Goal: Task Accomplishment & Management: Manage account settings

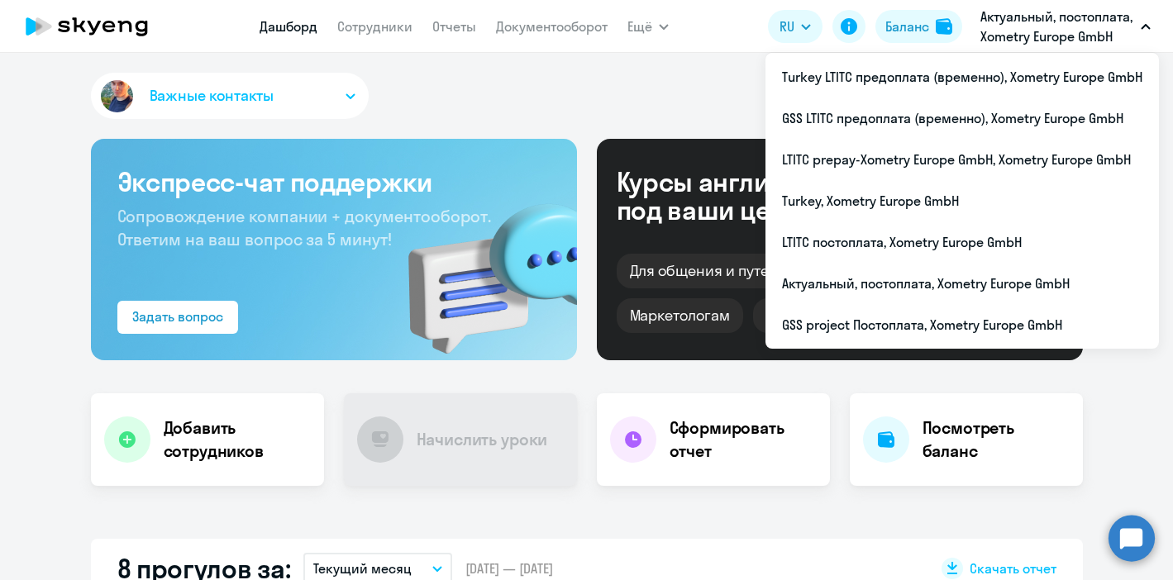
scroll to position [496, 0]
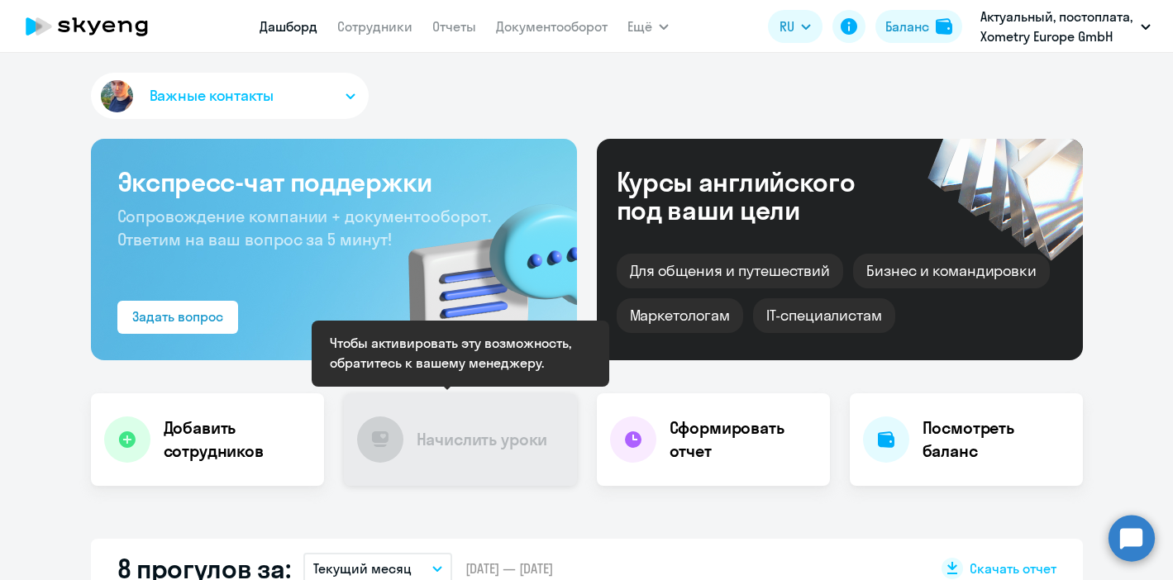
scroll to position [13, 0]
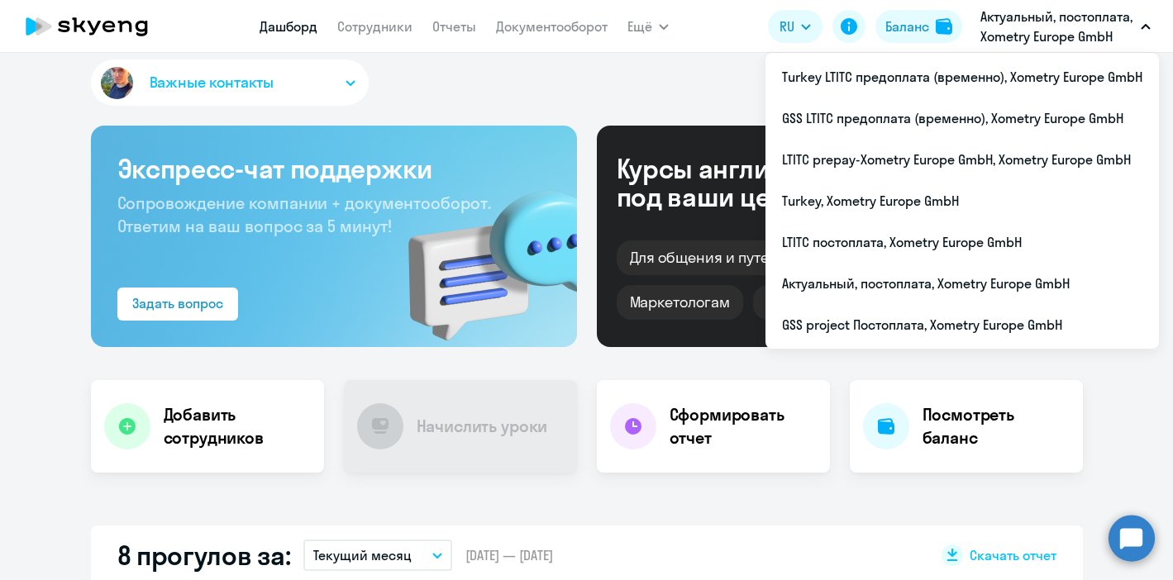
click at [1136, 24] on button "Актуальный, постоплата, Xometry Europe GmbH" at bounding box center [1065, 27] width 187 height 40
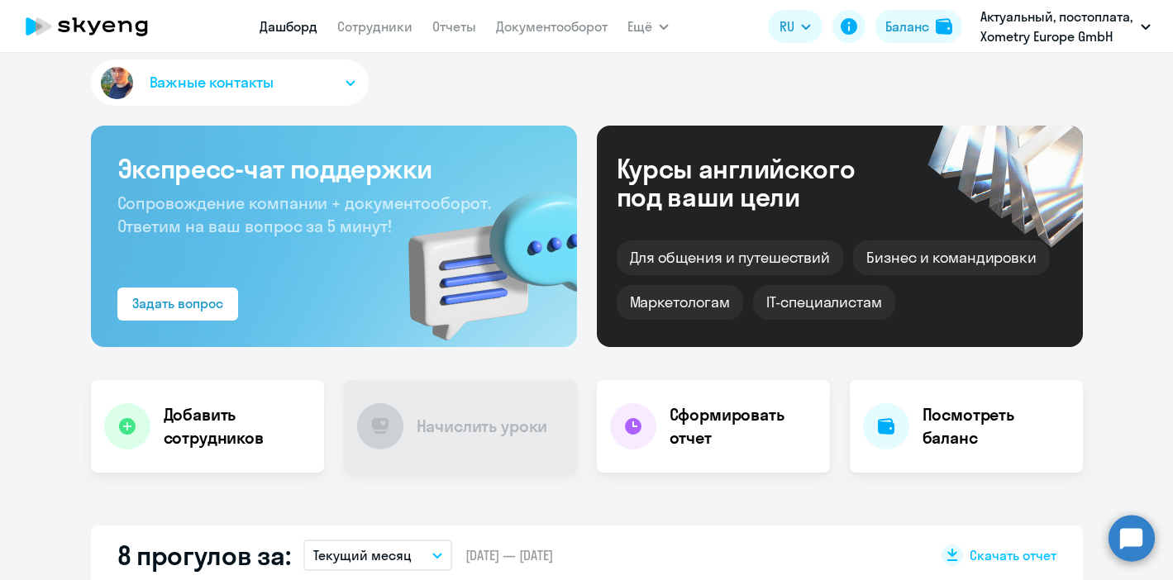
click at [1136, 24] on button "Актуальный, постоплата, Xometry Europe GmbH" at bounding box center [1065, 27] width 187 height 40
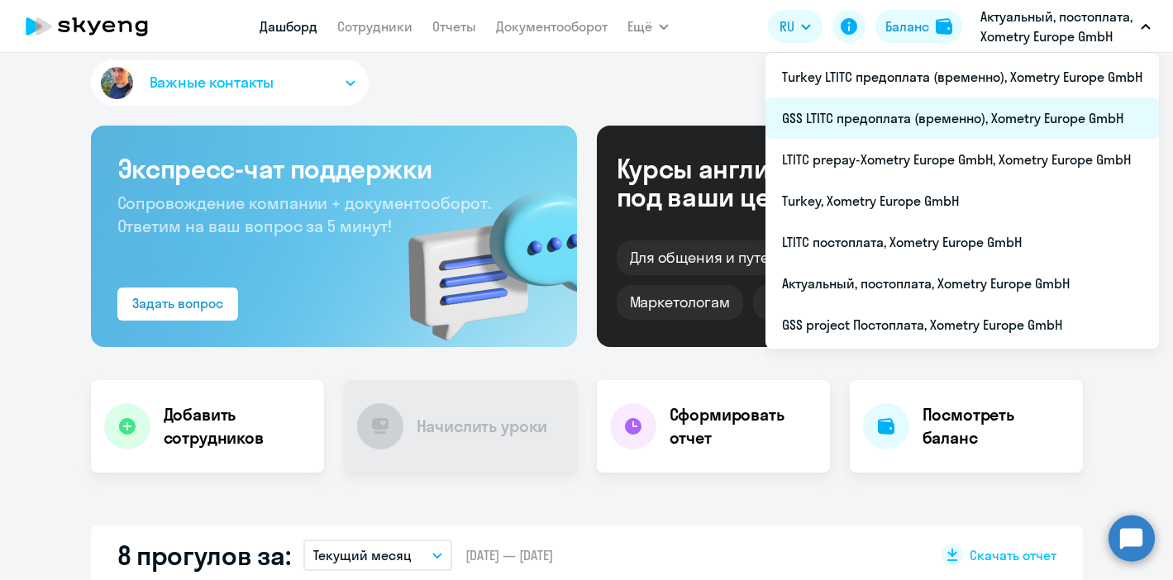
click at [1012, 125] on li "GSS LTITC предоплата (временно), Xometry Europe GmbH" at bounding box center [961, 118] width 393 height 41
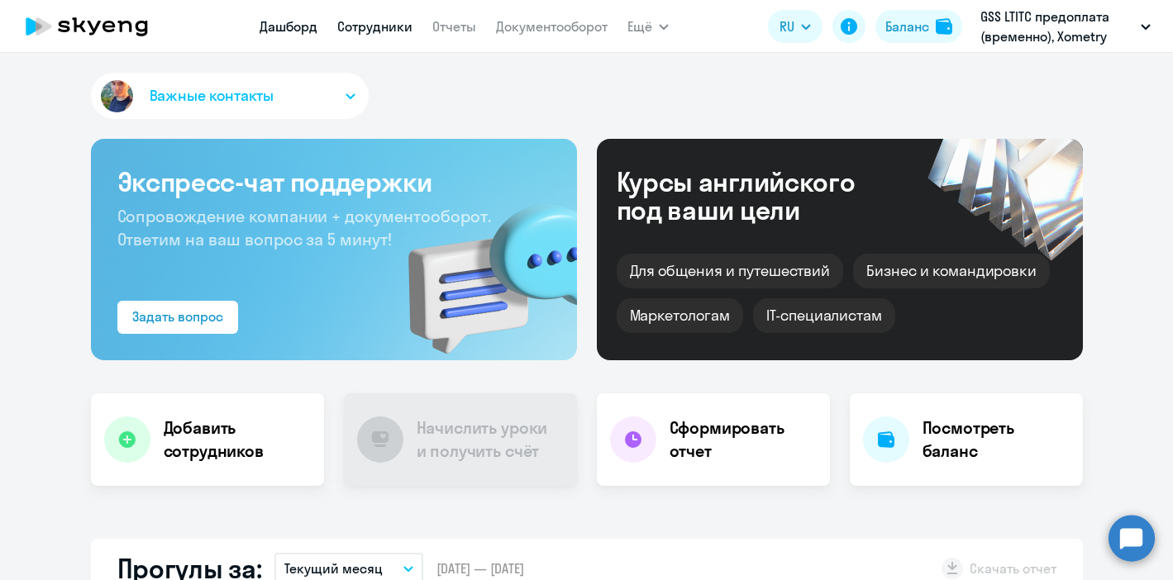
click at [365, 31] on link "Сотрудники" at bounding box center [374, 26] width 75 height 17
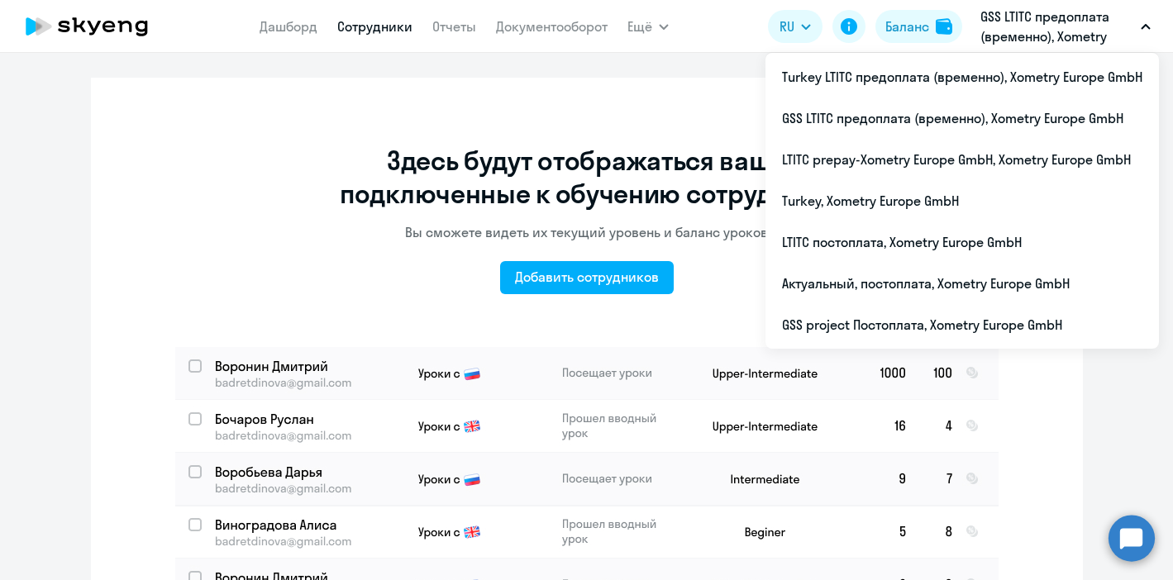
click at [1098, 34] on p "GSS LTITC предоплата (временно), Xometry Europe GmbH" at bounding box center [1057, 27] width 154 height 40
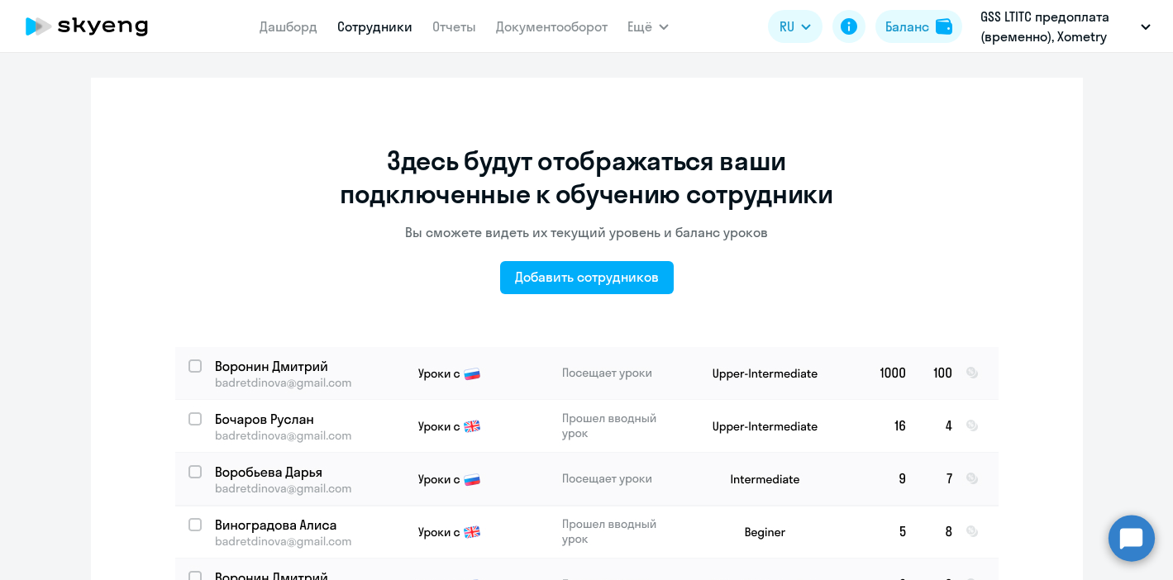
click at [1098, 34] on p "GSS LTITC предоплата (временно), Xometry Europe GmbH" at bounding box center [1057, 27] width 154 height 40
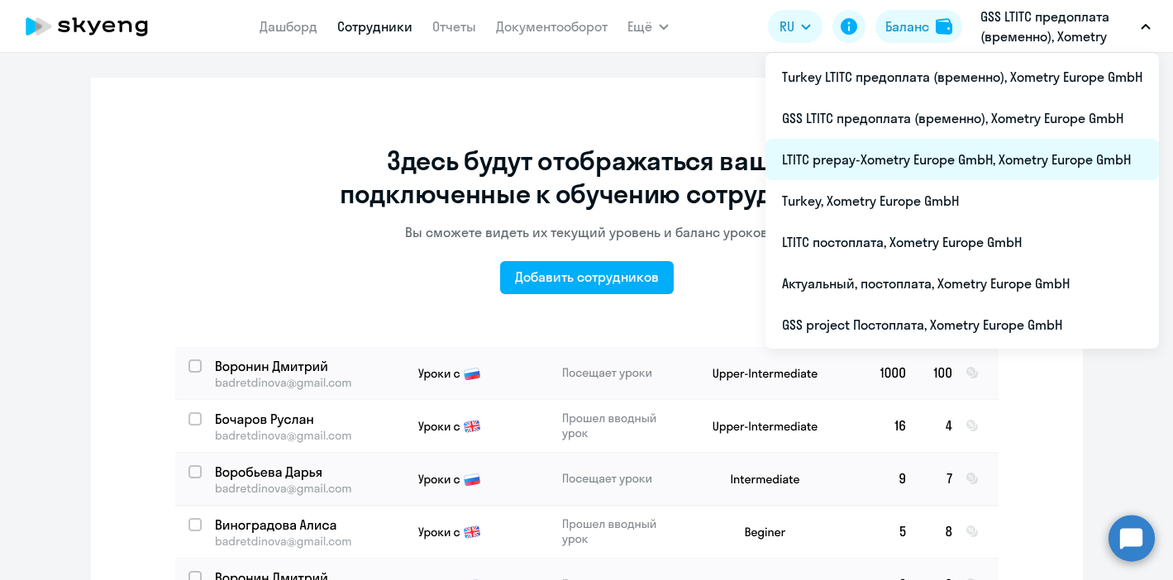
click at [954, 170] on li "LTITC prepay-Xometry Europe GmbH, Xometry Europe GmbH" at bounding box center [961, 159] width 393 height 41
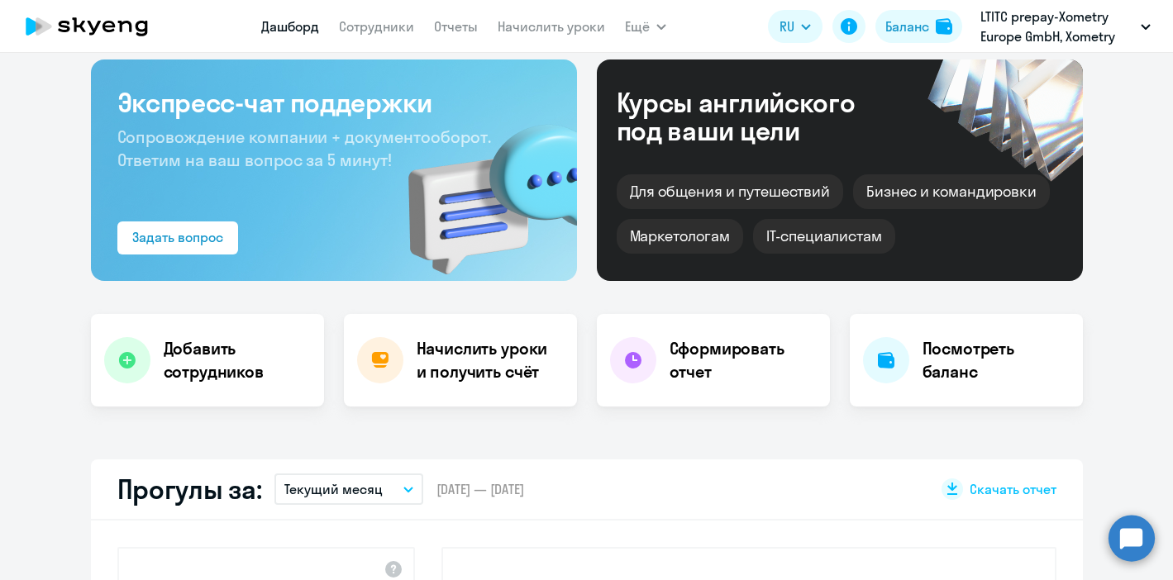
select select "30"
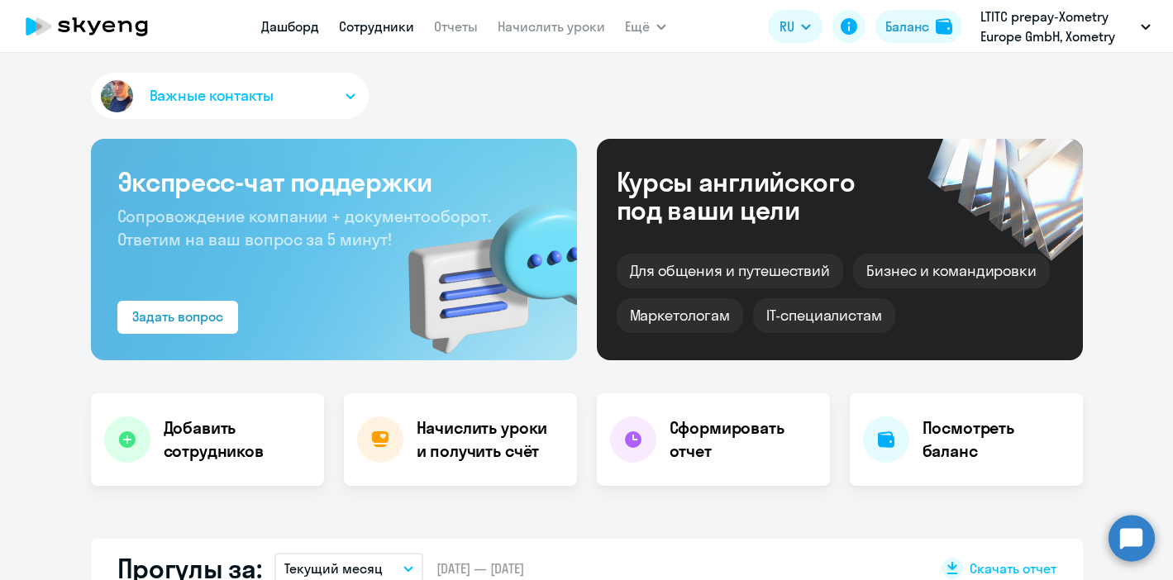
click at [369, 21] on link "Сотрудники" at bounding box center [376, 26] width 75 height 17
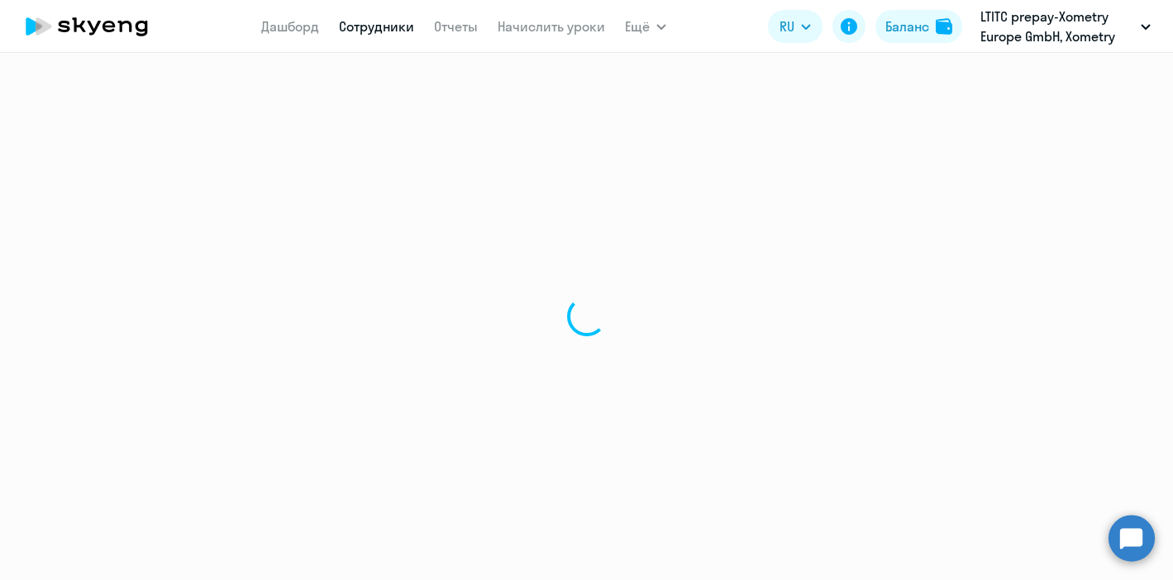
select select "30"
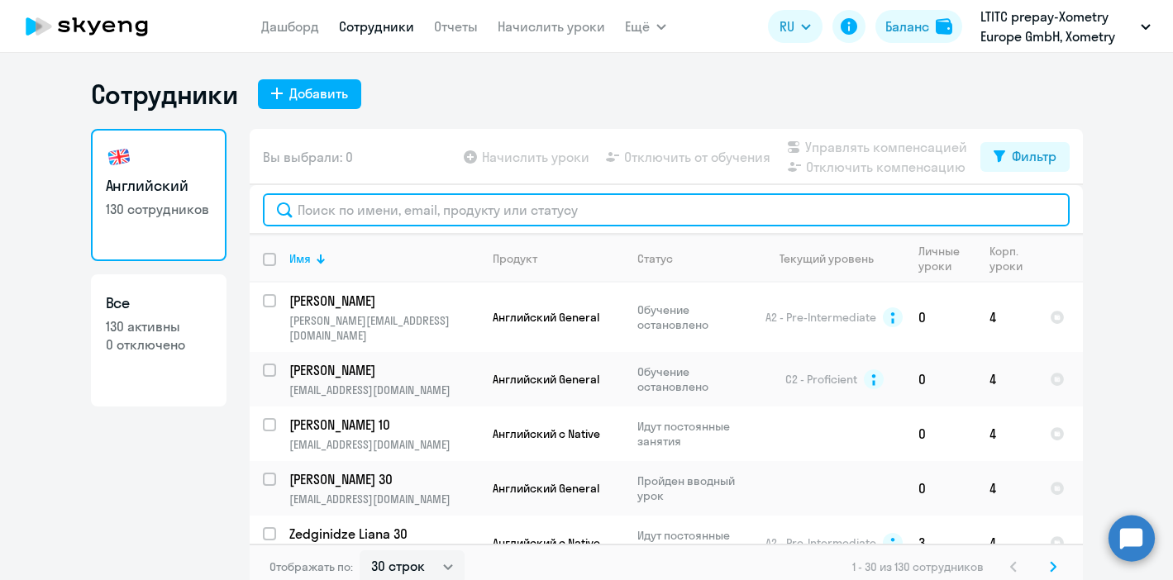
click at [481, 200] on input "text" at bounding box center [666, 209] width 807 height 33
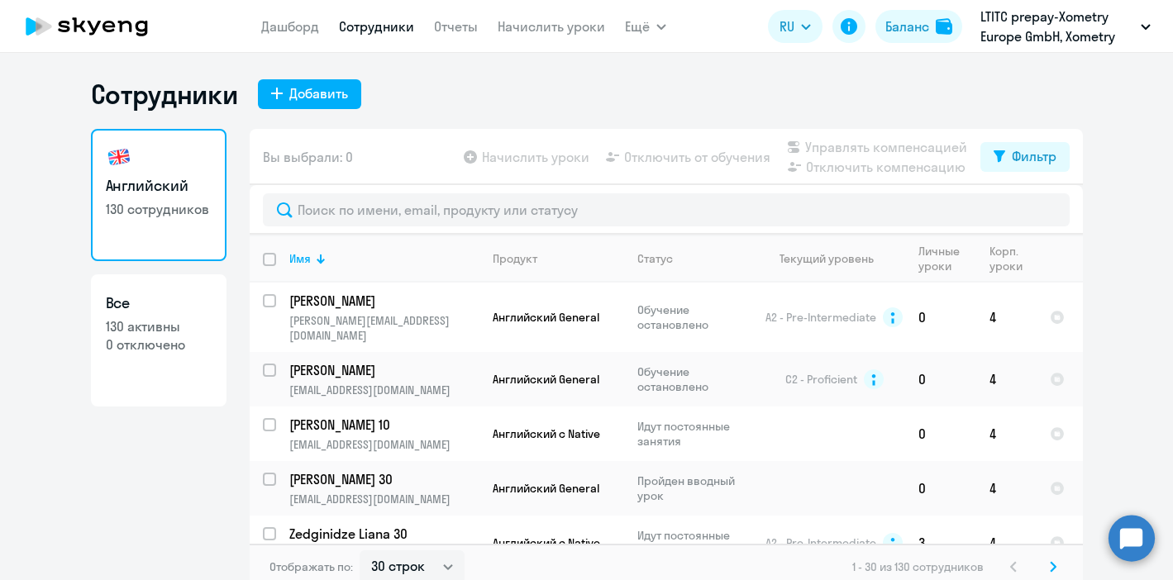
click at [517, 138] on div "Начислить уроки Отключить от обучения Управлять компенсацией Отключить компенса…" at bounding box center [720, 157] width 520 height 40
click at [517, 156] on app-table-action-button "Начислить уроки" at bounding box center [524, 157] width 129 height 20
click at [295, 31] on link "Дашборд" at bounding box center [290, 26] width 58 height 17
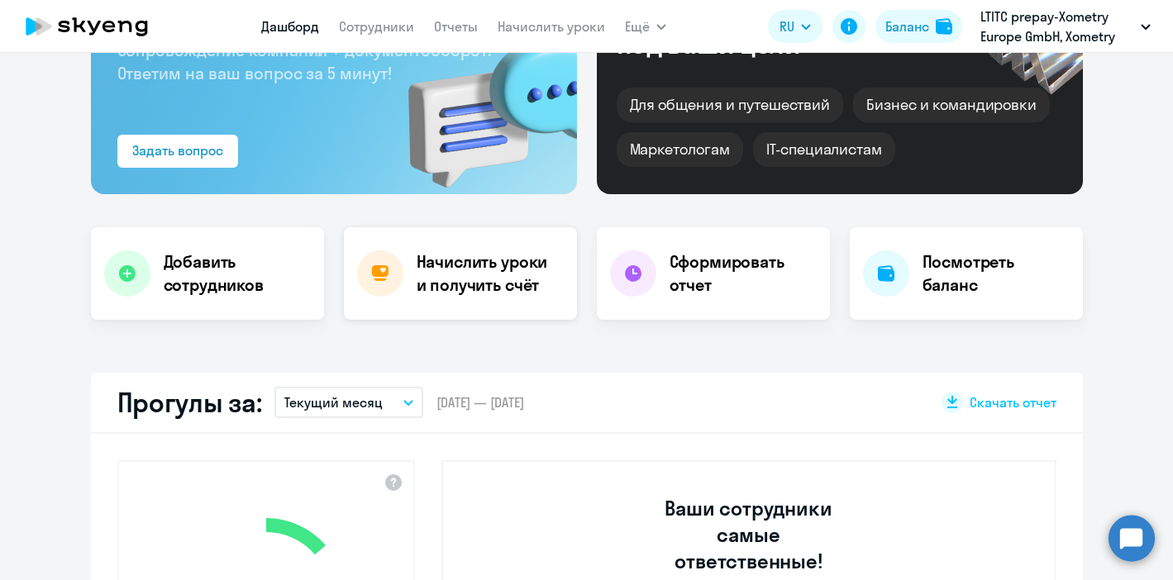
scroll to position [169, 0]
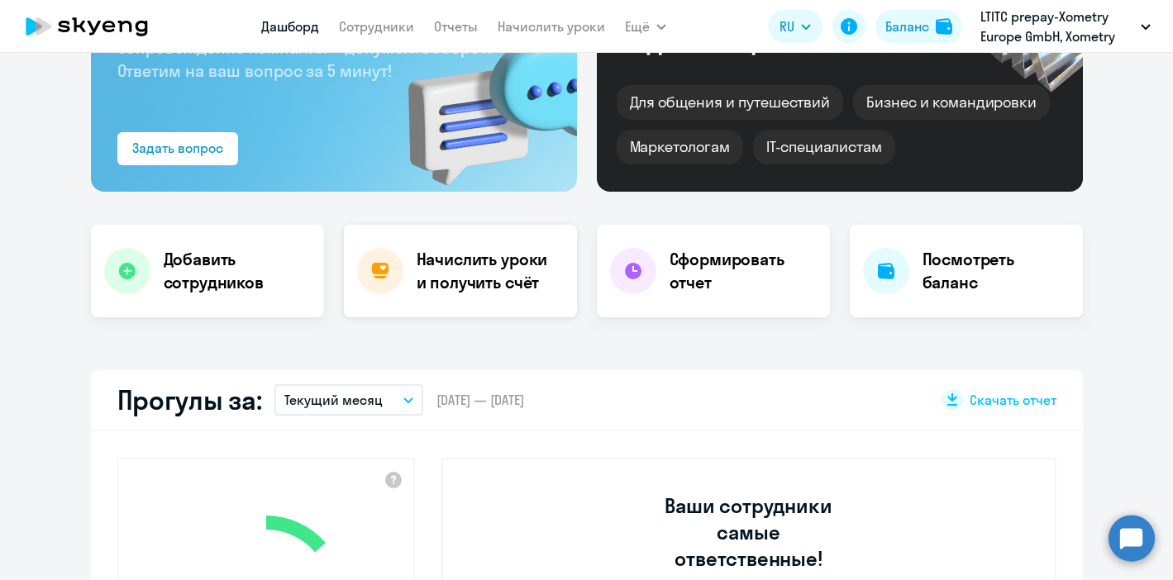
click at [453, 283] on h4 "Начислить уроки и получить счёт" at bounding box center [489, 271] width 144 height 46
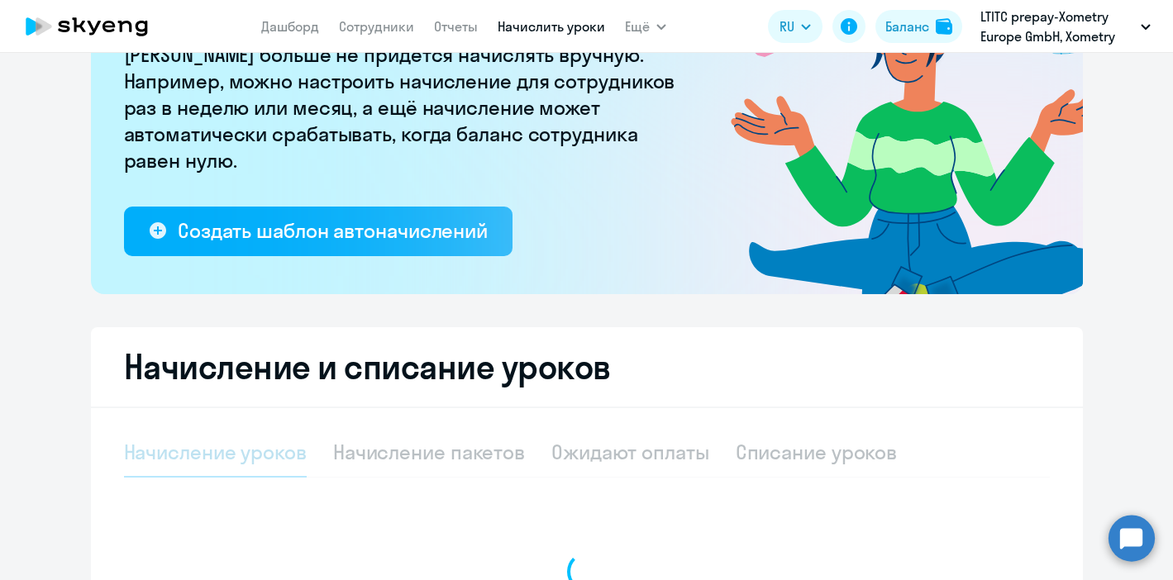
select select "10"
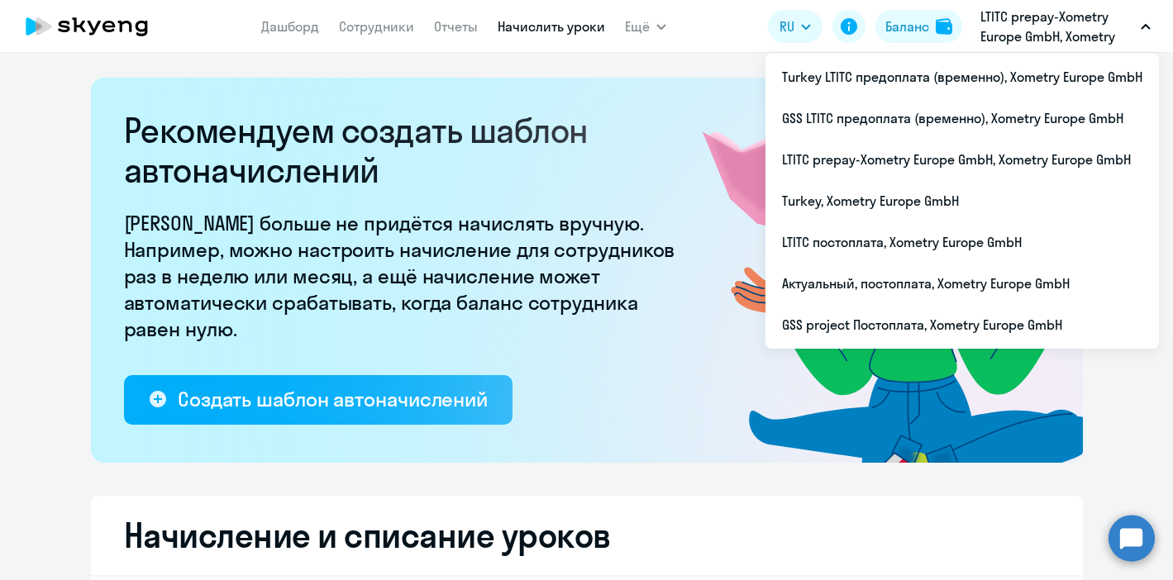
click at [1141, 31] on button "LTITC prepay-Xometry Europe GmbH, Xometry Europe GmbH" at bounding box center [1065, 27] width 187 height 40
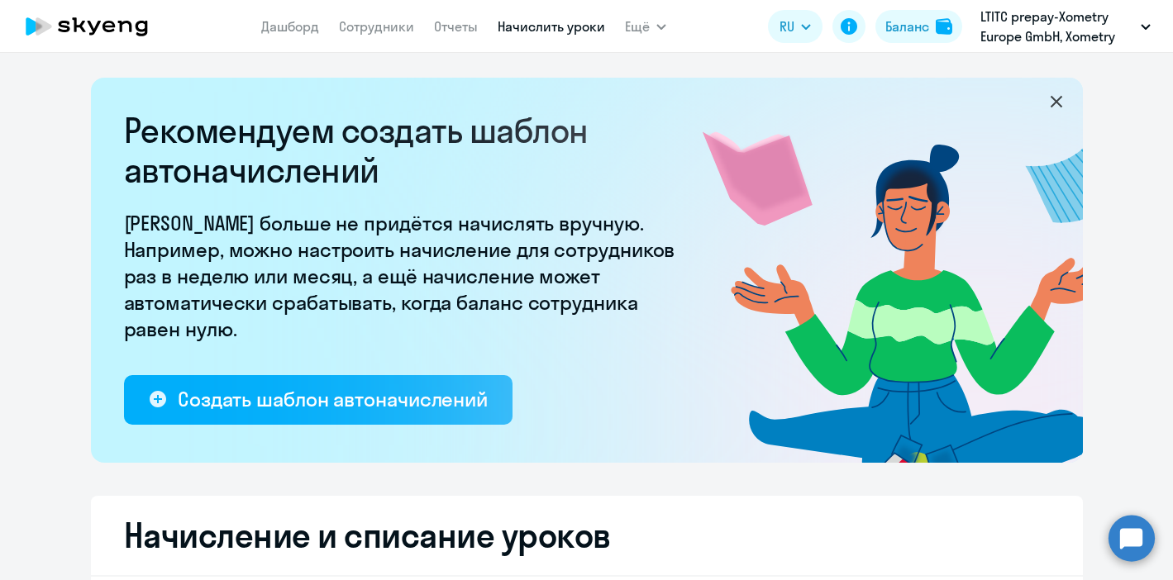
click at [1141, 31] on button "LTITC prepay-Xometry Europe GmbH, Xometry Europe GmbH" at bounding box center [1065, 27] width 187 height 40
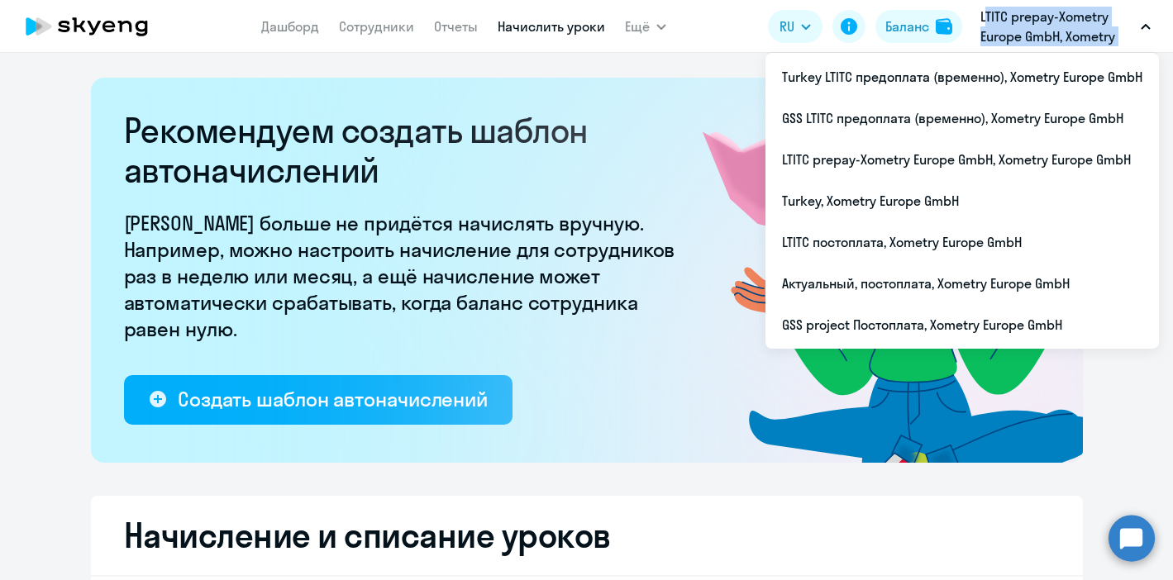
drag, startPoint x: 973, startPoint y: 8, endPoint x: 1116, endPoint y: 35, distance: 146.2
click at [1116, 35] on app-header-actions "RU Баланс LTITC prepay-Xometry Europe GmbH, Xometry Europe GmbH Turkey LTITC пр…" at bounding box center [963, 27] width 391 height 40
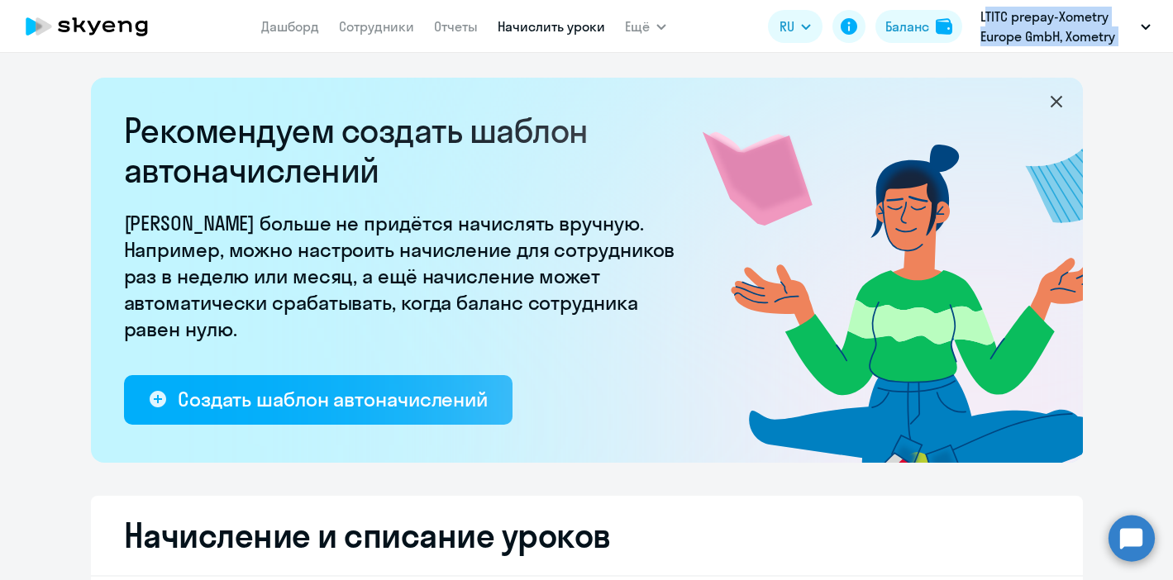
copy p "LTITC prepay-Xometry Europe GmbH, Xometry"
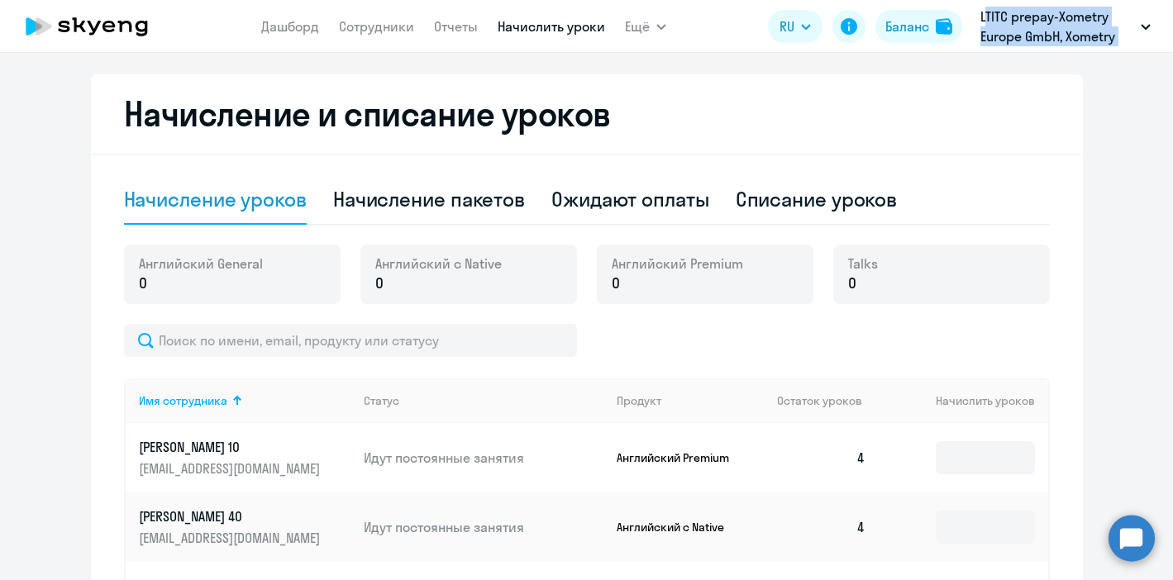
scroll to position [450, 0]
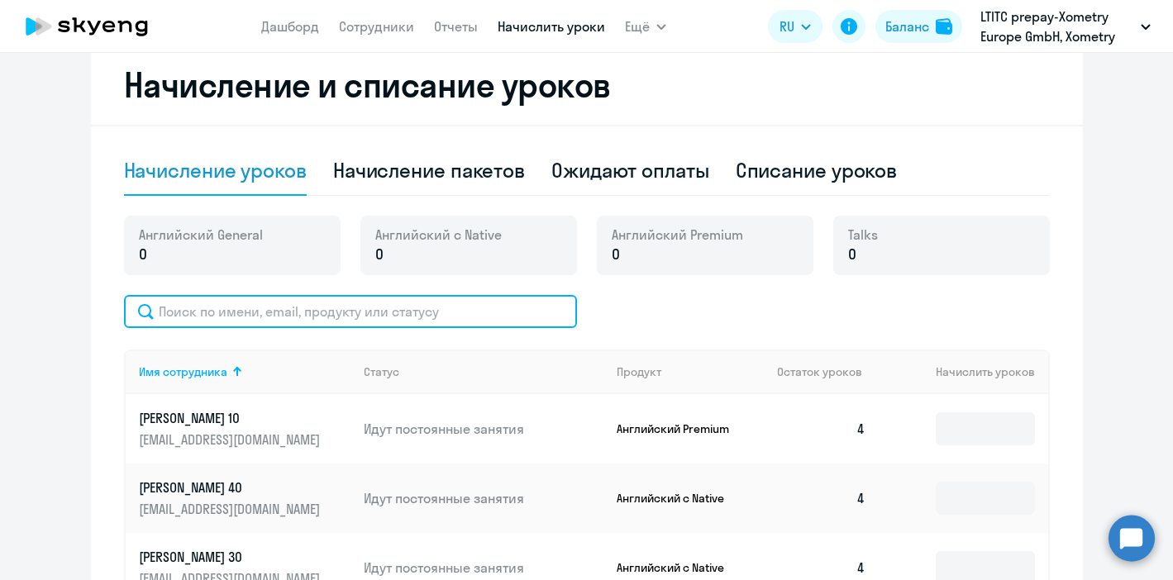
click at [274, 309] on input "text" at bounding box center [350, 311] width 453 height 33
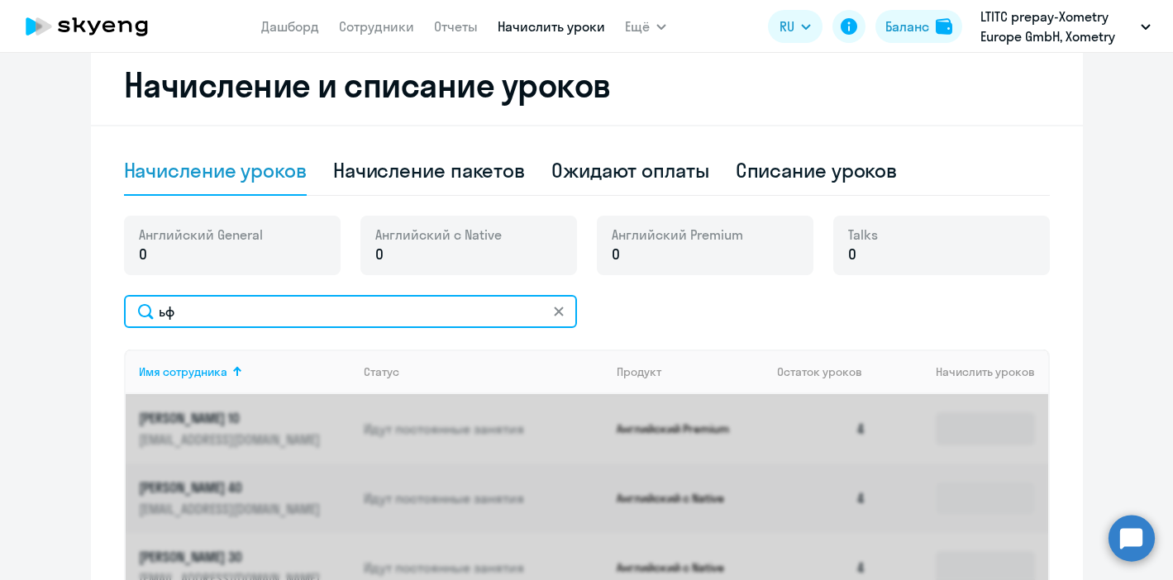
type input "ь"
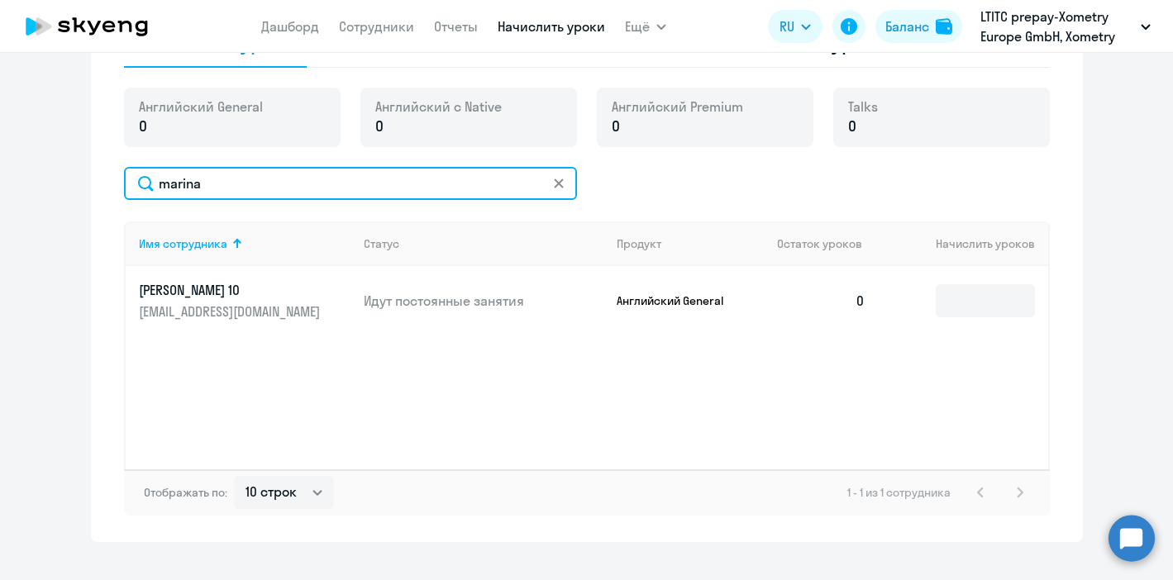
scroll to position [580, 0]
type input "marina"
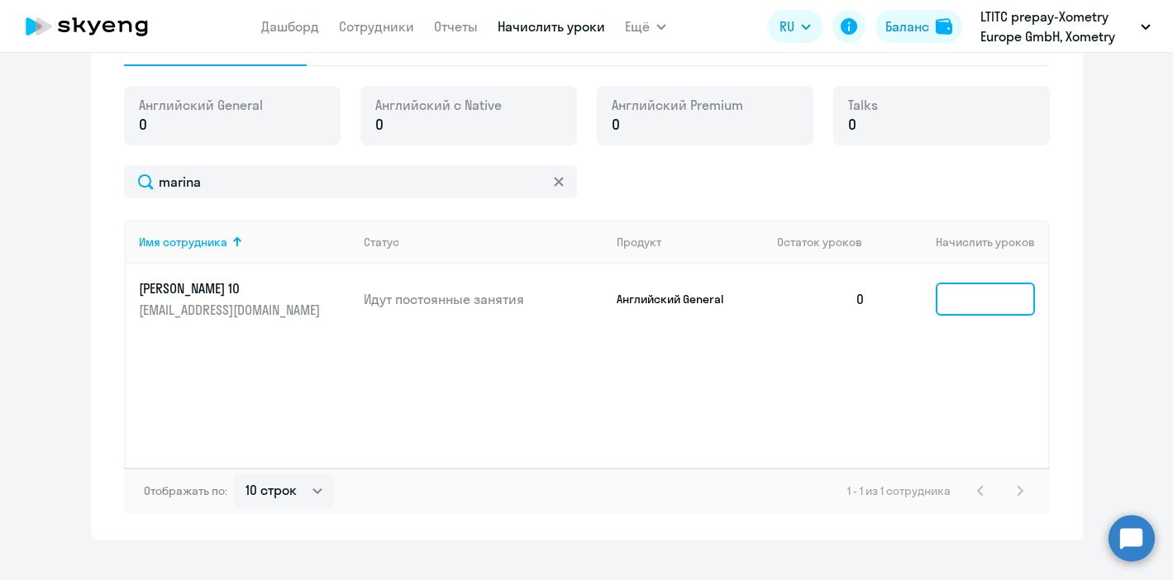
click at [975, 305] on input at bounding box center [984, 299] width 99 height 33
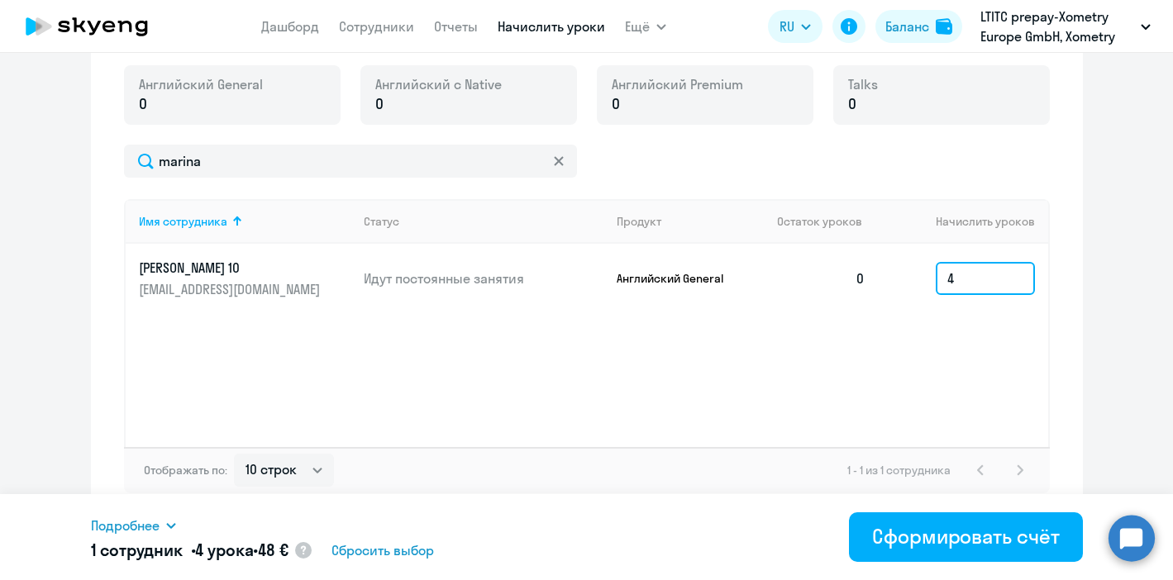
scroll to position [607, 0]
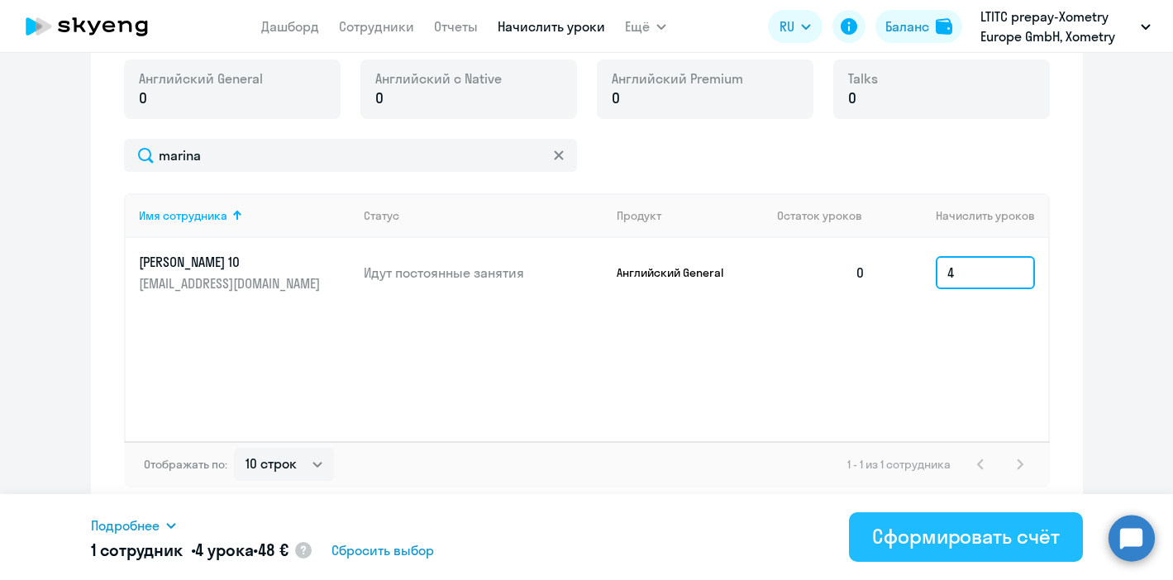
type input "4"
click at [957, 554] on button "Сформировать счёт" at bounding box center [965, 537] width 233 height 50
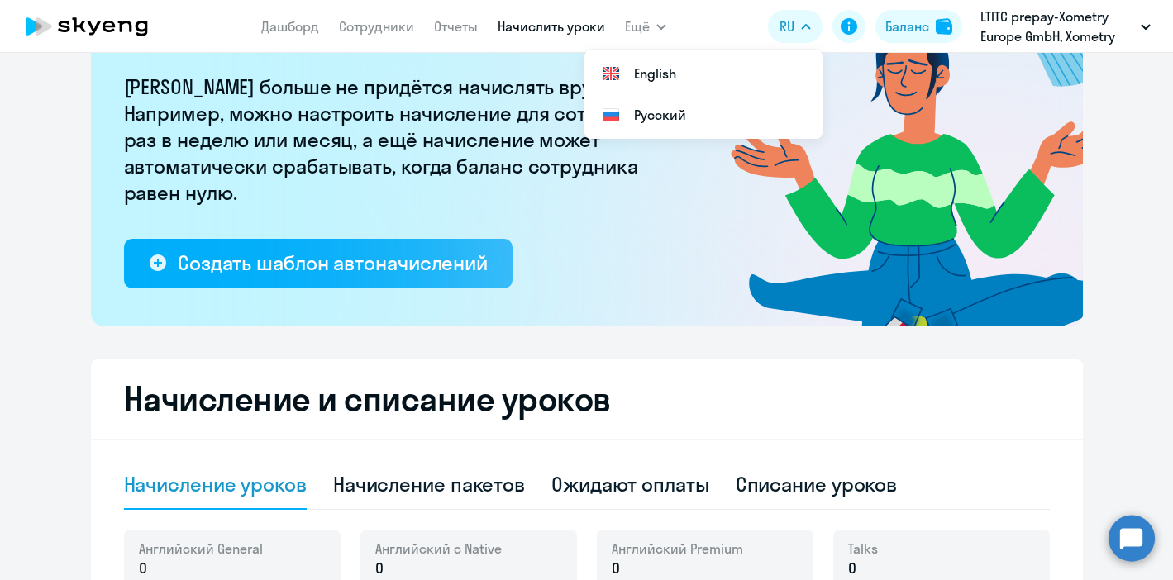
scroll to position [131, 0]
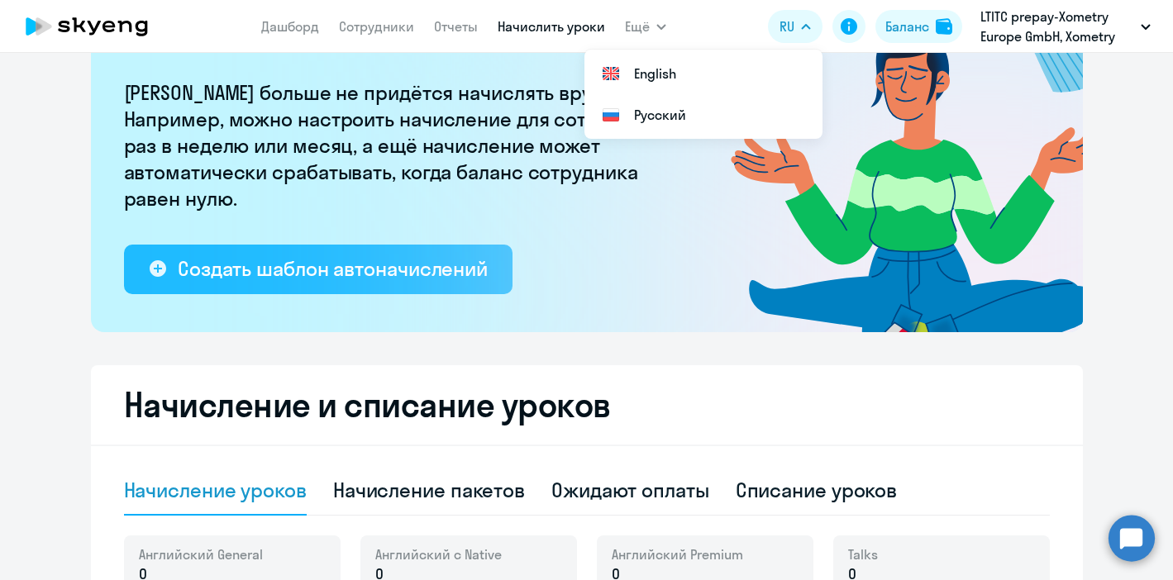
click at [369, 271] on div "Создать шаблон автоначислений" at bounding box center [333, 268] width 310 height 26
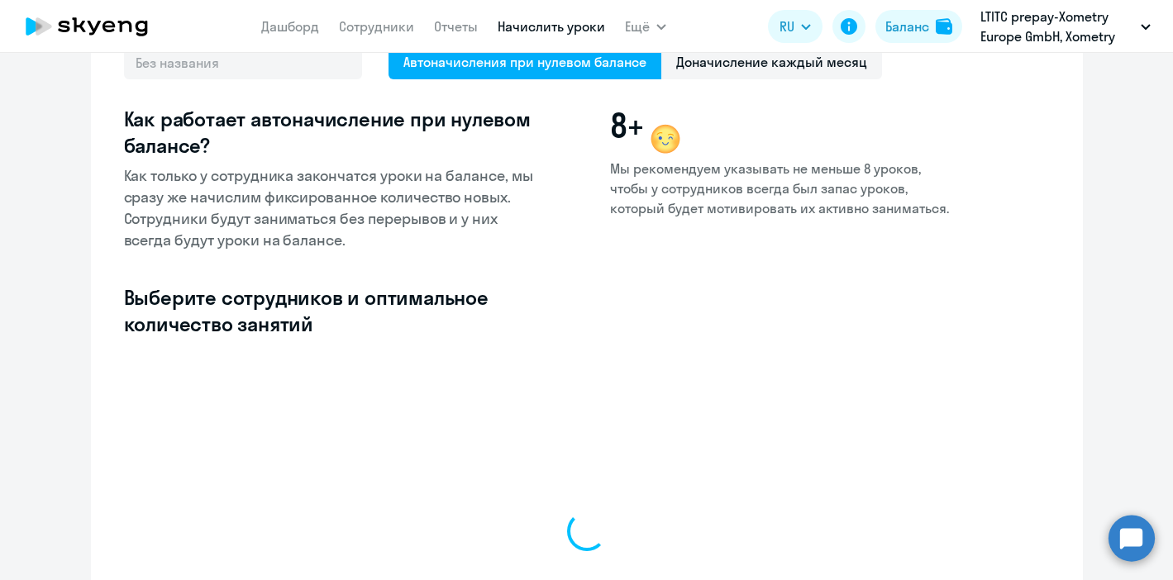
select select "10"
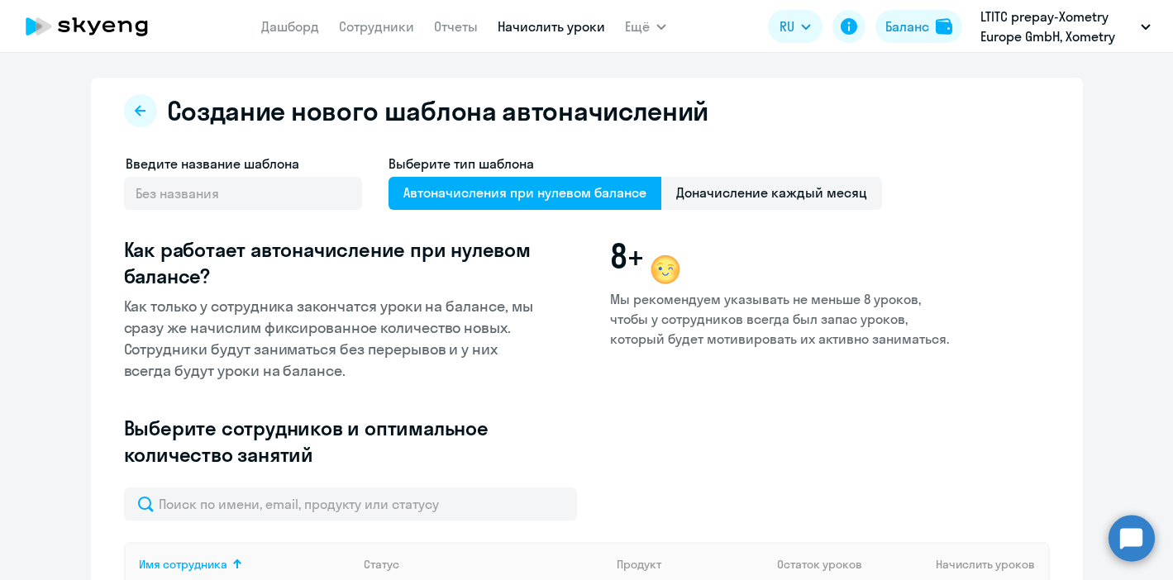
click at [294, 213] on ds-form-field "Введите название шаблона" at bounding box center [243, 188] width 238 height 69
click at [292, 183] on input "text" at bounding box center [243, 193] width 238 height 33
type input "F"
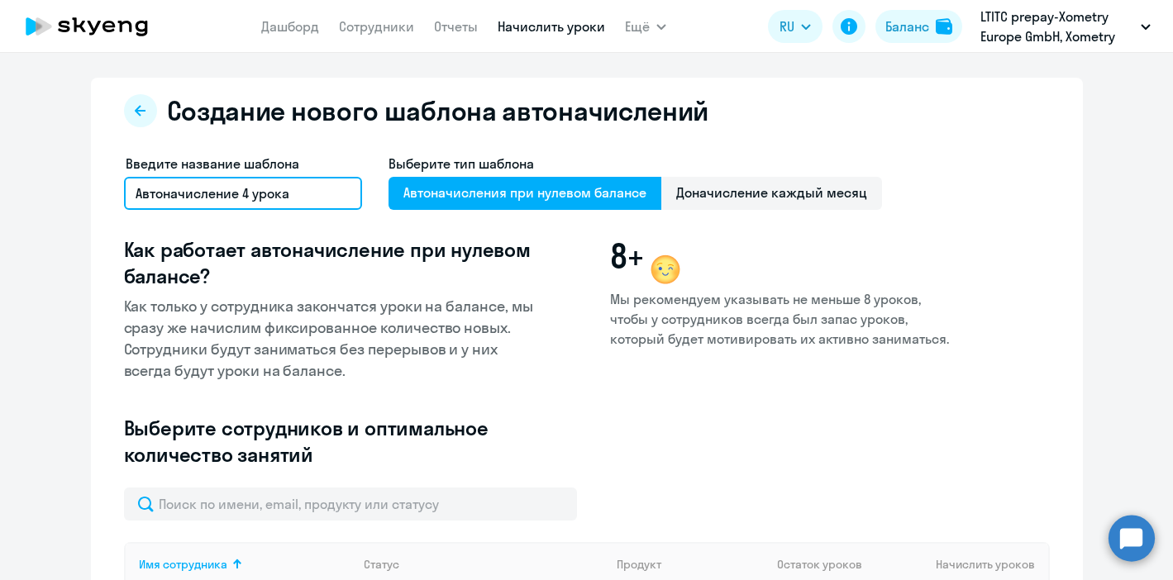
type input "Автоначисление 4 урока"
click at [475, 188] on span "Автоначисления при нулевом балансе" at bounding box center [524, 193] width 273 height 33
click at [0, 0] on input "Автоначисления при нулевом балансе" at bounding box center [0, 0] width 0 height 0
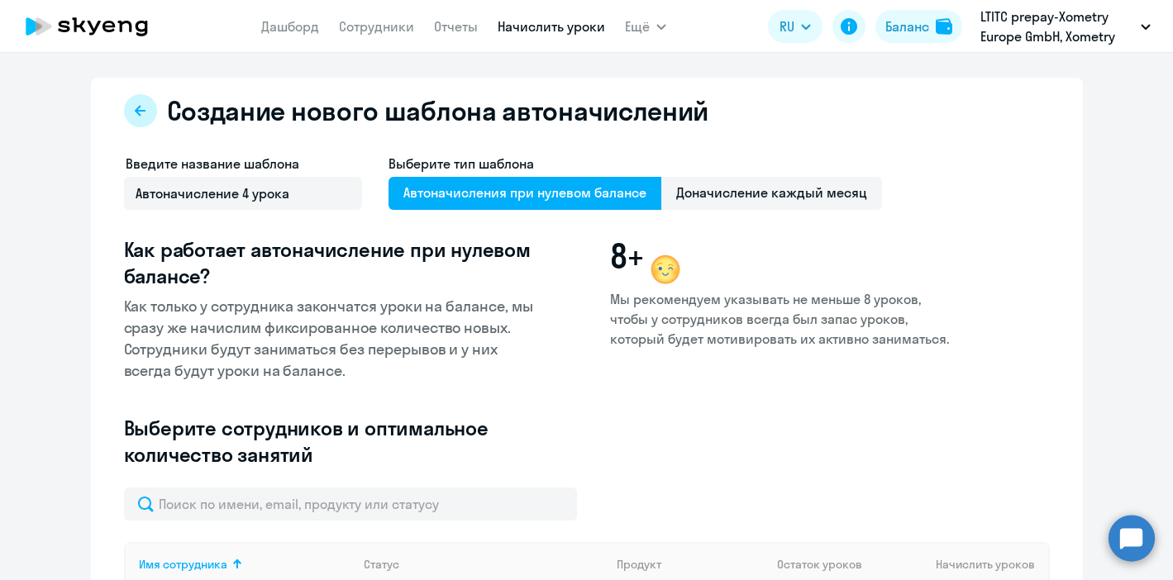
click at [149, 106] on button at bounding box center [140, 110] width 33 height 33
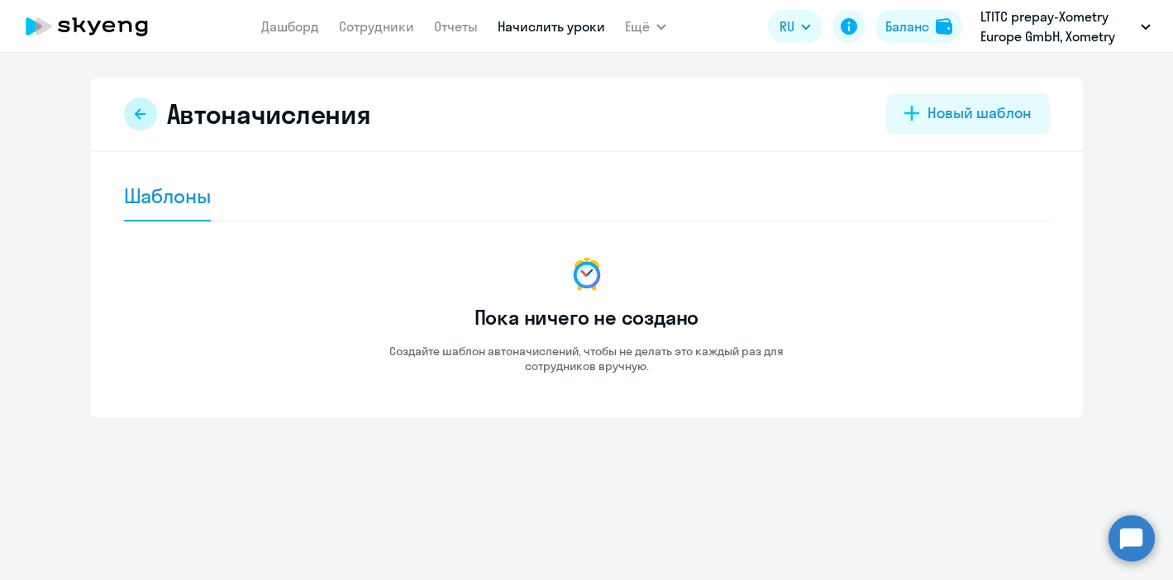
click at [145, 122] on button at bounding box center [140, 114] width 33 height 33
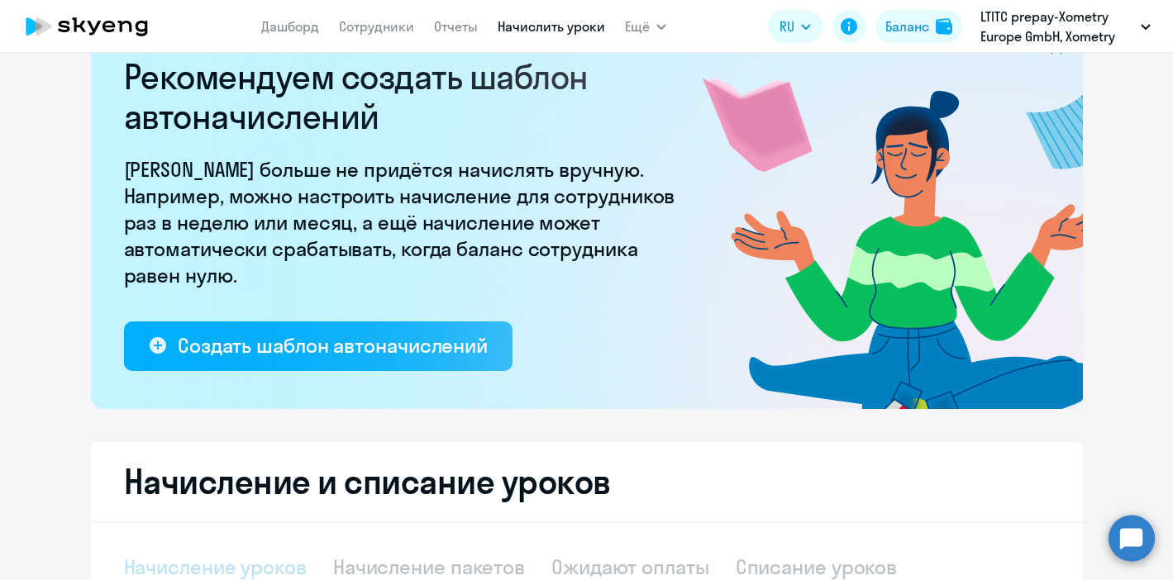
select select "10"
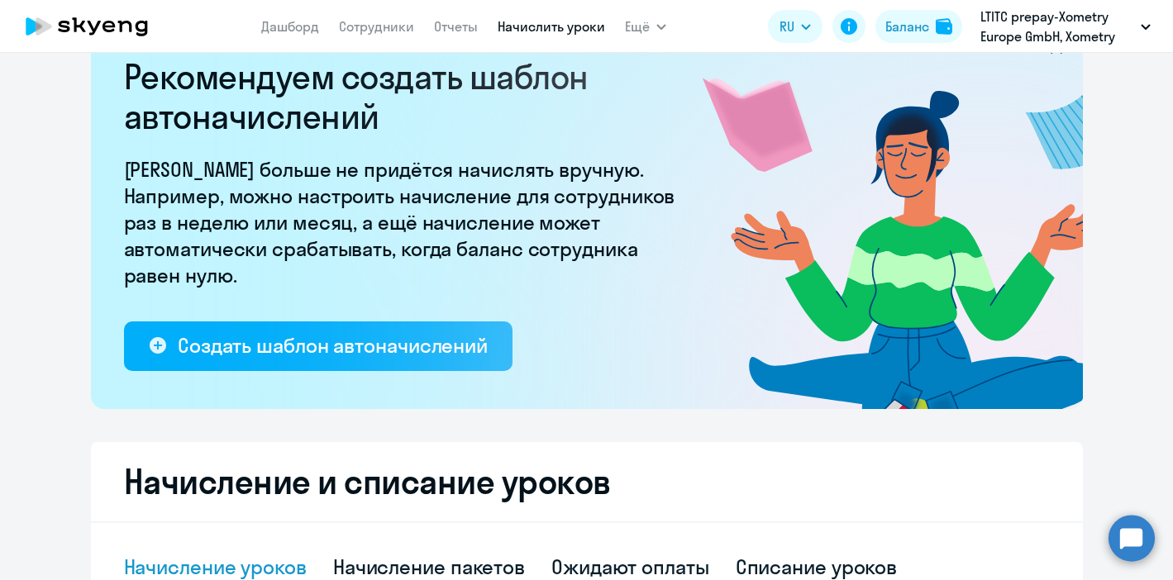
scroll to position [359, 0]
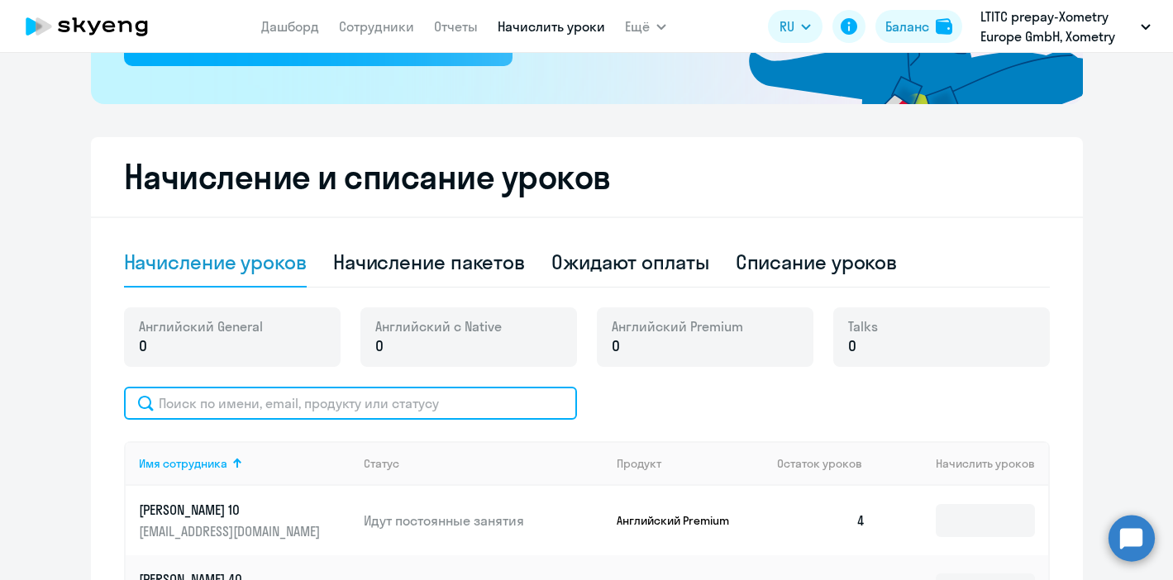
click at [238, 399] on input "text" at bounding box center [350, 403] width 453 height 33
type input "ф"
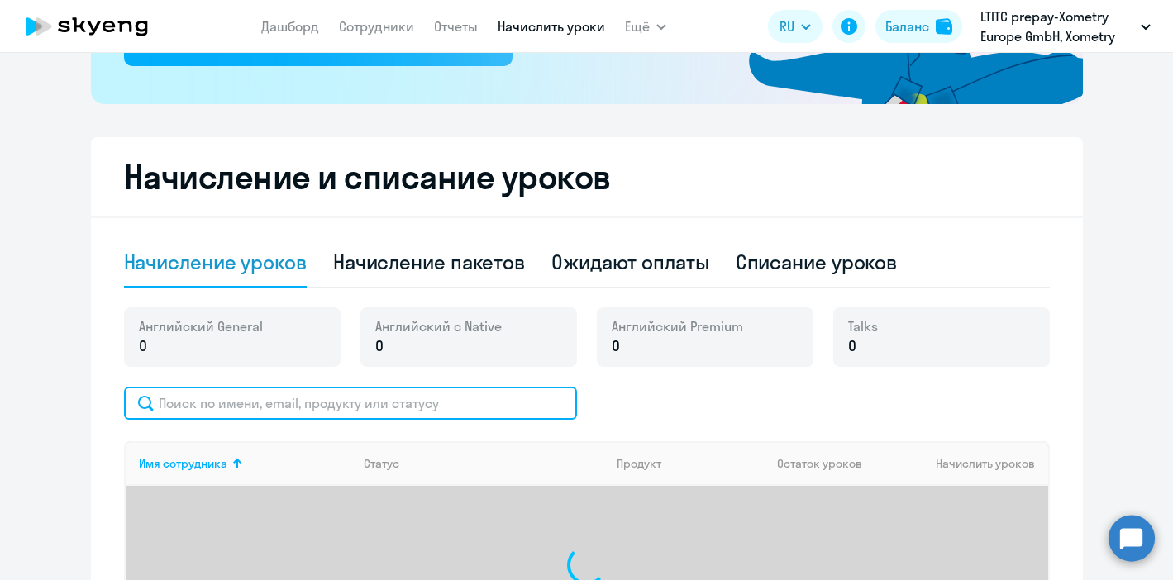
type input "<"
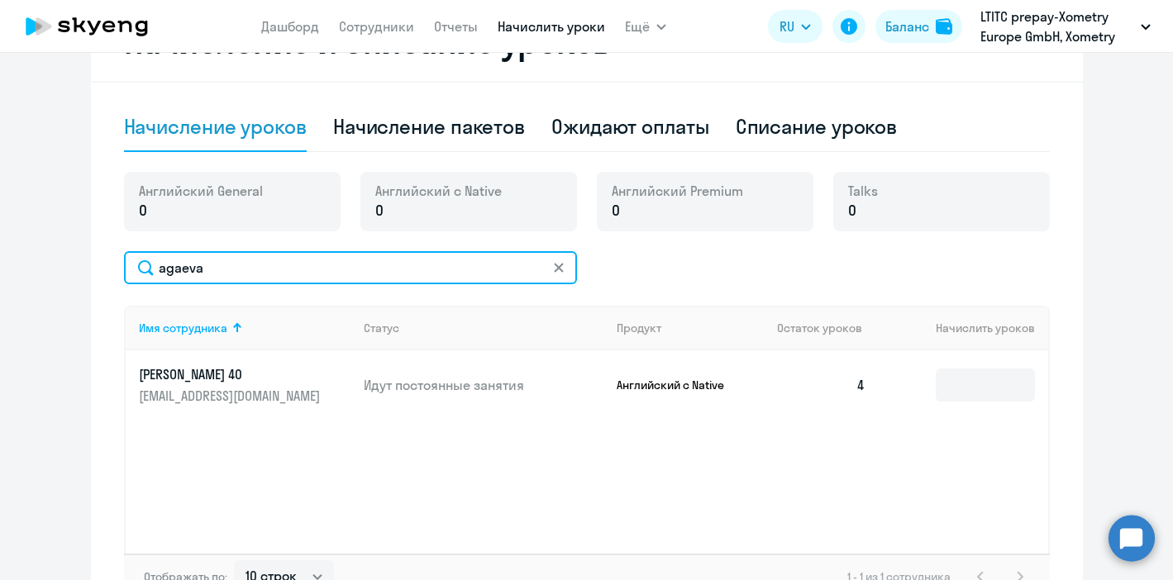
scroll to position [588, 0]
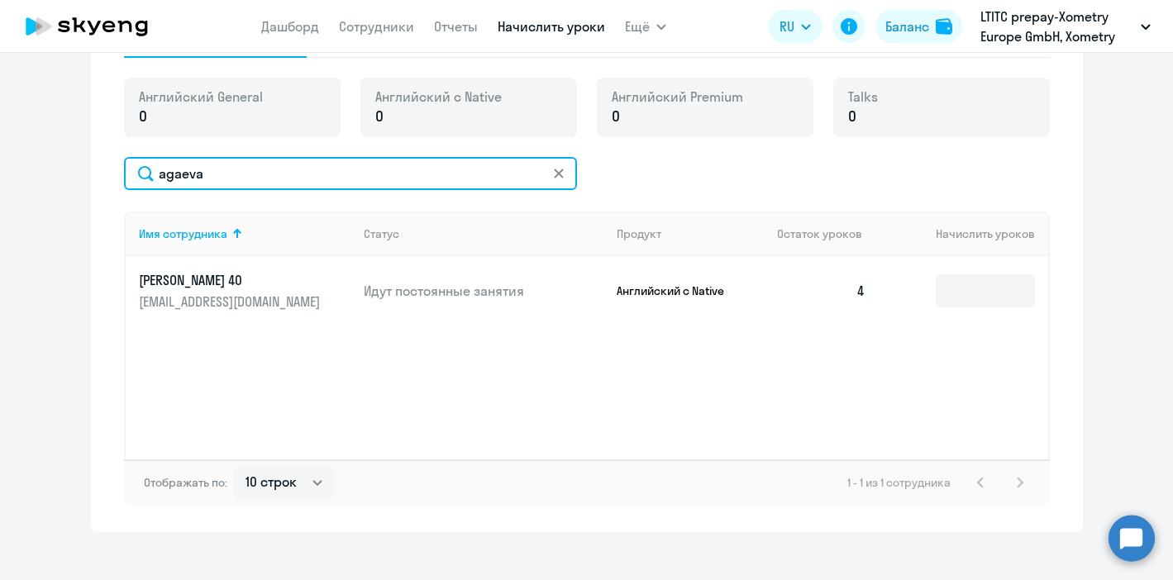
type input "agaeva"
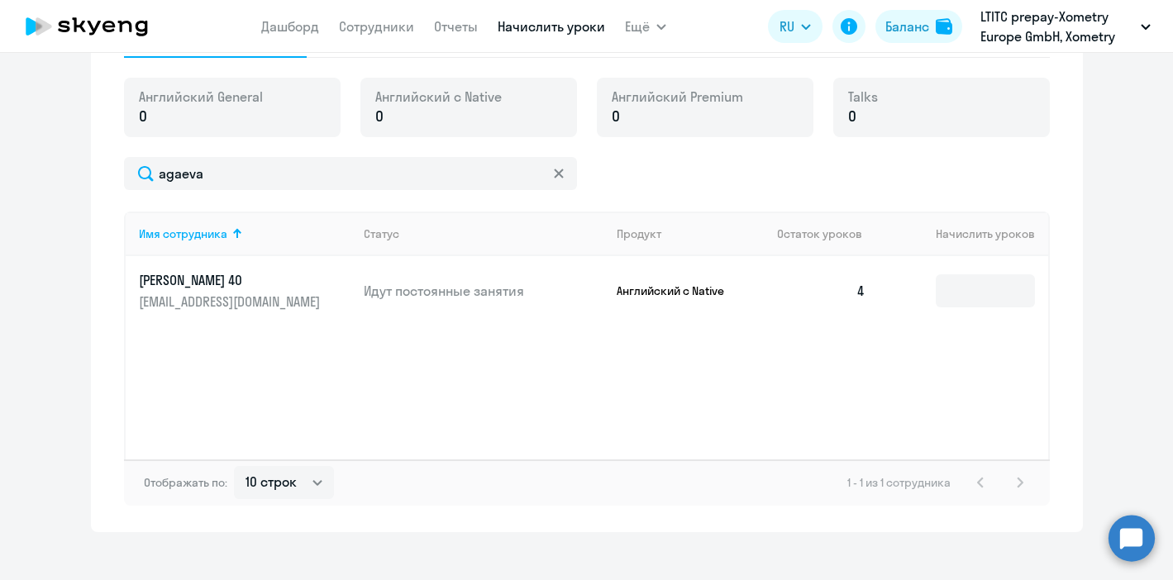
click at [796, 285] on td "4" at bounding box center [822, 290] width 116 height 69
click at [186, 290] on link "[PERSON_NAME] 40 [EMAIL_ADDRESS][DOMAIN_NAME]" at bounding box center [245, 291] width 212 height 40
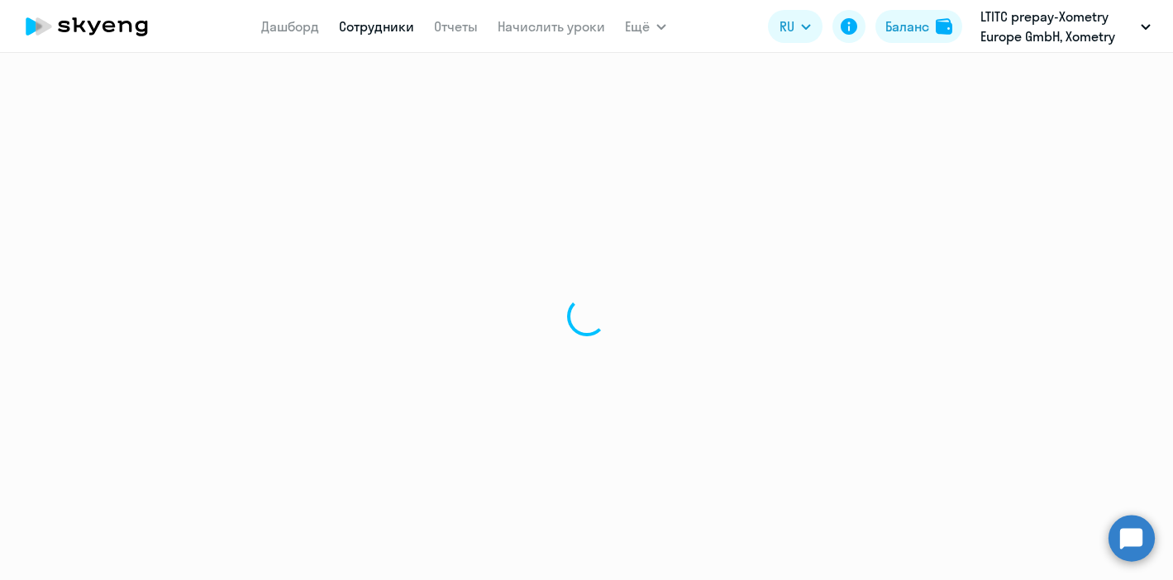
select select "english"
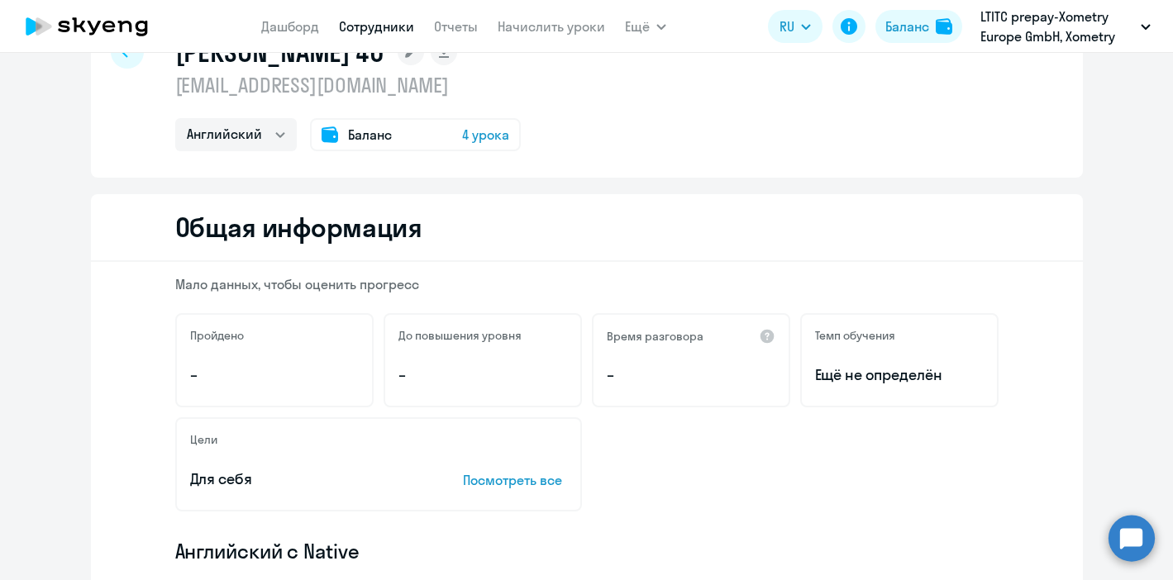
scroll to position [3, 0]
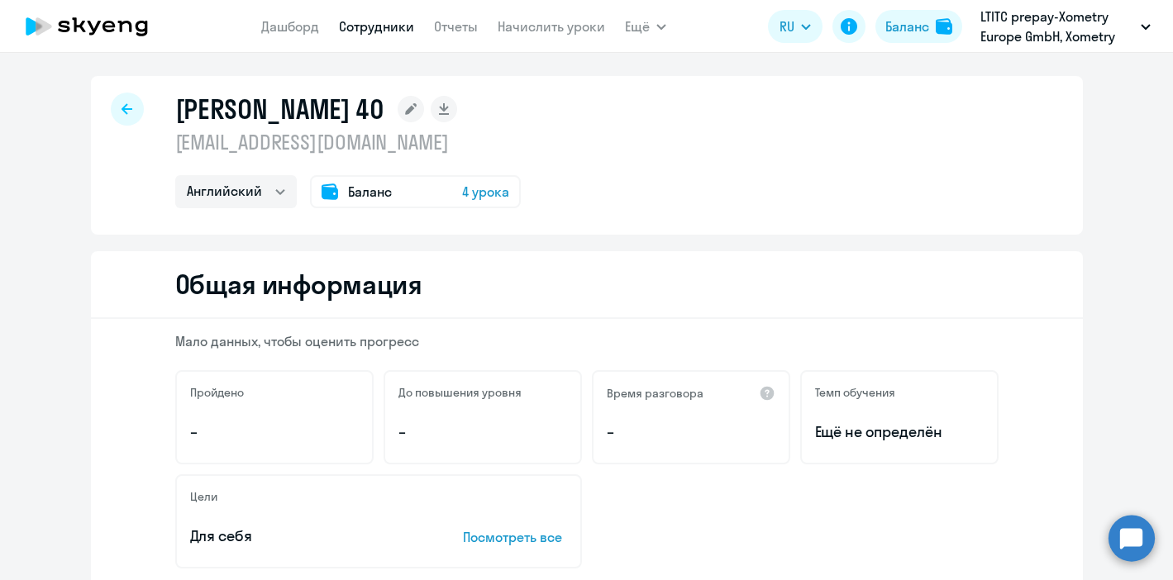
click at [430, 201] on div "Баланс 4 урока" at bounding box center [415, 191] width 211 height 33
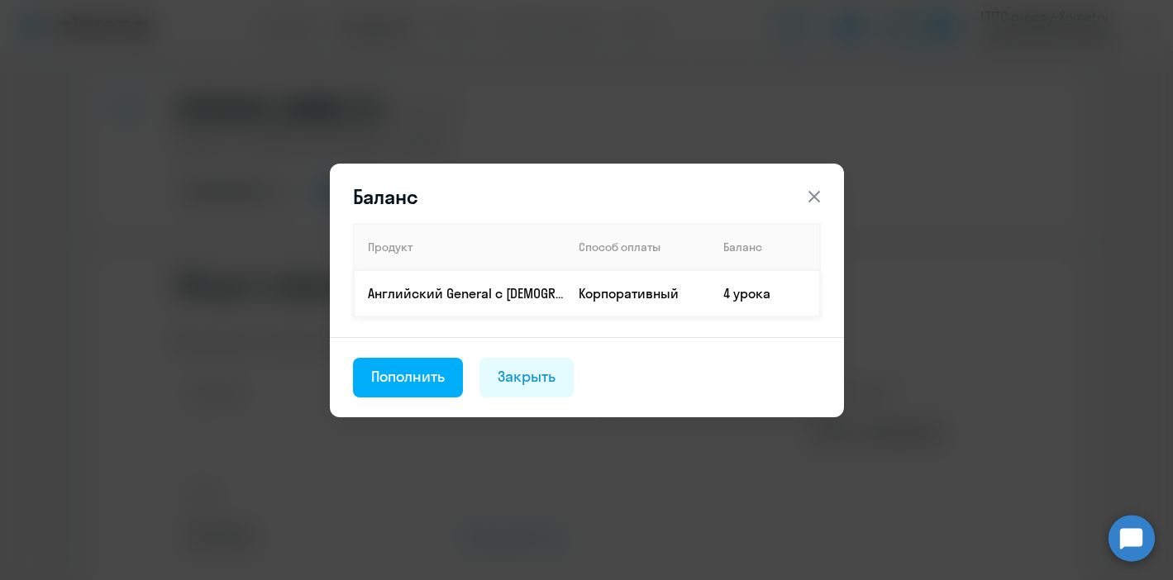
click at [533, 293] on p "Английский General с [DEMOGRAPHIC_DATA] преподавателем" at bounding box center [466, 293] width 197 height 18
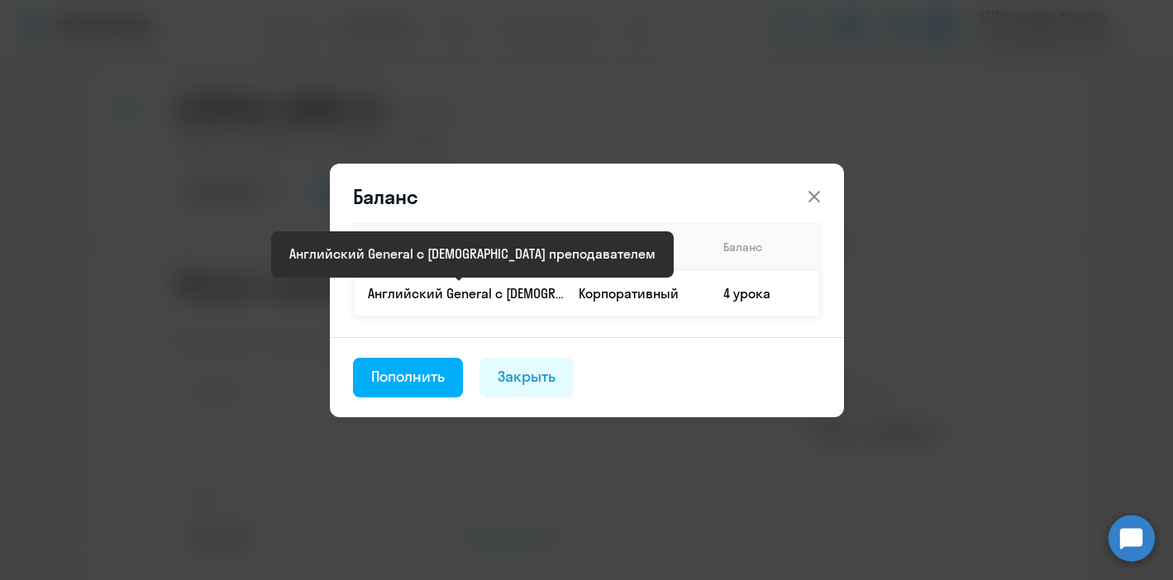
click at [598, 305] on td "Корпоративный" at bounding box center [637, 293] width 145 height 46
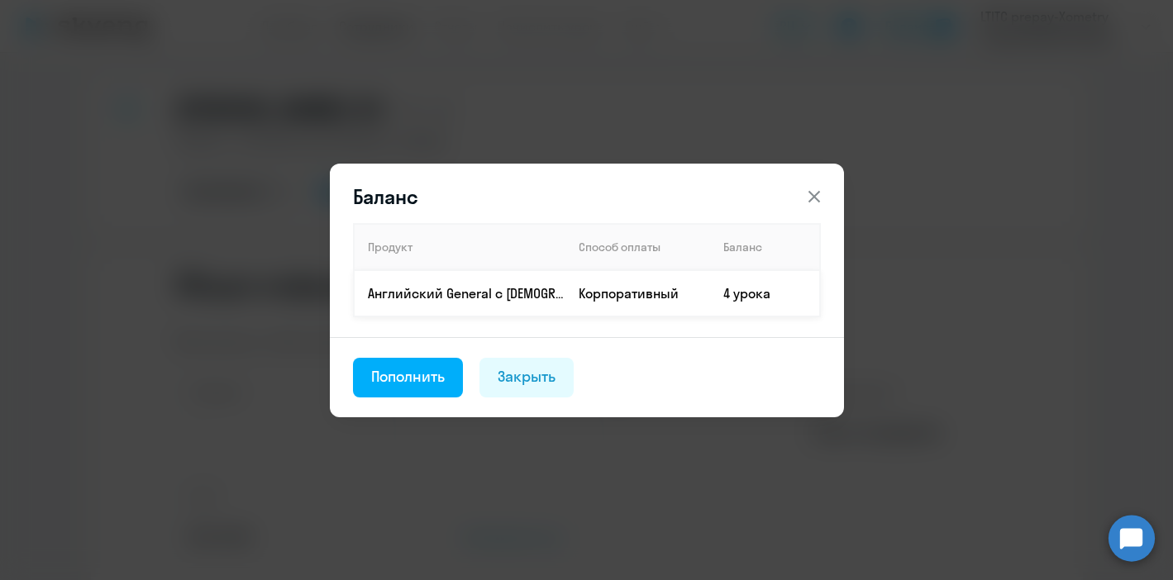
click at [718, 288] on td "4 урока" at bounding box center [765, 293] width 110 height 46
click at [807, 198] on icon at bounding box center [814, 197] width 20 height 20
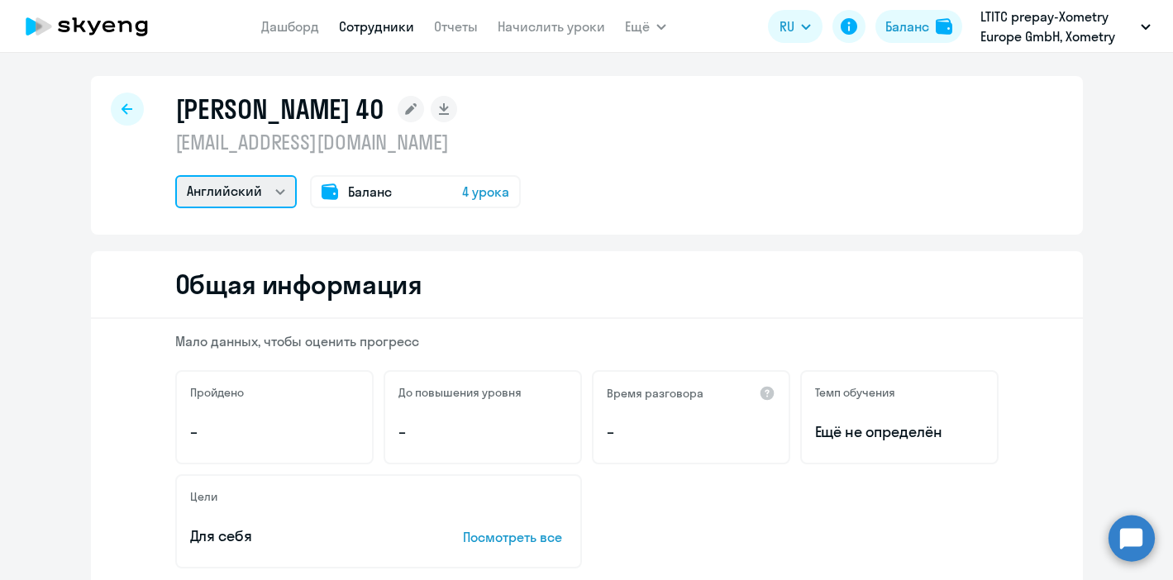
click at [263, 188] on select "Английский" at bounding box center [235, 191] width 121 height 33
click at [424, 113] on rect at bounding box center [411, 109] width 26 height 26
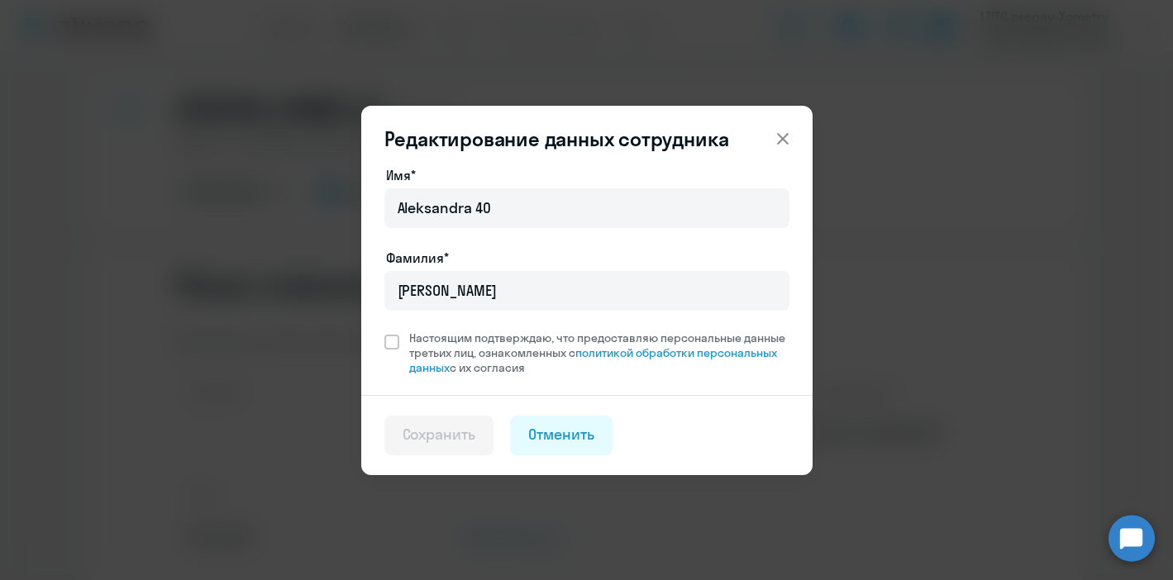
click at [774, 139] on icon at bounding box center [783, 139] width 20 height 20
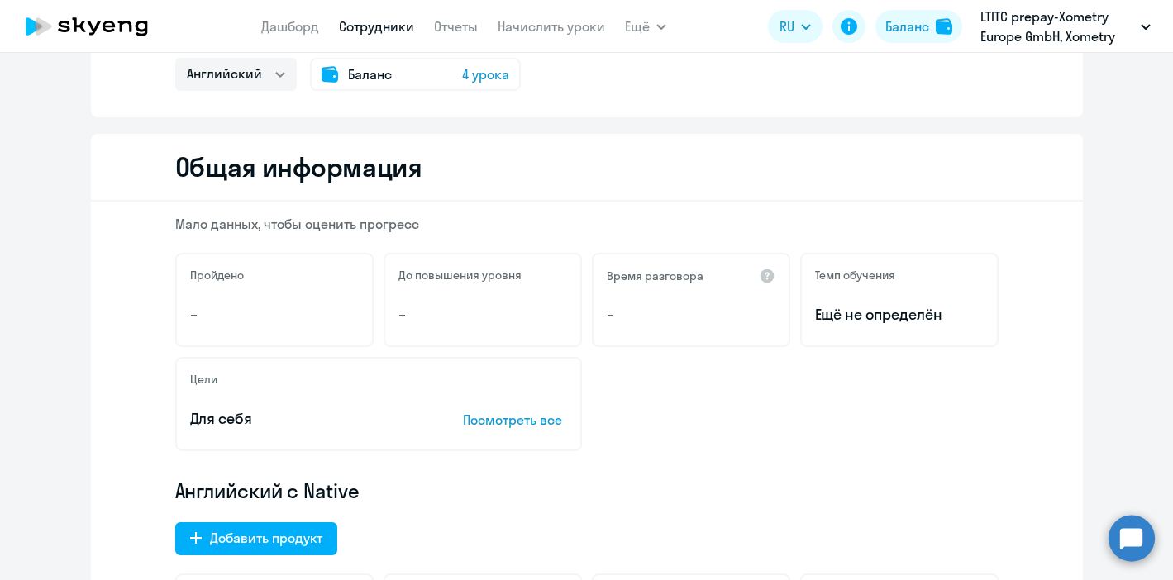
scroll to position [0, 0]
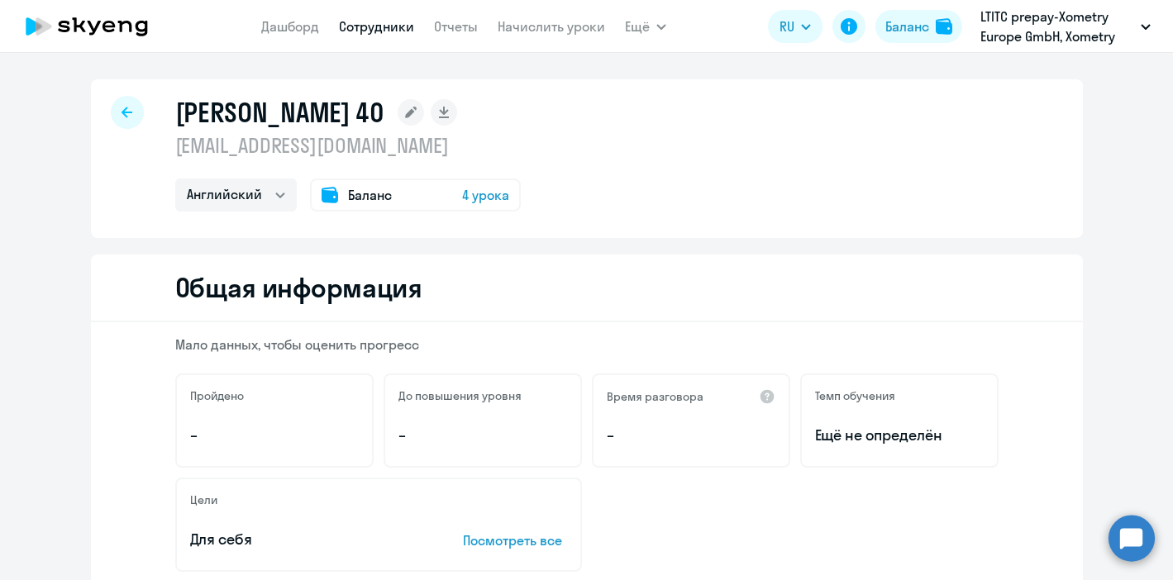
click at [343, 28] on link "Сотрудники" at bounding box center [376, 26] width 75 height 17
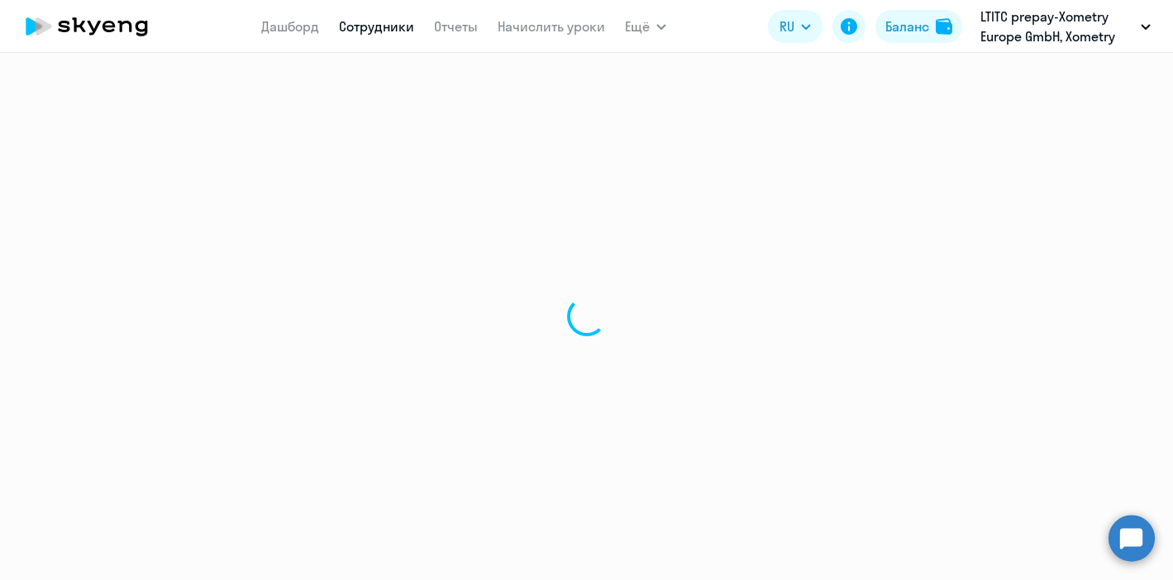
select select "30"
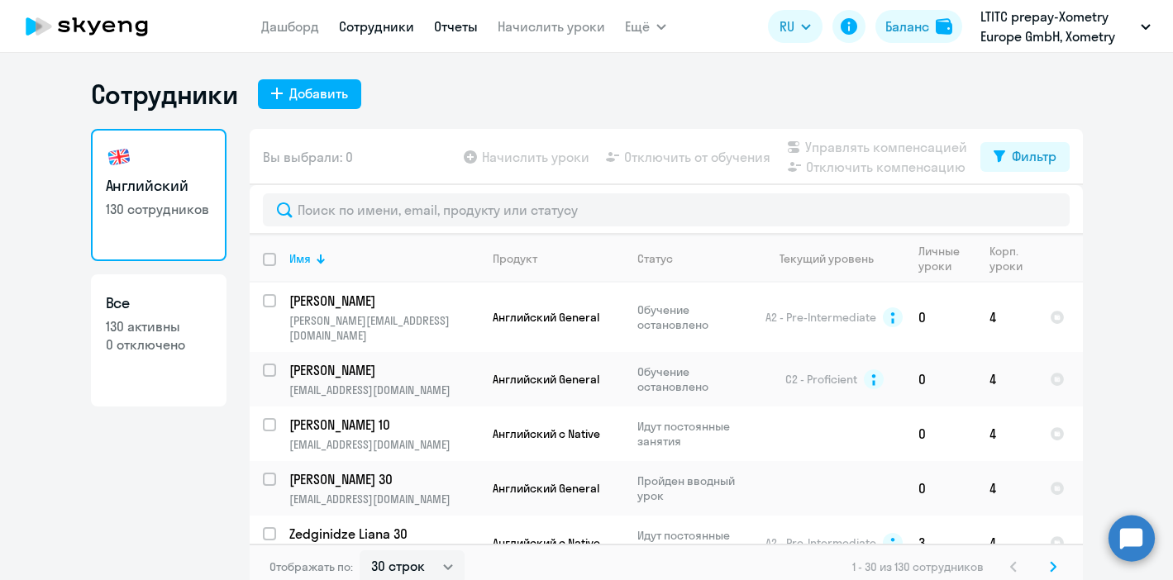
click at [452, 26] on link "Отчеты" at bounding box center [456, 26] width 44 height 17
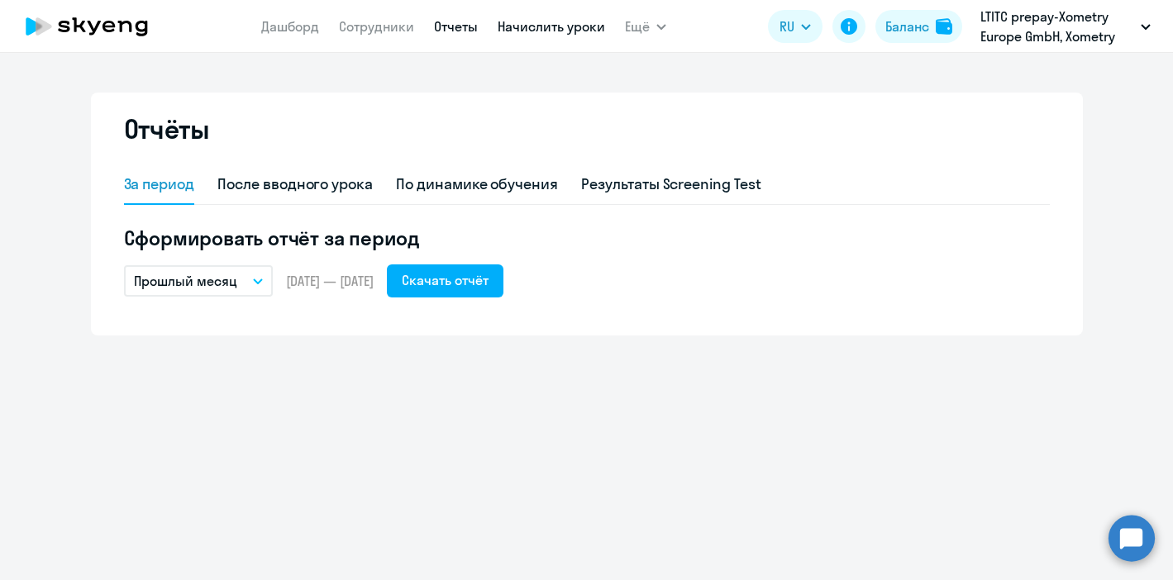
click at [542, 31] on link "Начислить уроки" at bounding box center [550, 26] width 107 height 17
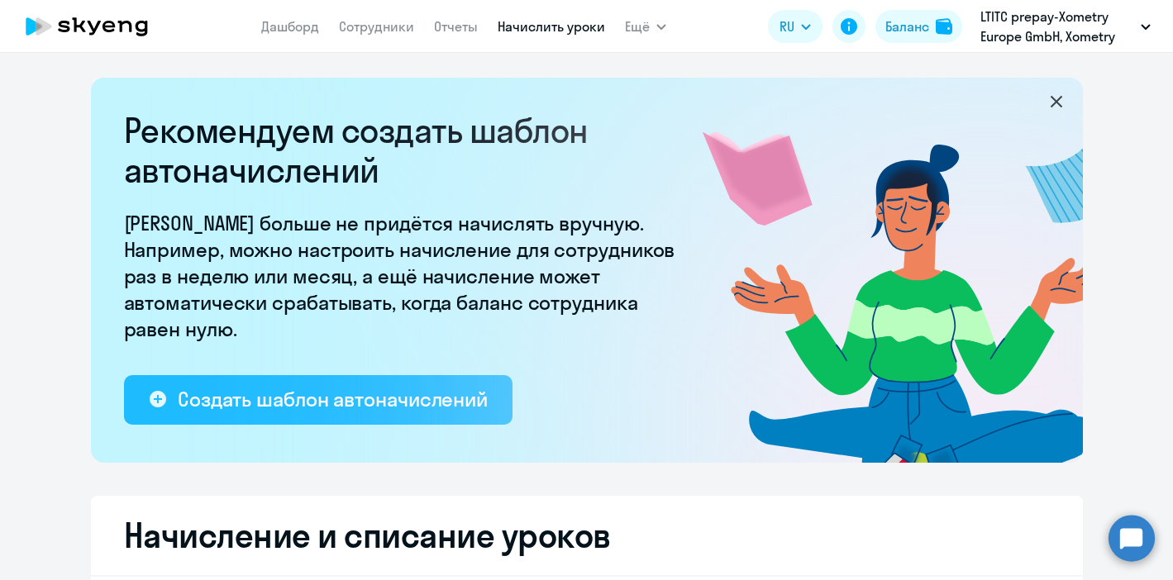
select select "10"
click at [288, 408] on div "Создать шаблон автоначислений" at bounding box center [333, 399] width 310 height 26
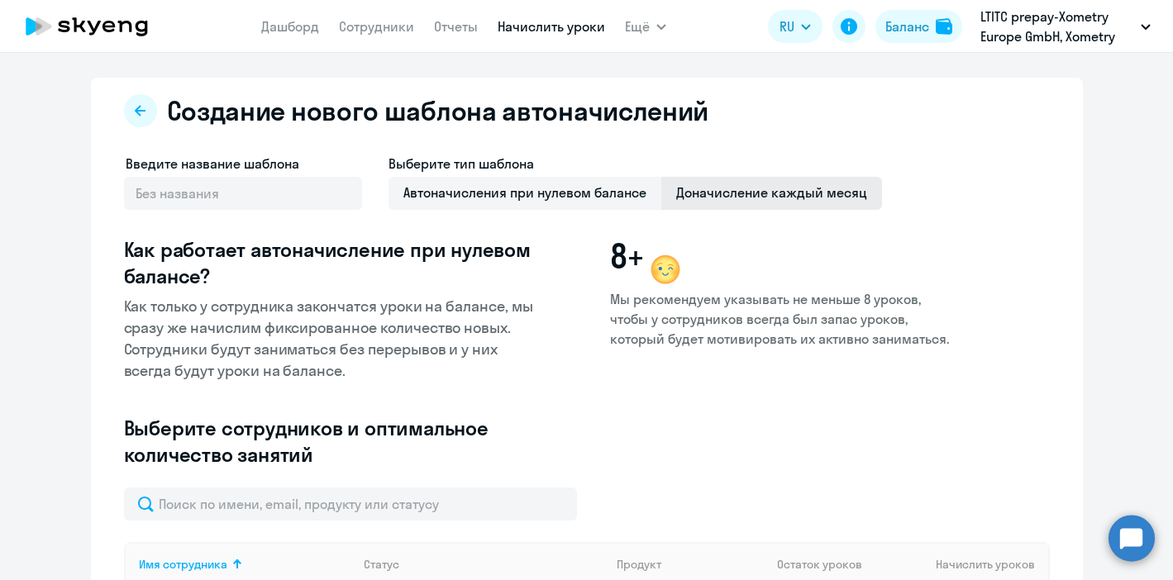
click at [741, 199] on span "Доначисление каждый месяц" at bounding box center [771, 193] width 221 height 33
click at [0, 0] on input "Доначисление каждый месяц" at bounding box center [0, 0] width 0 height 0
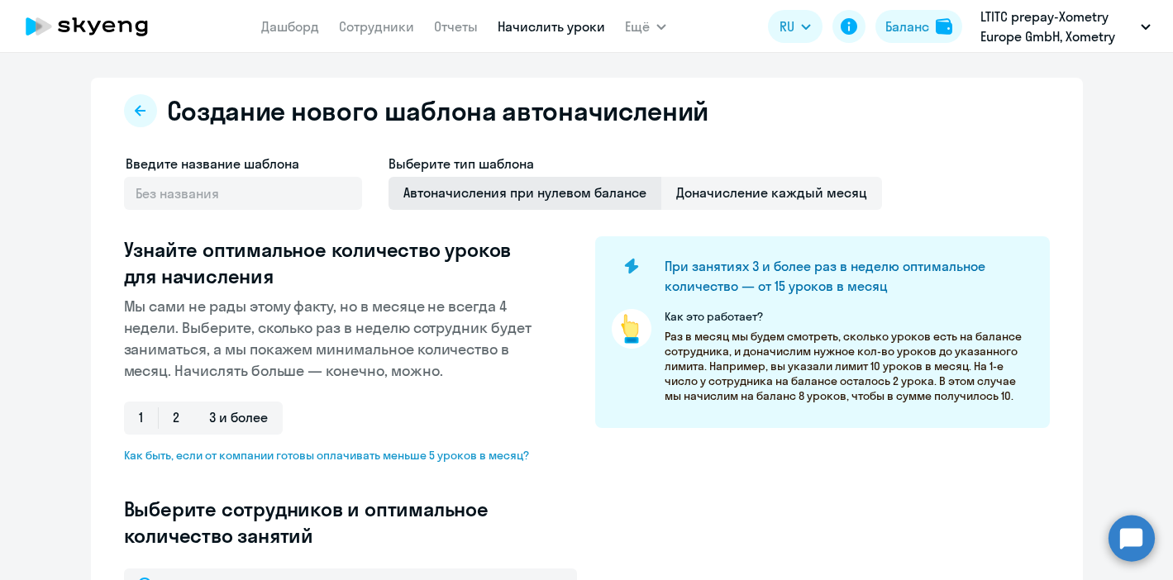
click at [617, 190] on span "Автоначисления при нулевом балансе" at bounding box center [524, 193] width 273 height 33
click at [0, 0] on input "Автоначисления при нулевом балансе" at bounding box center [0, 0] width 0 height 0
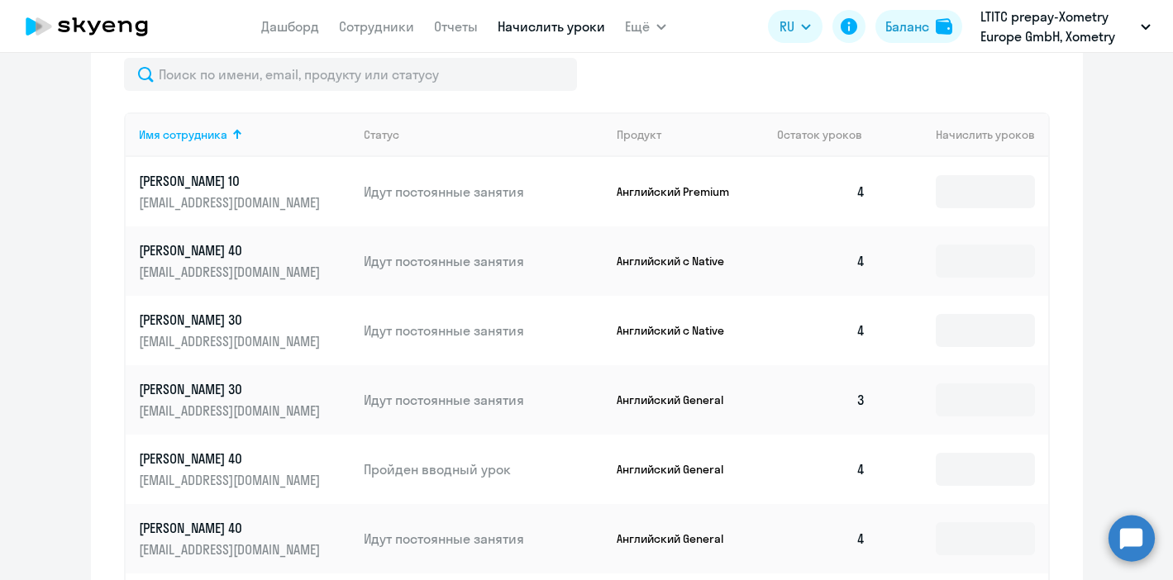
scroll to position [840, 0]
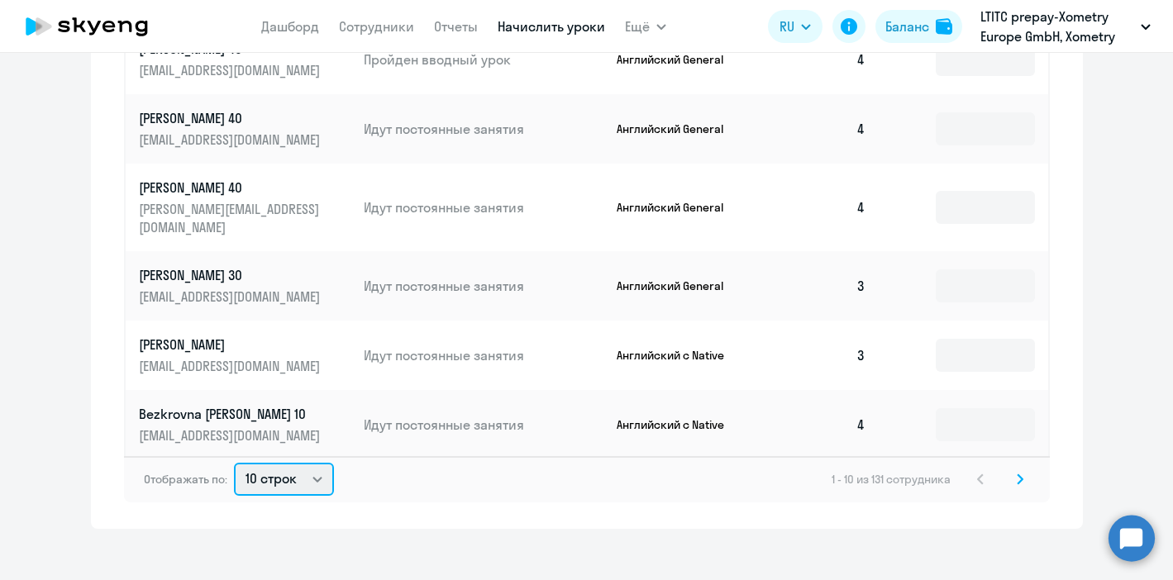
click at [306, 464] on select "10 строк 30 строк 50 строк" at bounding box center [284, 479] width 100 height 33
select select "50"
click at [234, 463] on select "10 строк 30 строк 50 строк" at bounding box center [284, 479] width 100 height 33
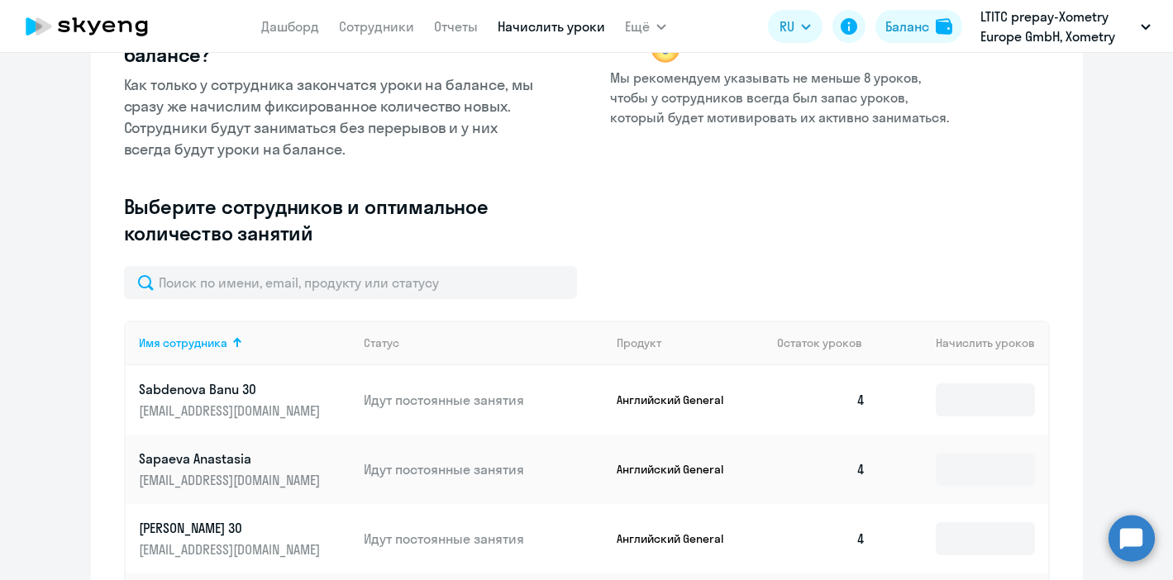
scroll to position [236, 0]
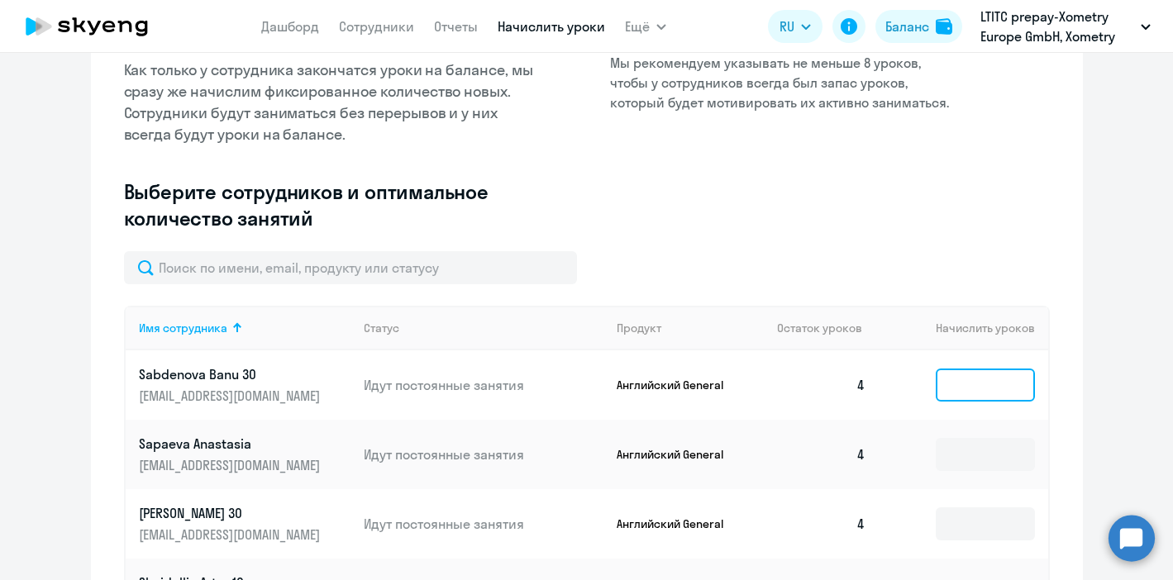
click at [954, 383] on input at bounding box center [984, 385] width 99 height 33
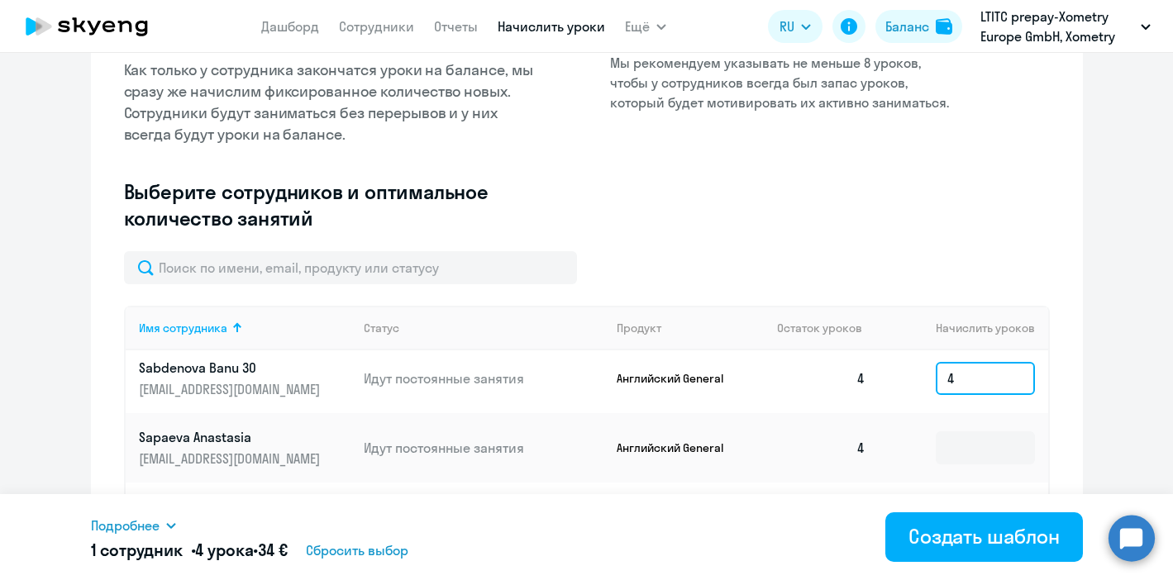
scroll to position [0, 0]
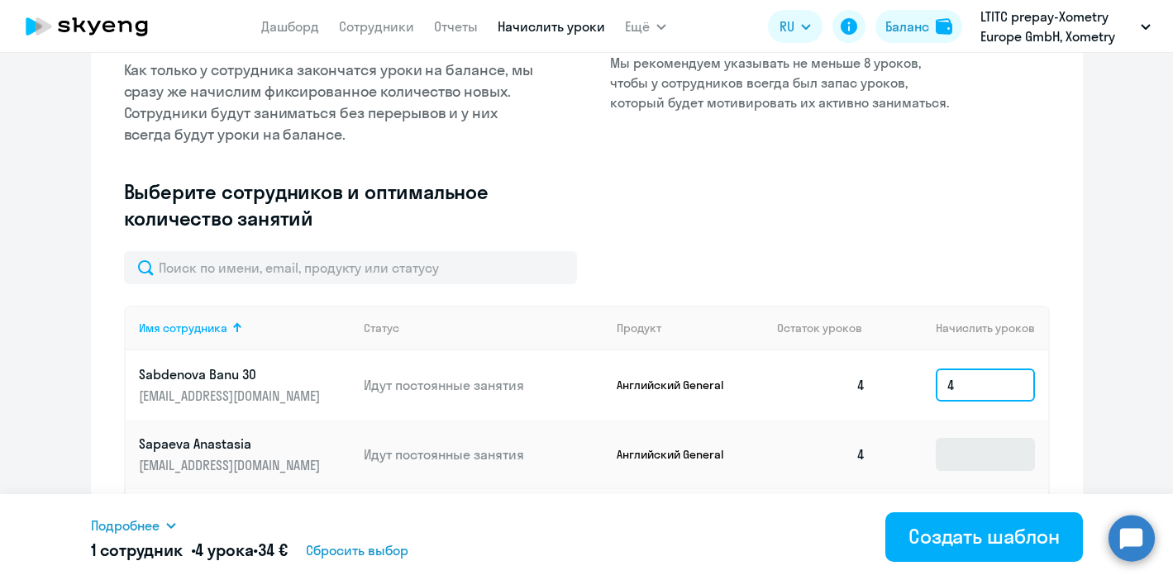
type input "4"
click at [965, 447] on input at bounding box center [984, 454] width 99 height 33
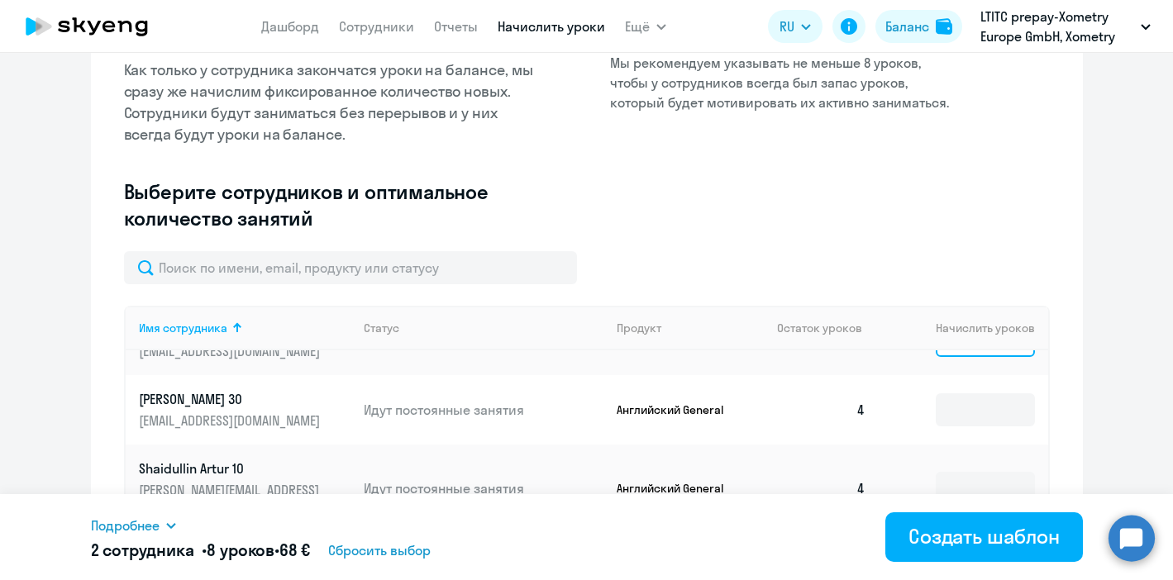
scroll to position [116, 0]
type input "4"
click at [962, 410] on input at bounding box center [984, 408] width 99 height 33
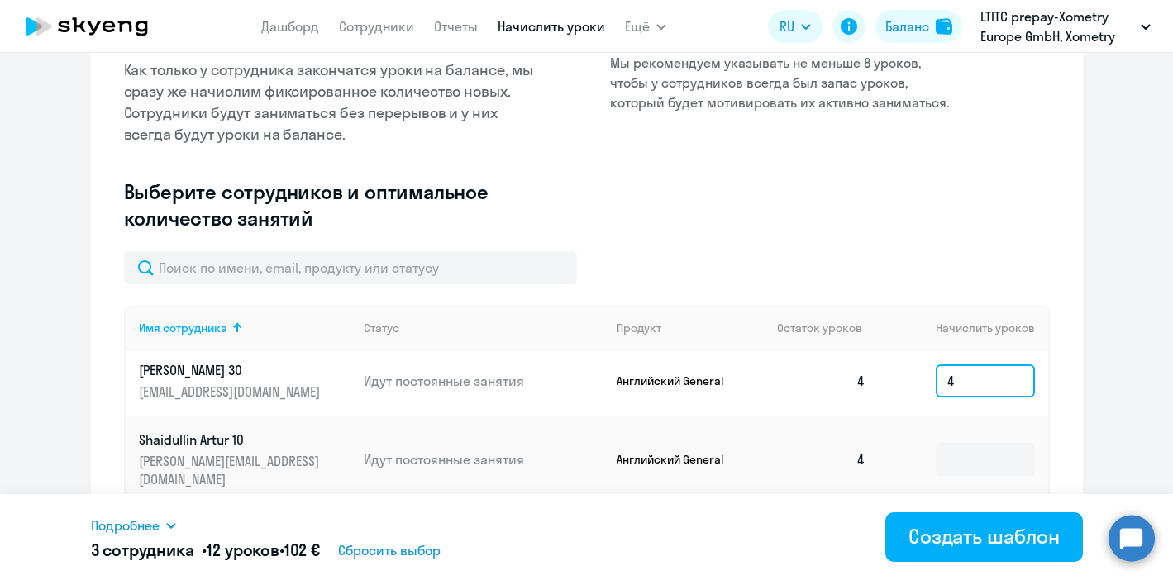
scroll to position [144, 0]
type input "4"
click at [955, 451] on input at bounding box center [984, 458] width 99 height 33
type input "4"
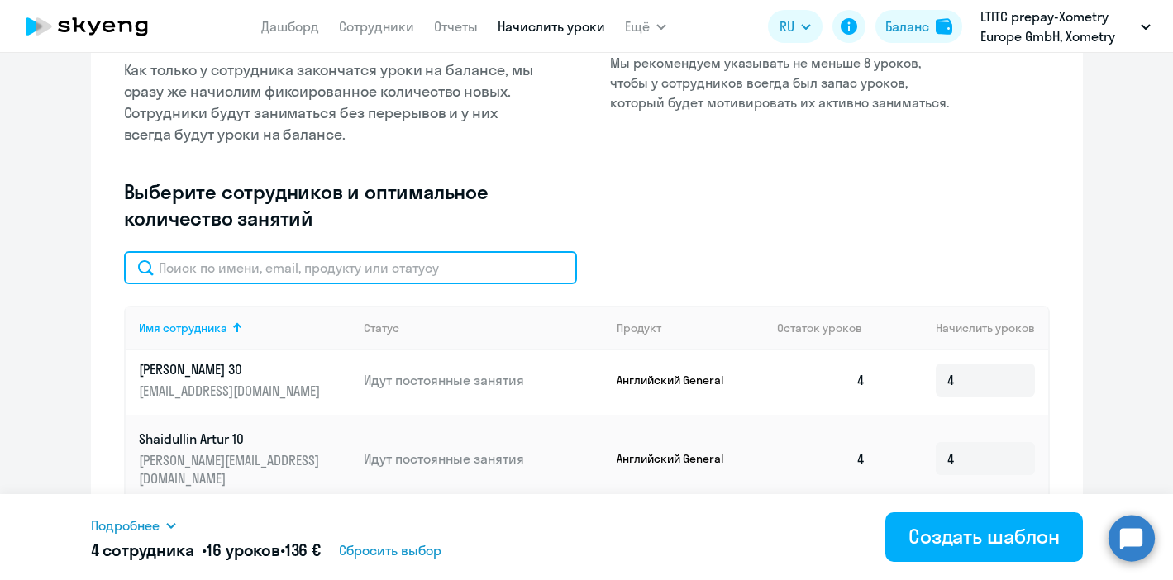
click at [380, 269] on input "text" at bounding box center [350, 267] width 453 height 33
paste input "[PERSON_NAME]"
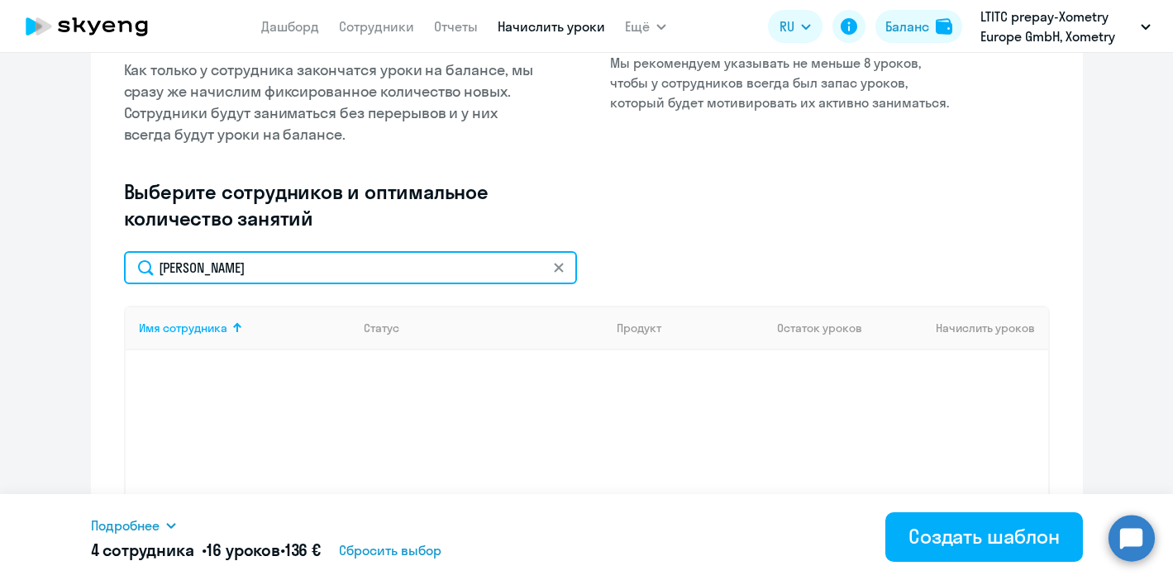
drag, startPoint x: 281, startPoint y: 267, endPoint x: 189, endPoint y: 267, distance: 91.7
click at [189, 267] on input "[PERSON_NAME]" at bounding box center [350, 267] width 453 height 33
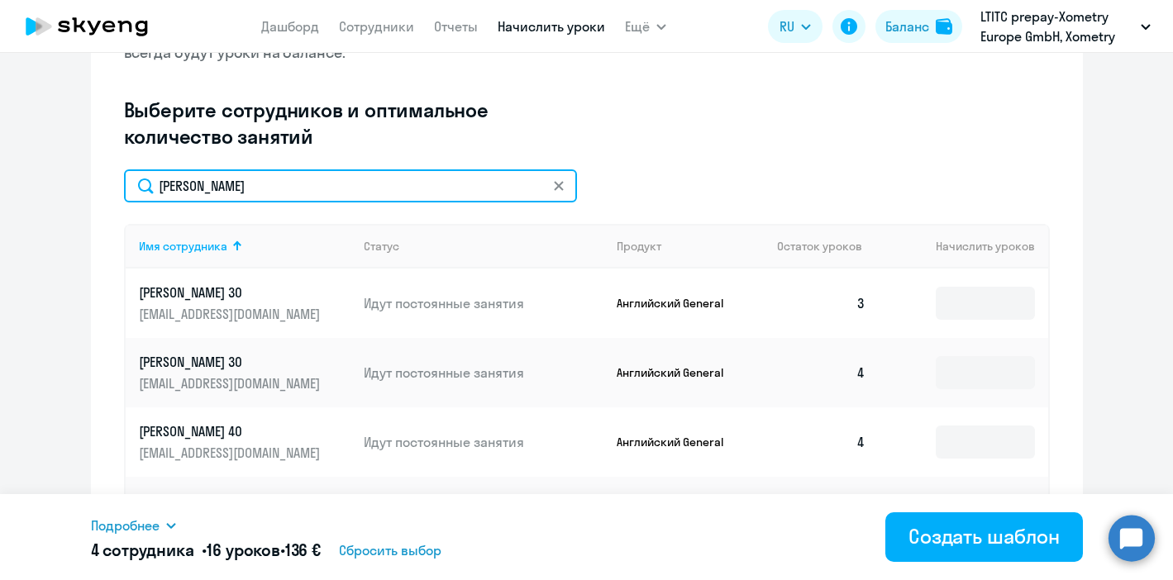
scroll to position [299, 0]
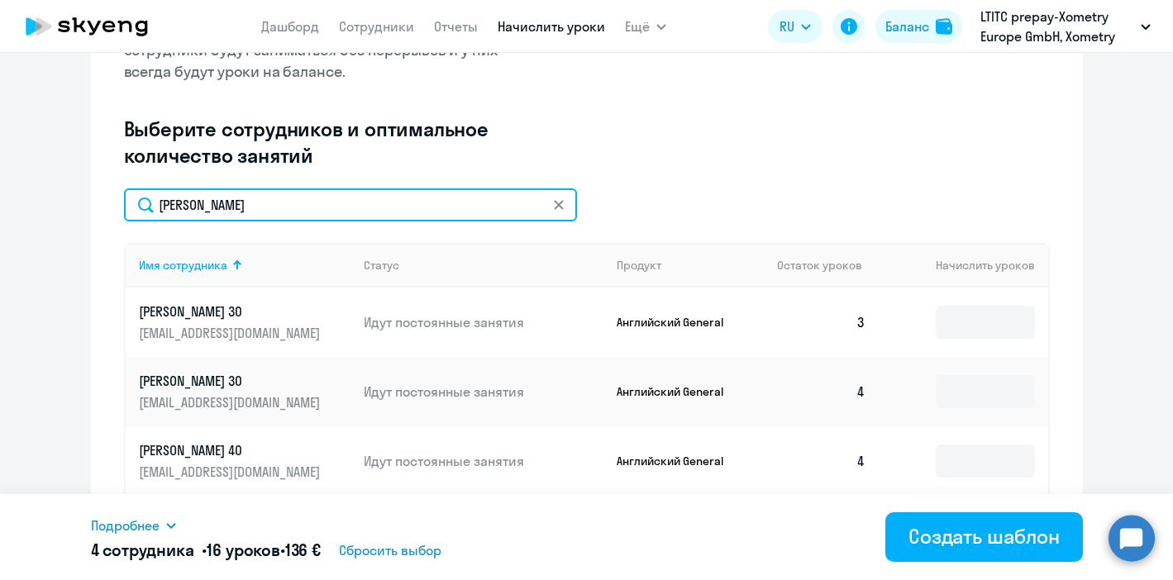
type input "[PERSON_NAME]"
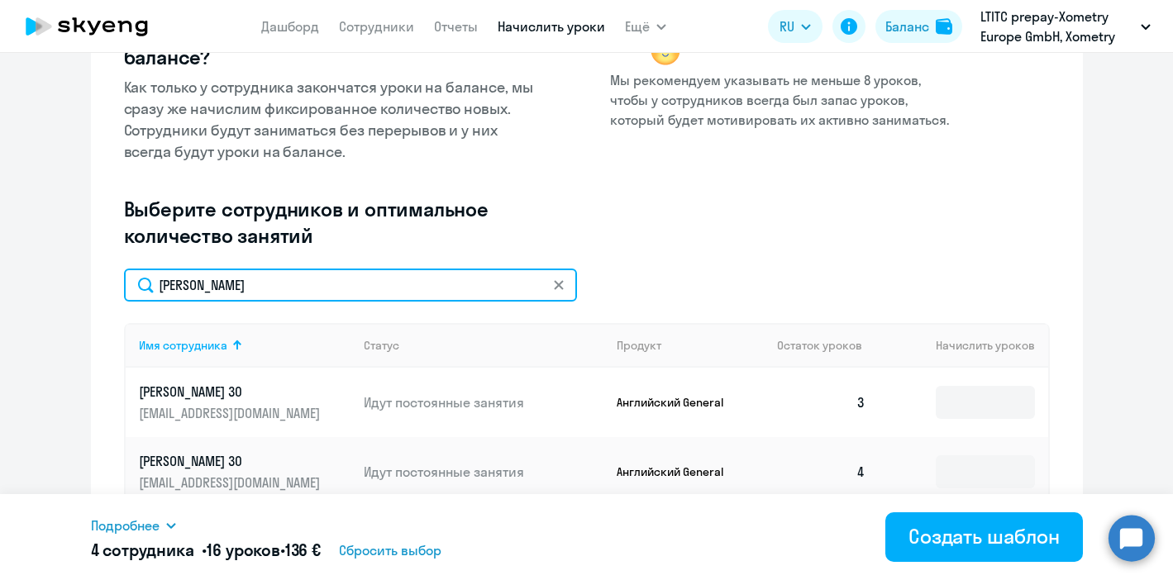
scroll to position [0, 0]
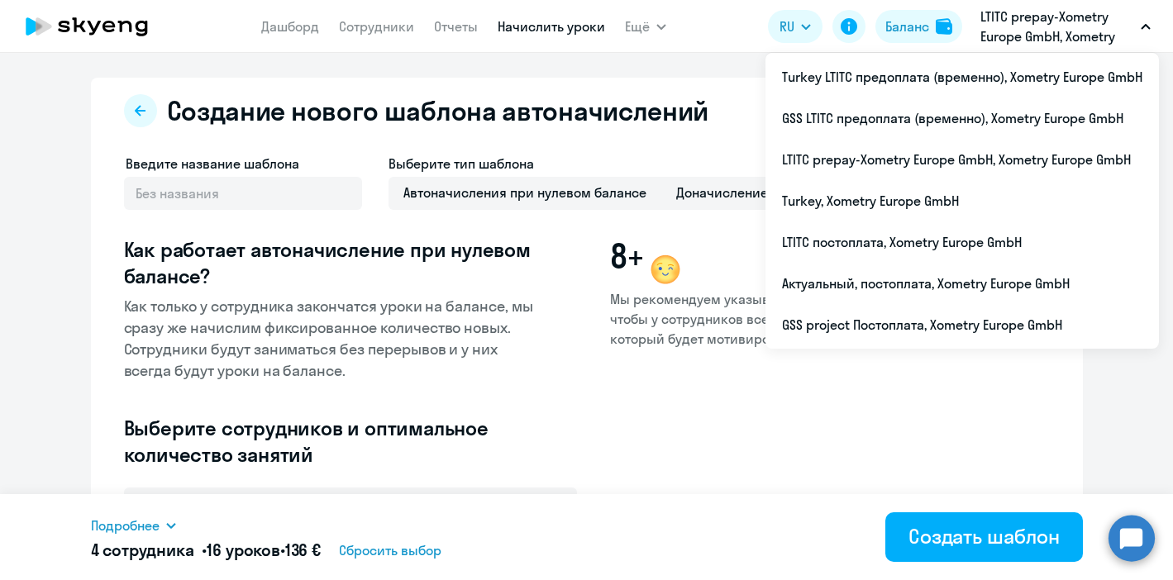
click at [1083, 31] on p "LTITC prepay-Xometry Europe GmbH, Xometry Europe GmbH" at bounding box center [1057, 27] width 154 height 40
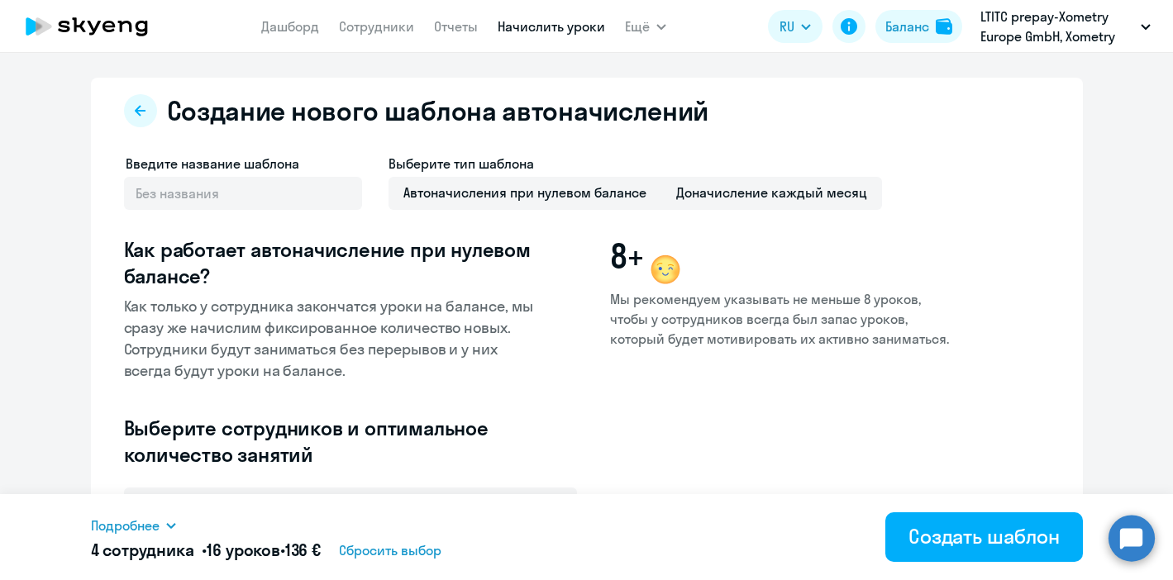
click at [1083, 31] on p "LTITC prepay-Xometry Europe GmbH, Xometry Europe GmbH" at bounding box center [1057, 27] width 154 height 40
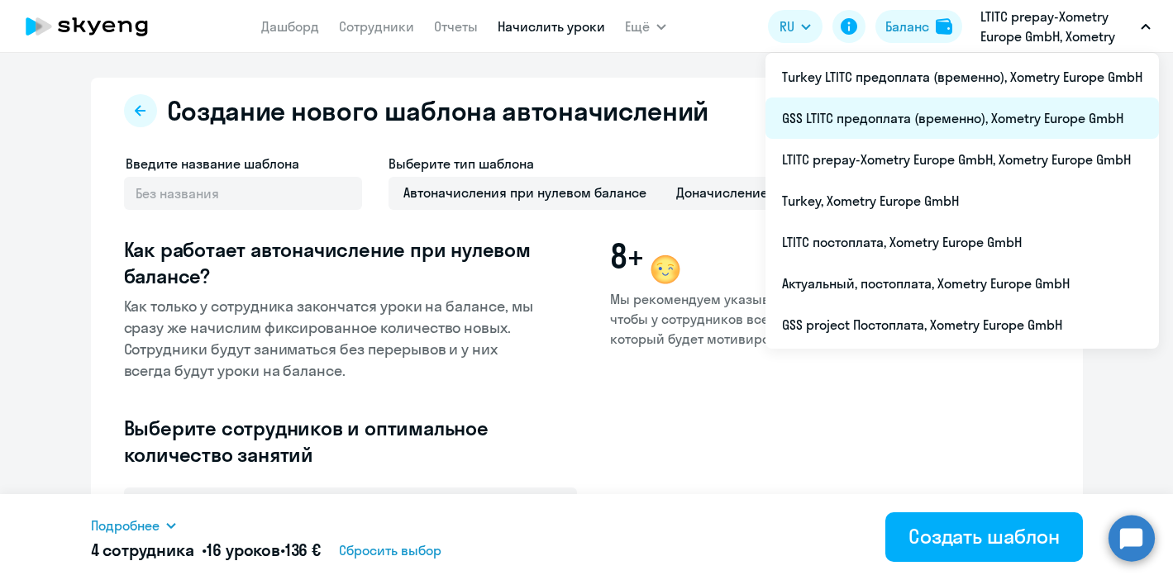
click at [997, 125] on li "GSS LTITC предоплата (временно), Xometry Europe GmbH" at bounding box center [961, 118] width 393 height 41
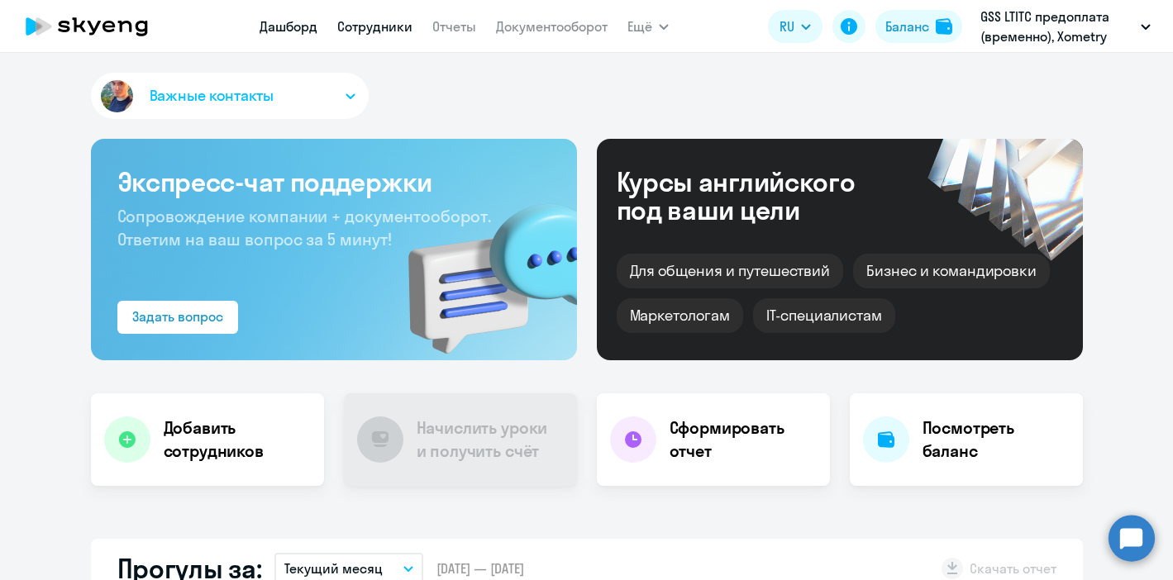
click at [369, 32] on link "Сотрудники" at bounding box center [374, 26] width 75 height 17
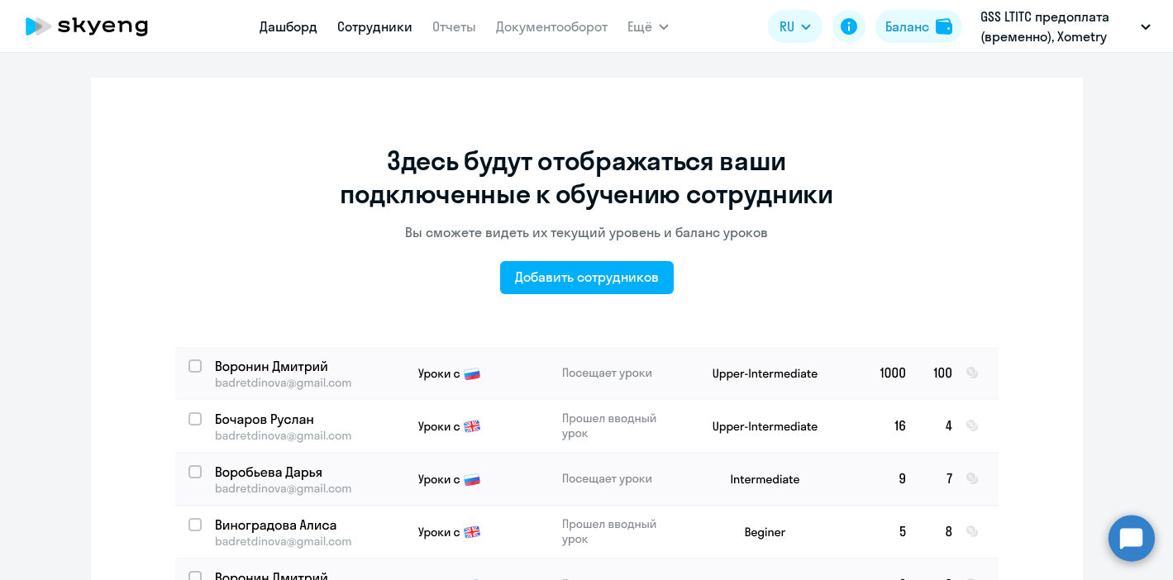
click at [288, 29] on link "Дашборд" at bounding box center [288, 26] width 58 height 17
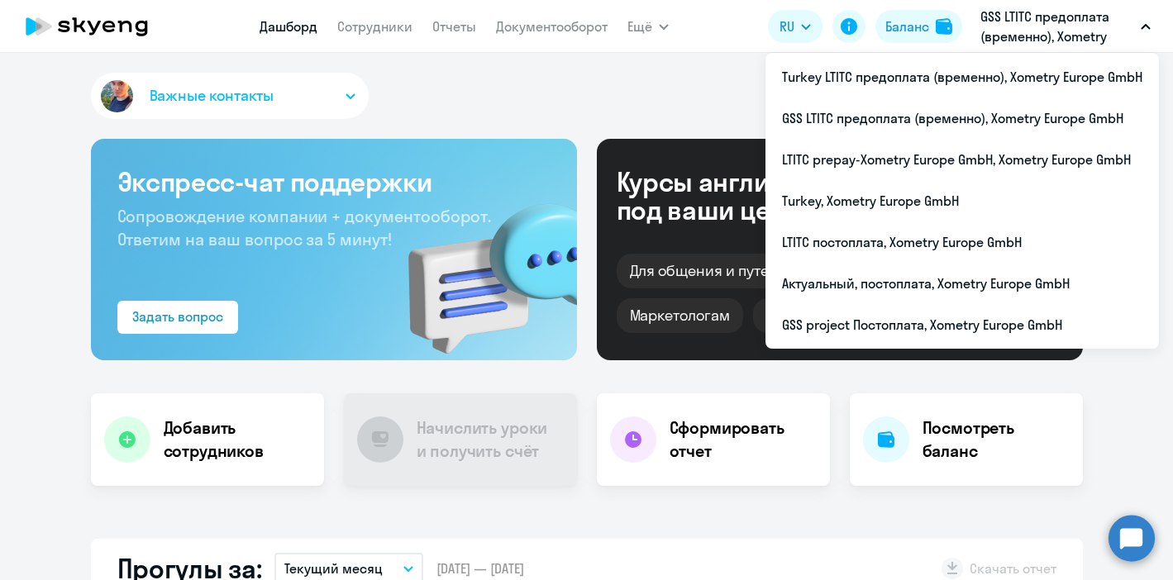
click at [1027, 31] on p "GSS LTITC предоплата (временно), Xometry Europe GmbH" at bounding box center [1057, 27] width 154 height 40
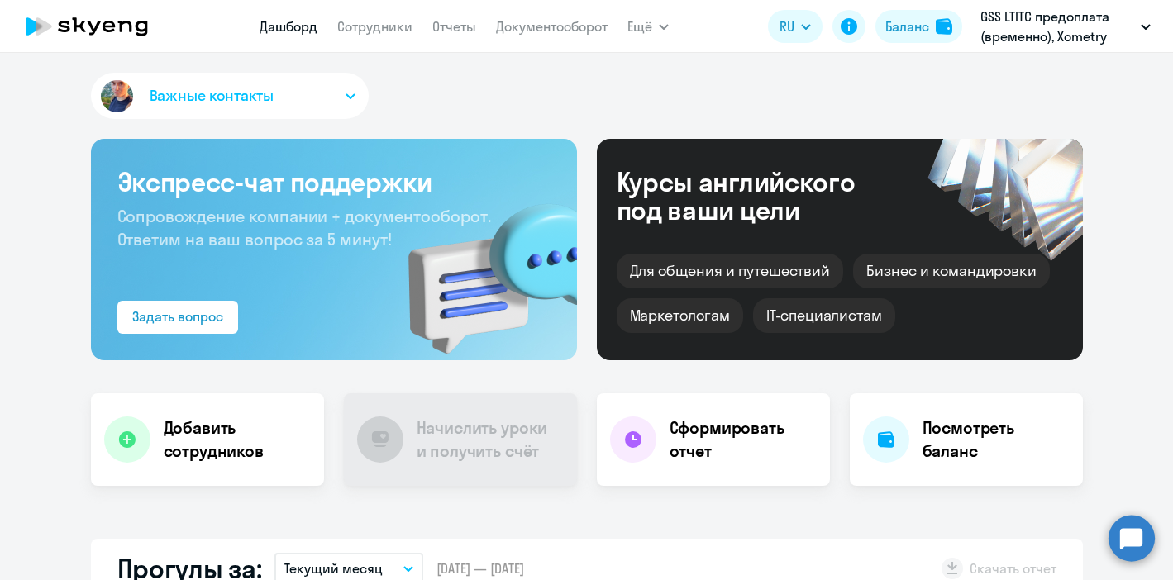
click at [1027, 31] on p "GSS LTITC предоплата (временно), Xometry Europe GmbH" at bounding box center [1057, 27] width 154 height 40
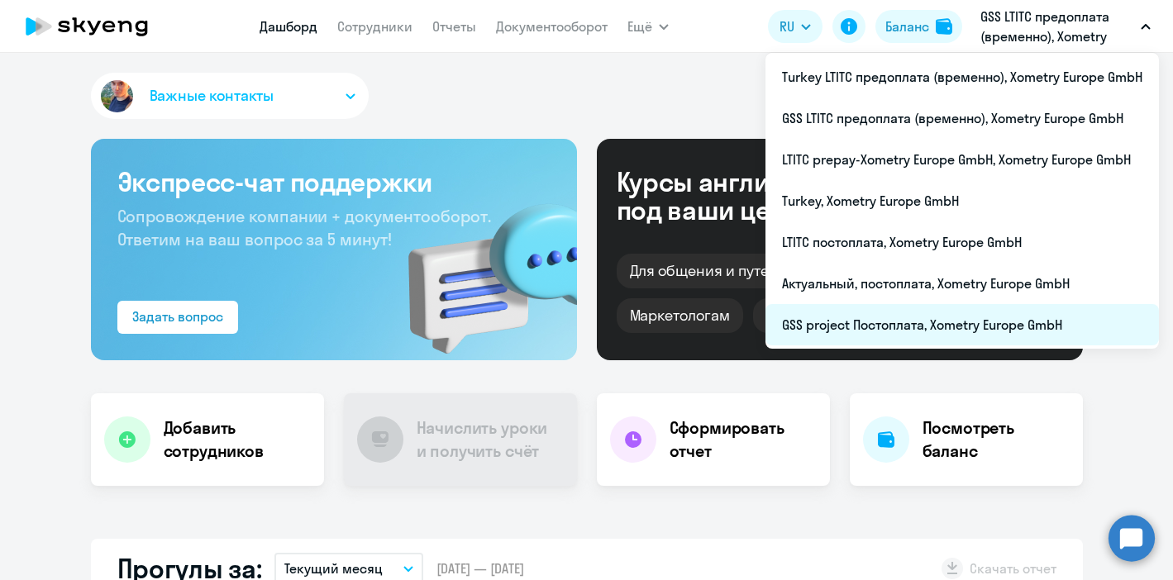
click at [899, 321] on li "GSS project Постоплата, Xometry Europe GmbH" at bounding box center [961, 324] width 393 height 41
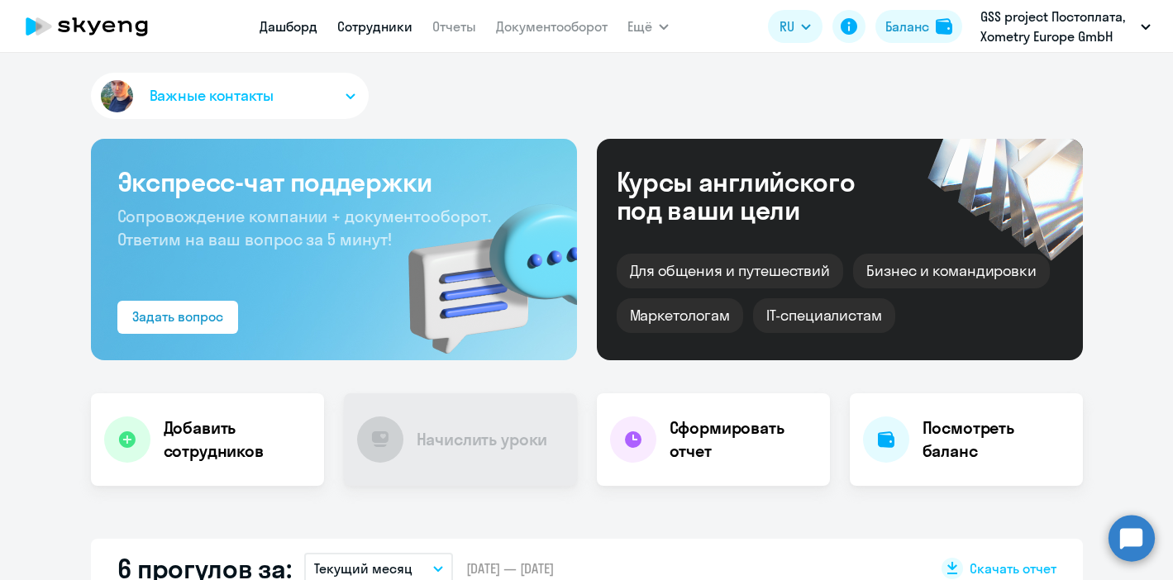
click at [362, 31] on link "Сотрудники" at bounding box center [374, 26] width 75 height 17
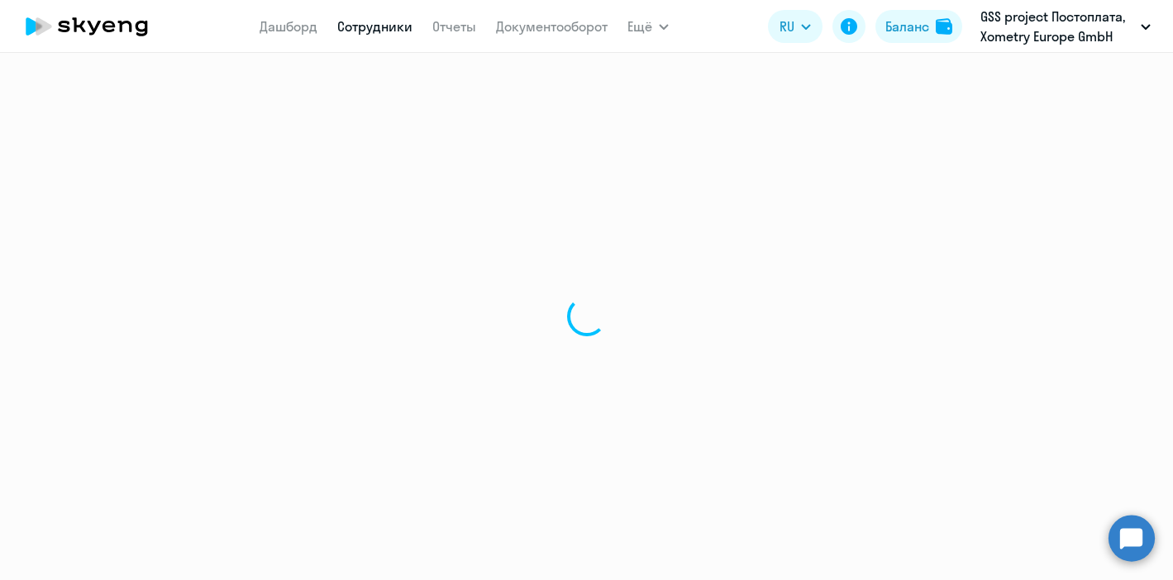
select select "30"
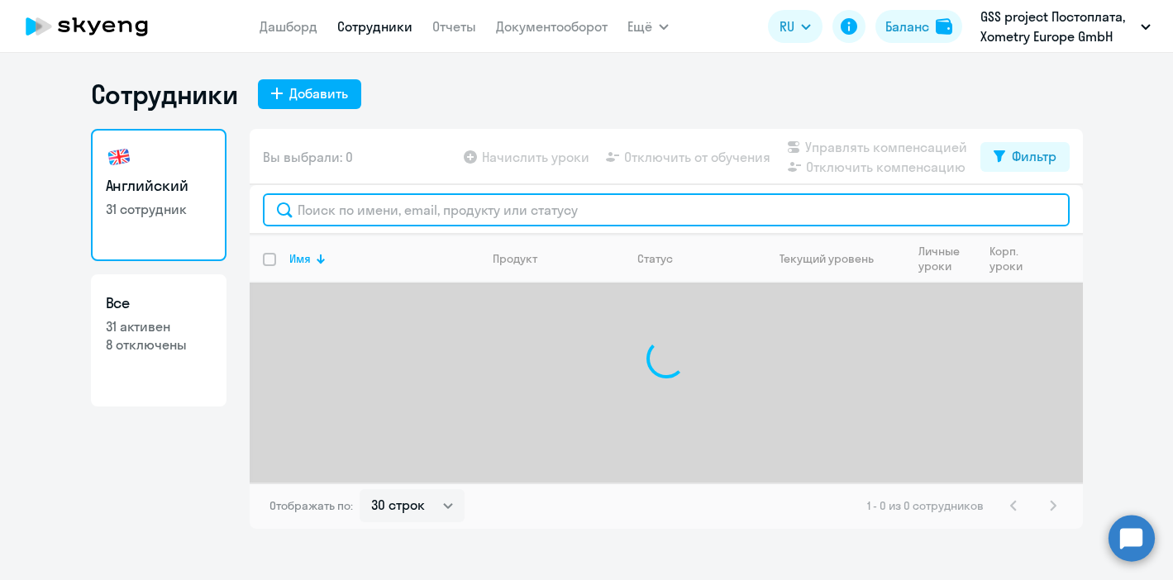
click at [314, 209] on input "text" at bounding box center [666, 209] width 807 height 33
paste input "Sukhariev"
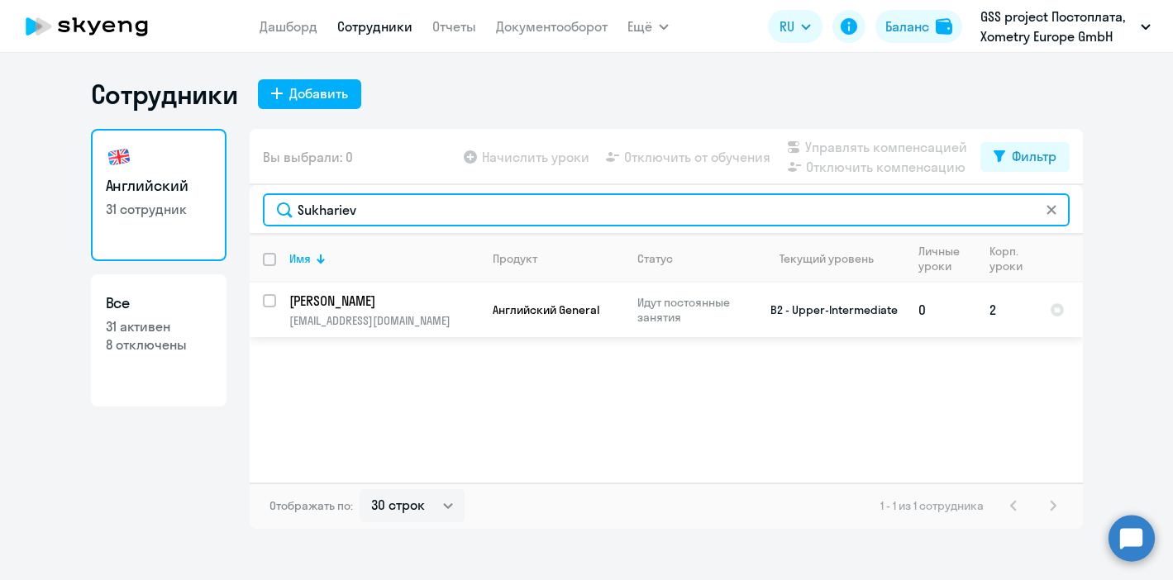
type input "Sukhariev"
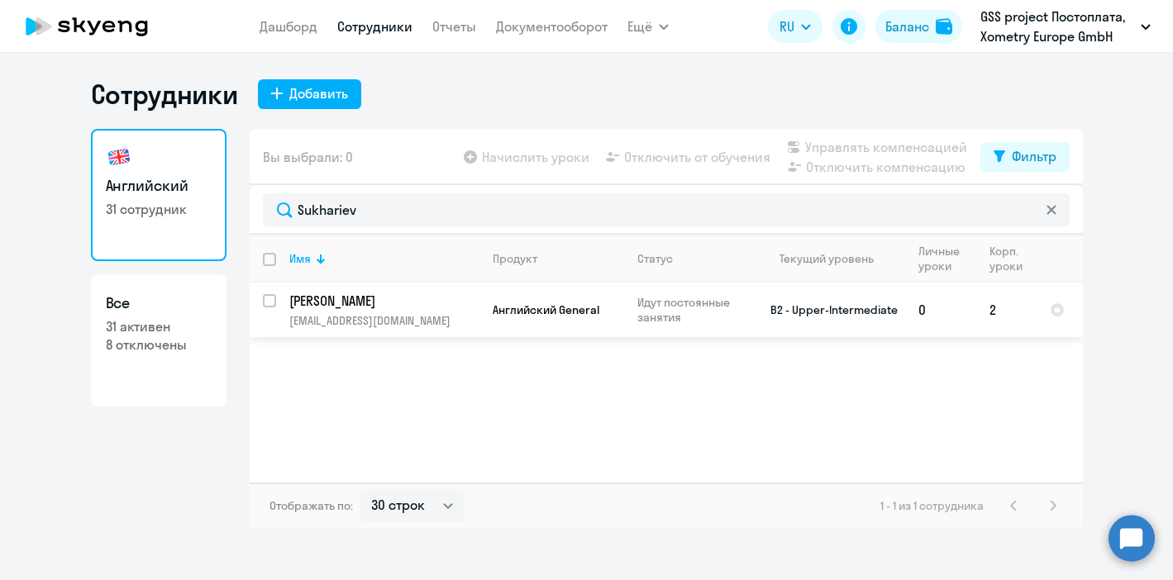
click at [269, 296] on input "select row 23657485" at bounding box center [279, 310] width 33 height 33
checkbox input "true"
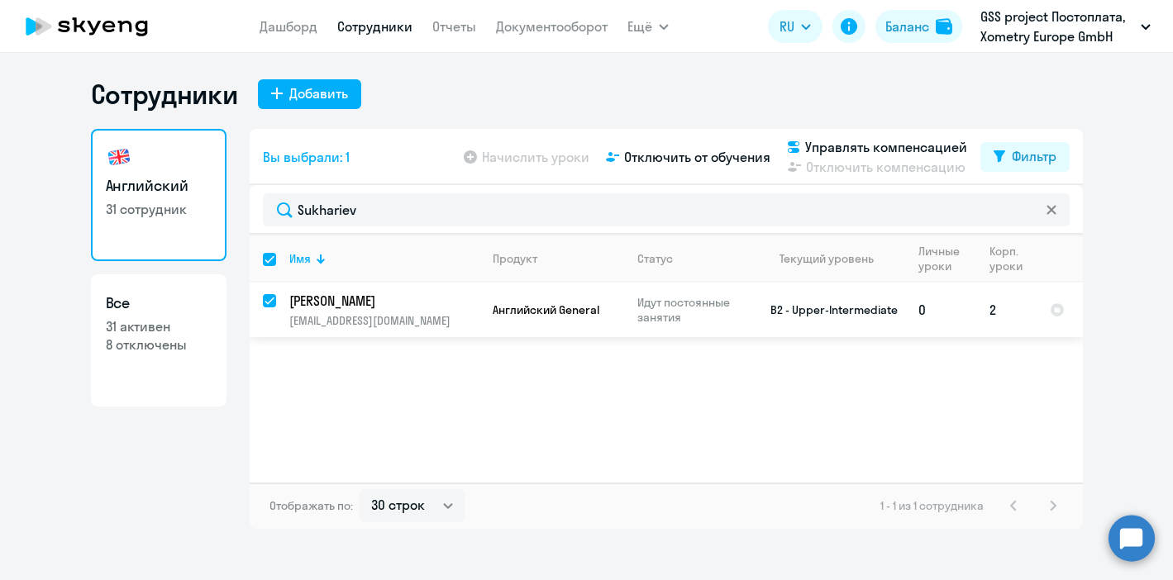
click at [269, 296] on input "deselect row 23657485" at bounding box center [279, 310] width 33 height 33
checkbox input "false"
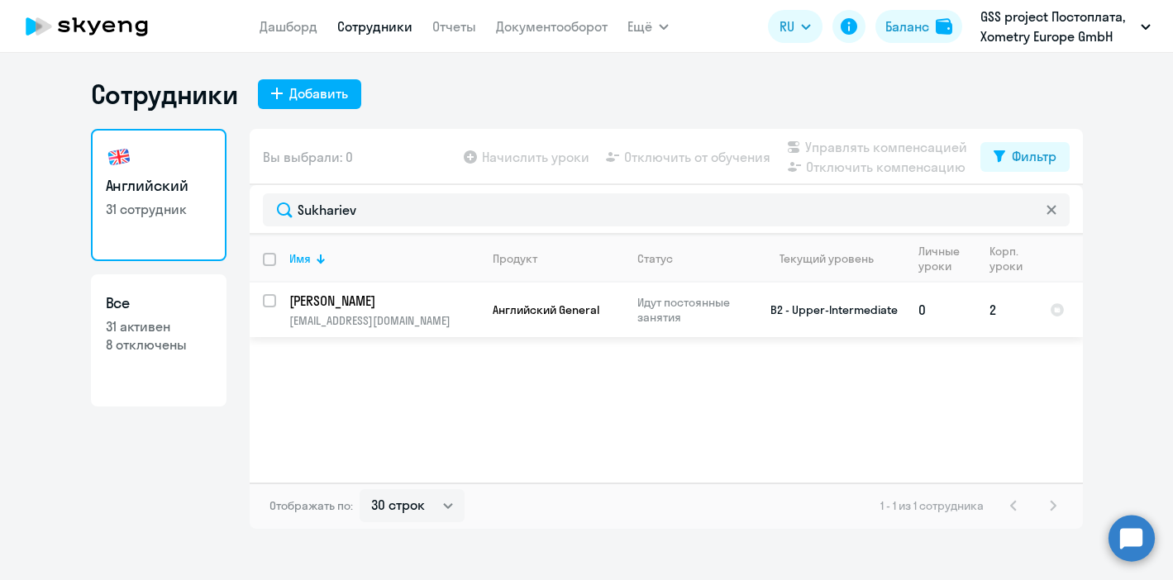
click at [276, 293] on td "[PERSON_NAME] [PERSON_NAME][EMAIL_ADDRESS][DOMAIN_NAME]" at bounding box center [377, 310] width 203 height 55
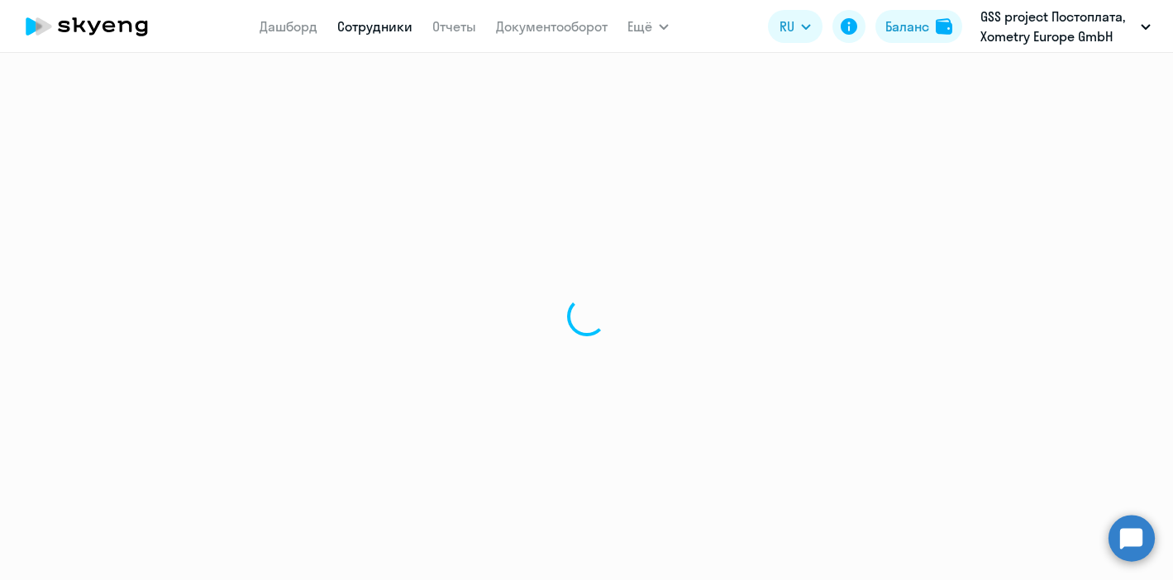
select select "english"
select select "30"
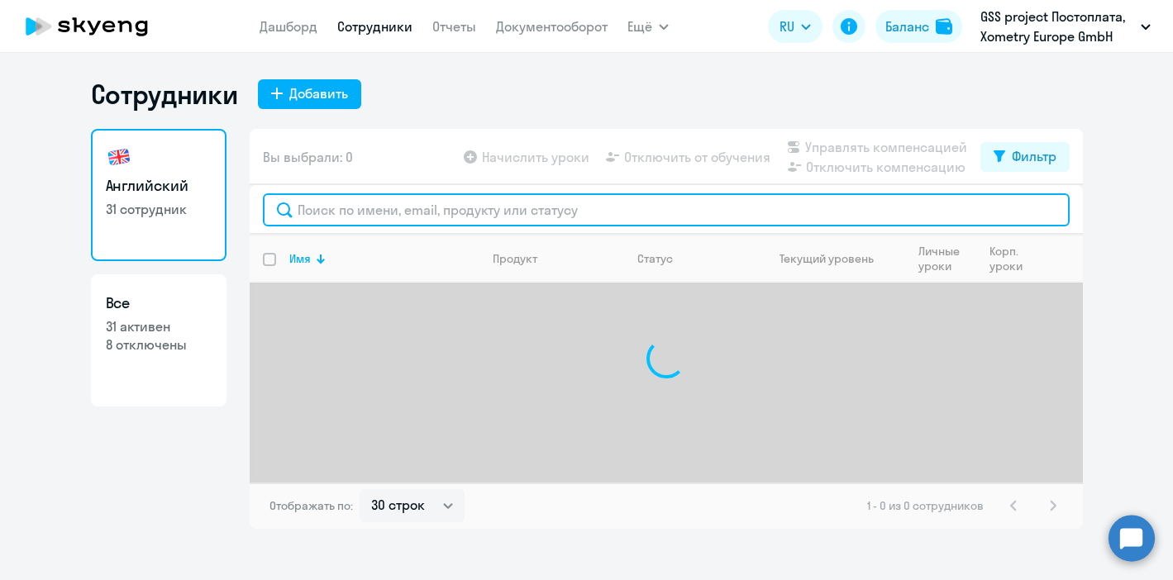
click at [346, 207] on input "text" at bounding box center [666, 209] width 807 height 33
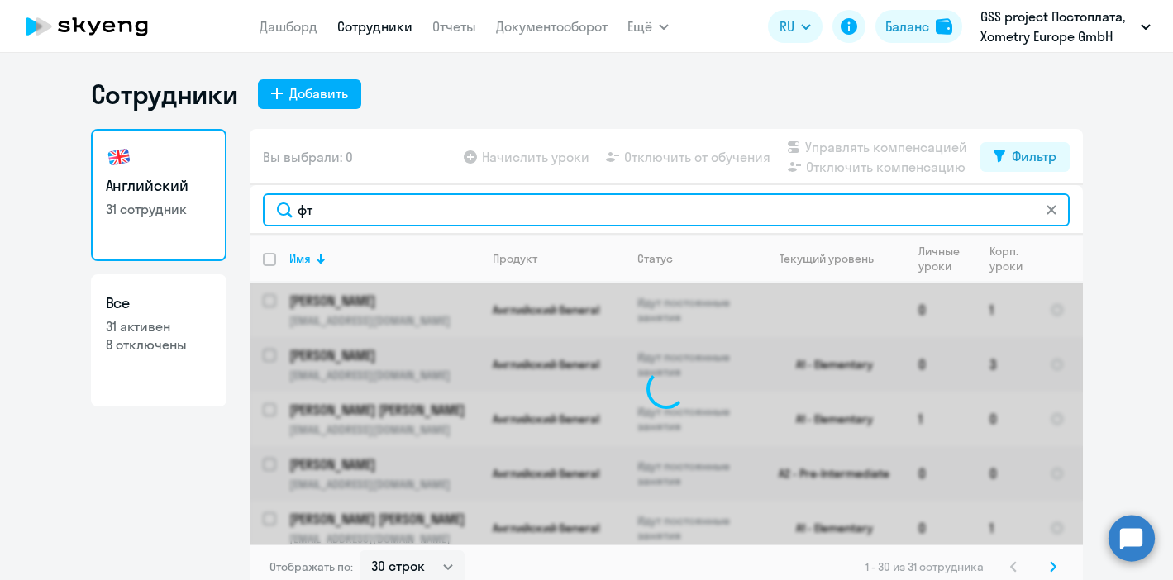
type input "ф"
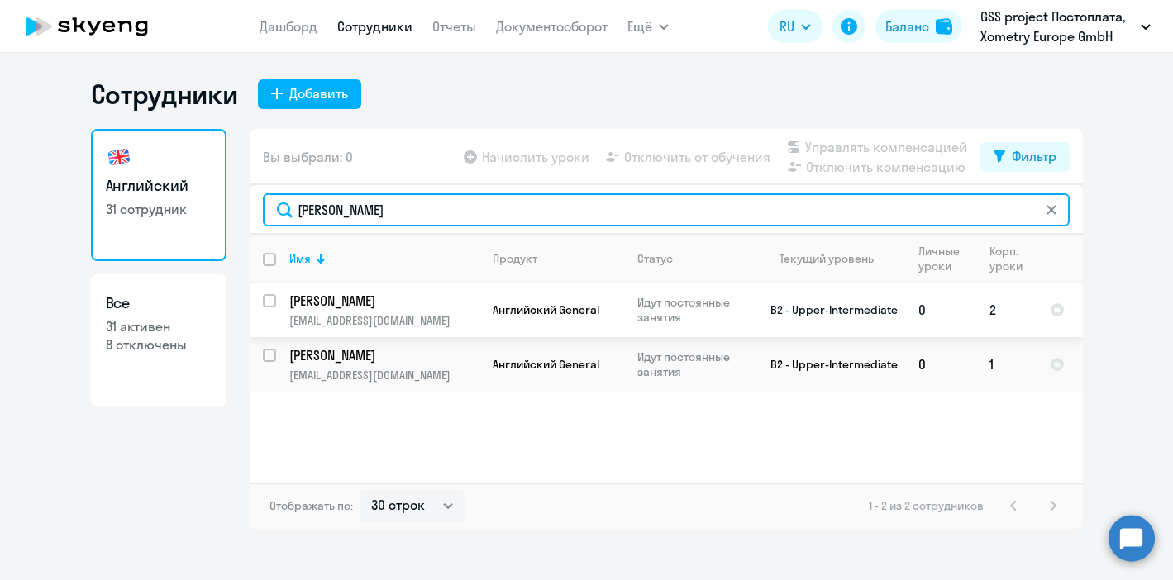
type input "[PERSON_NAME]"
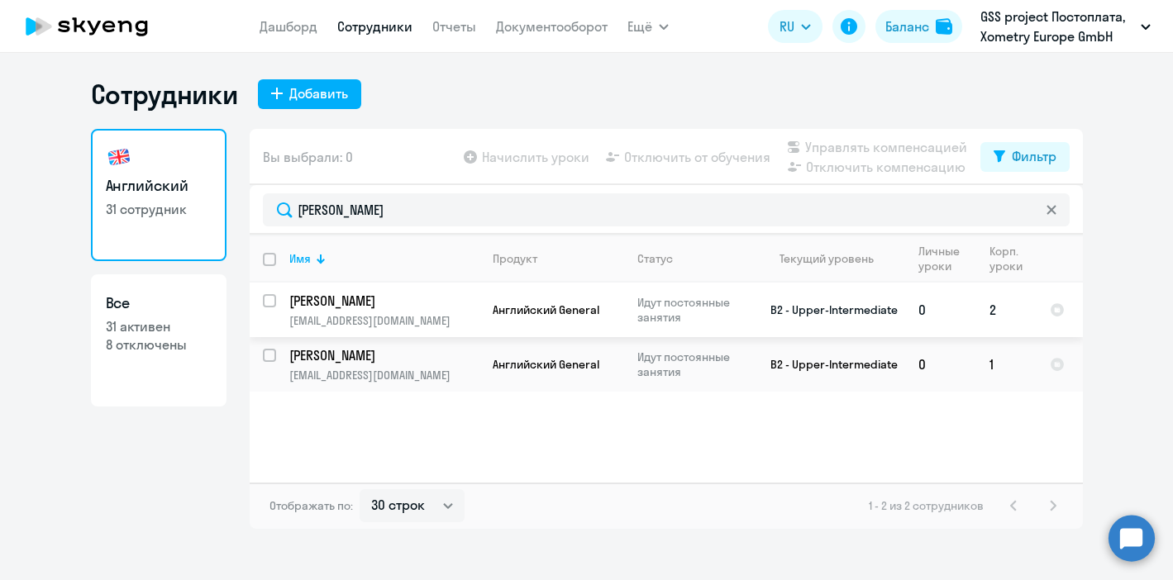
click at [269, 305] on input "select row 23657485" at bounding box center [279, 310] width 33 height 33
checkbox input "true"
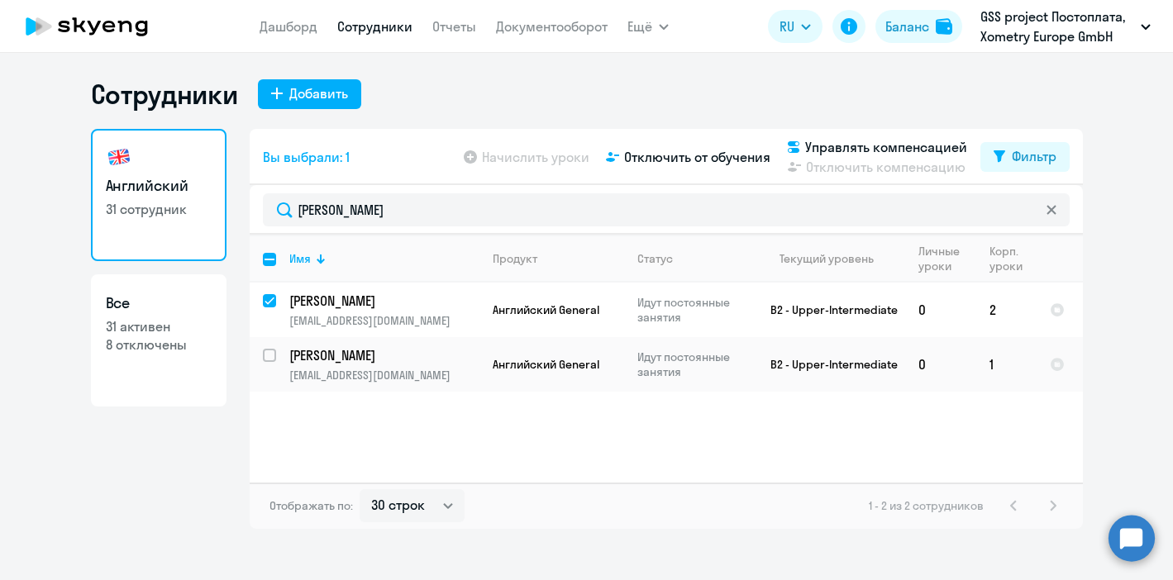
click at [668, 167] on div "Начислить уроки Отключить от обучения Управлять компенсацией Отключить компенса…" at bounding box center [720, 157] width 520 height 40
click at [659, 156] on span "Отключить от обучения" at bounding box center [697, 157] width 146 height 20
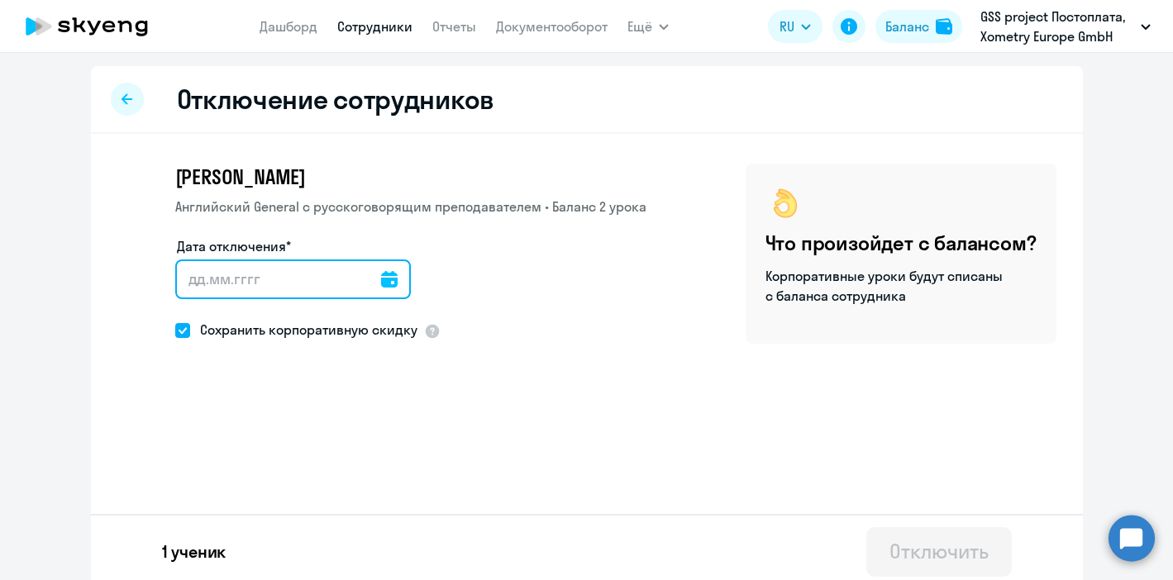
click at [298, 292] on input "Дата отключения*" at bounding box center [293, 279] width 236 height 40
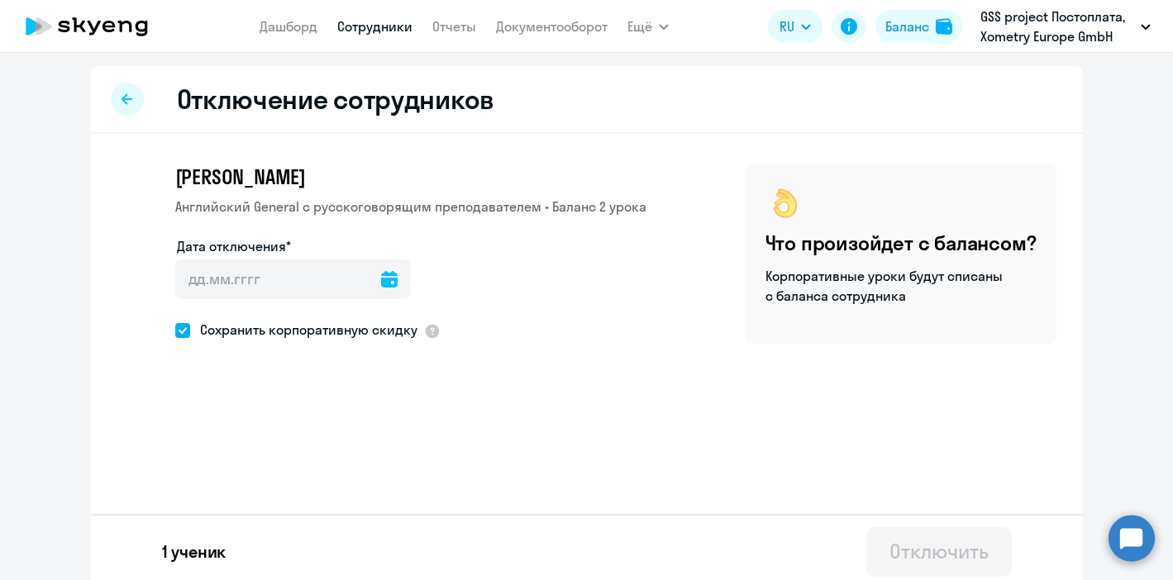
click at [381, 283] on icon at bounding box center [389, 279] width 17 height 17
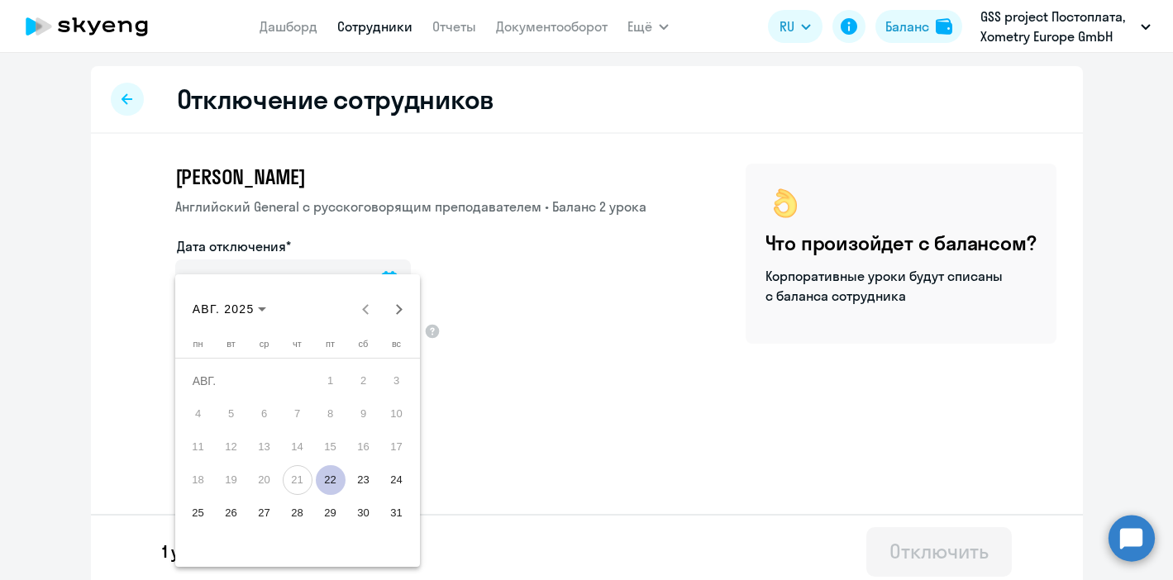
click at [331, 474] on span "22" at bounding box center [331, 480] width 30 height 30
type input "[DATE]"
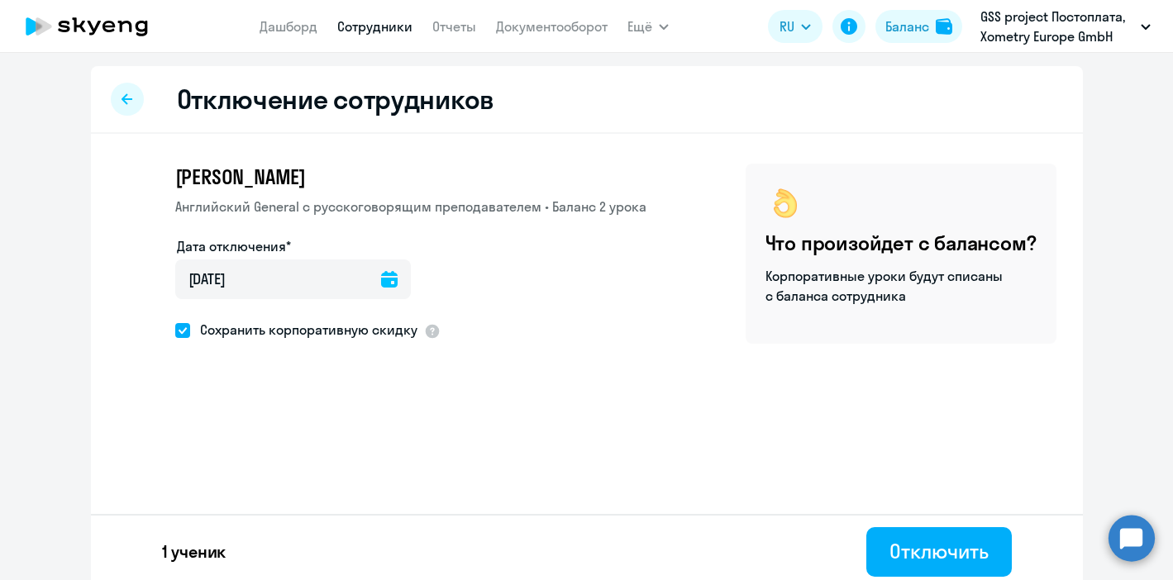
scroll to position [8, 0]
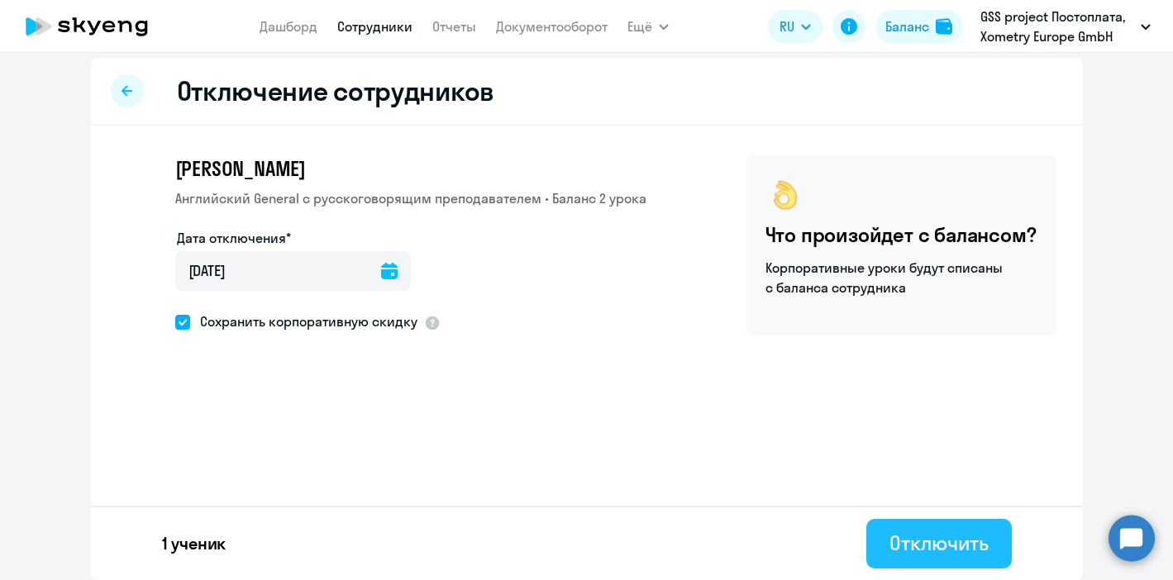
click at [915, 545] on div "Отключить" at bounding box center [938, 543] width 98 height 26
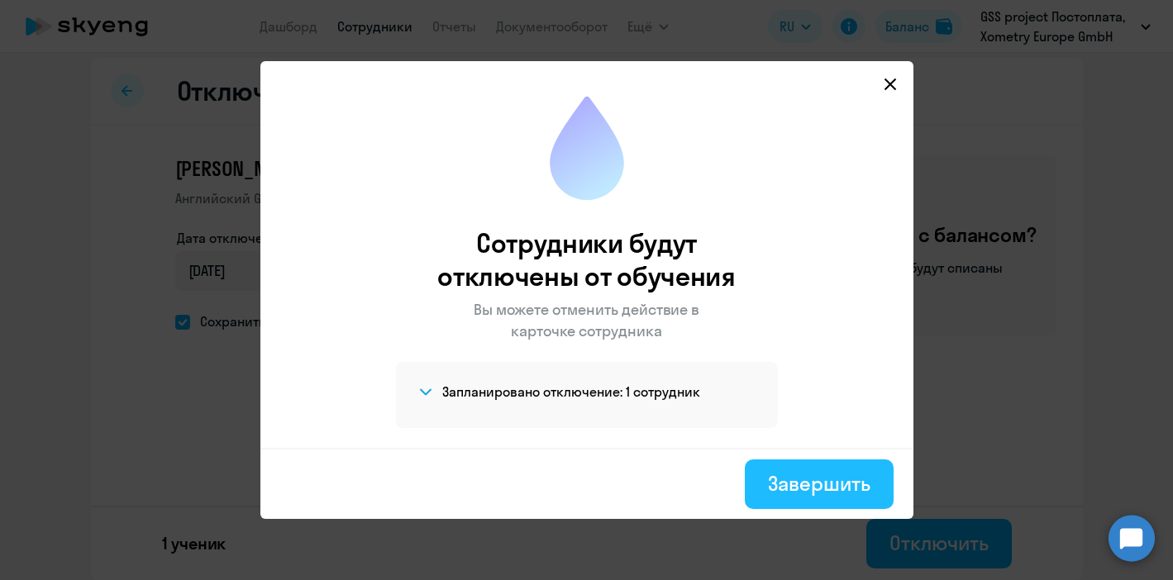
click at [797, 492] on div "Завершить" at bounding box center [819, 483] width 102 height 26
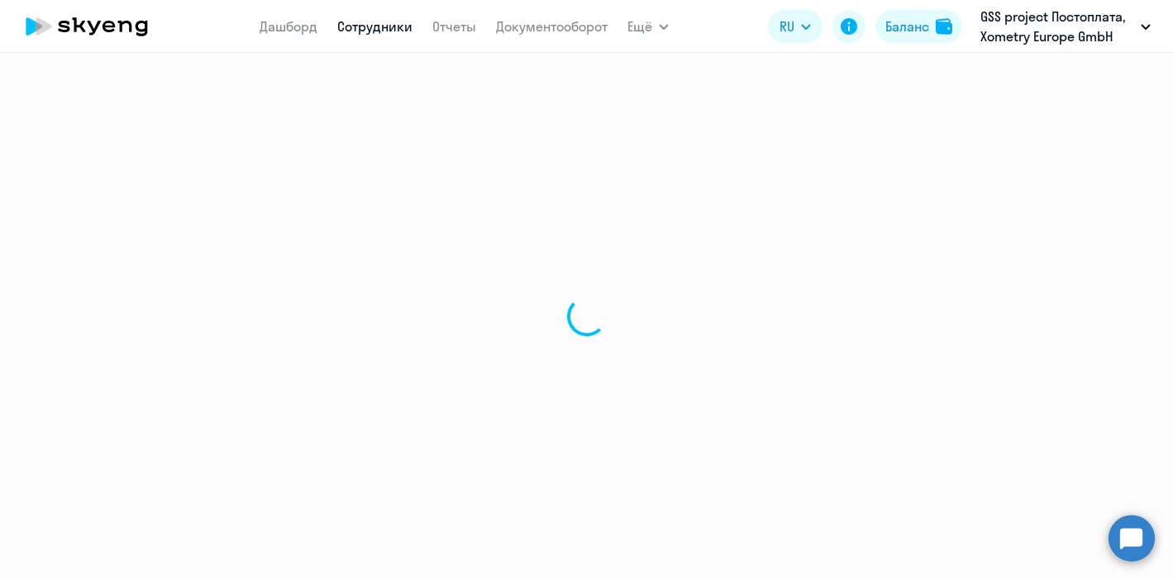
select select "30"
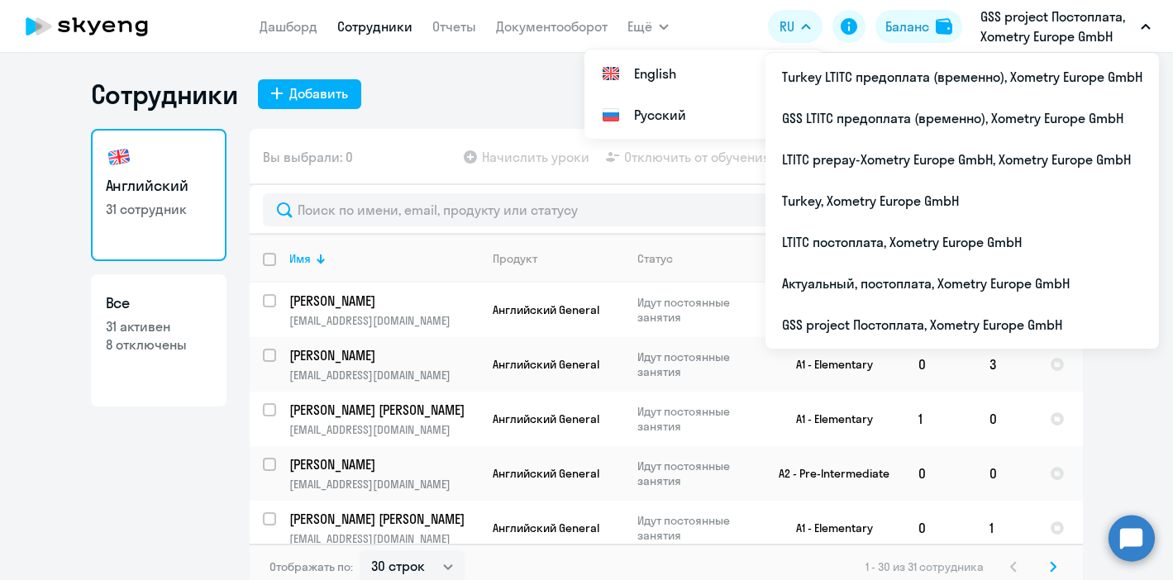
click at [1065, 21] on p "GSS project Постоплата, Xometry Europe GmbH" at bounding box center [1057, 27] width 154 height 40
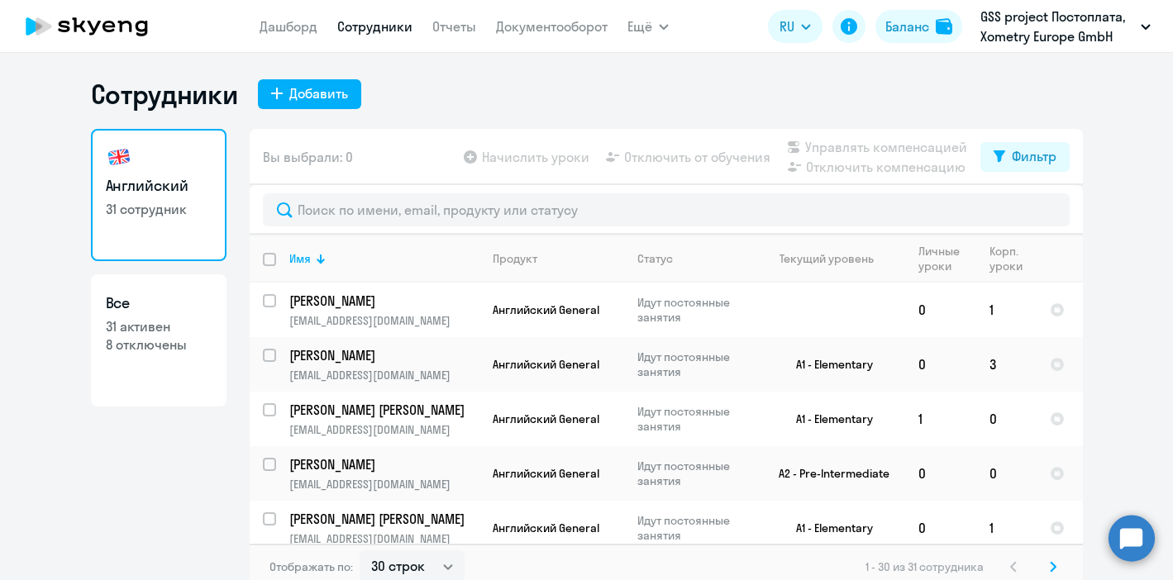
click at [1065, 21] on p "GSS project Постоплата, Xometry Europe GmbH" at bounding box center [1057, 27] width 154 height 40
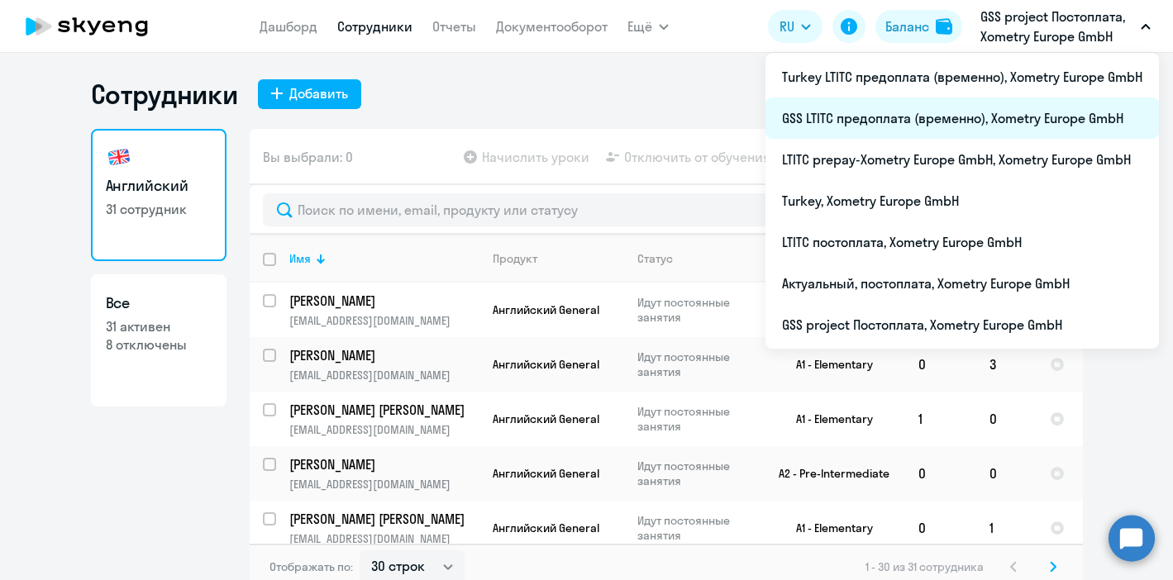
click at [878, 127] on li "GSS LTITC предоплата (временно), Xometry Europe GmbH" at bounding box center [961, 118] width 393 height 41
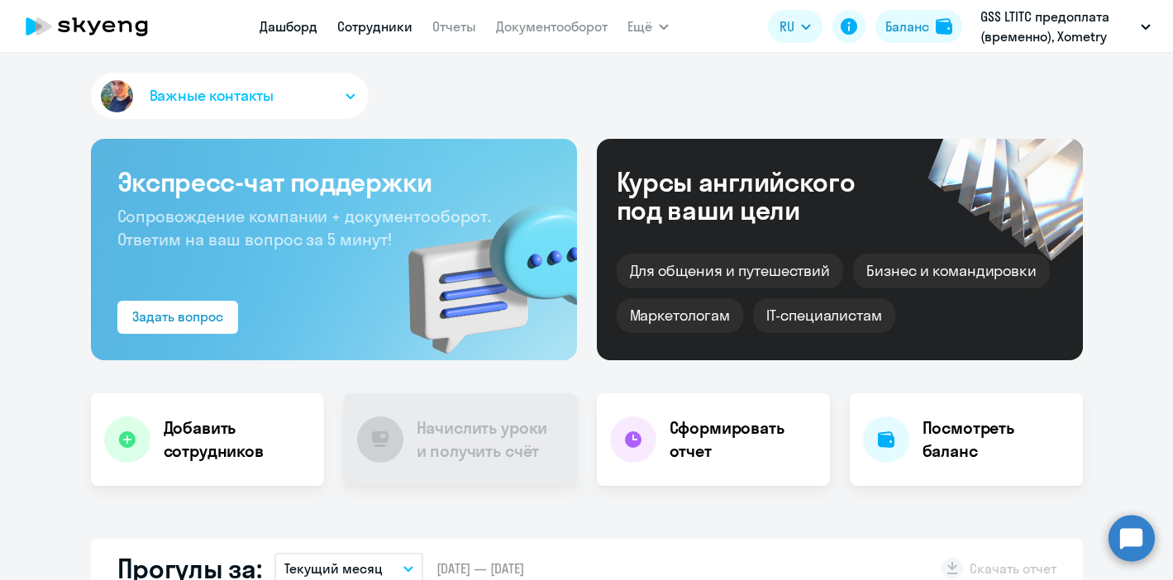
click at [373, 29] on link "Сотрудники" at bounding box center [374, 26] width 75 height 17
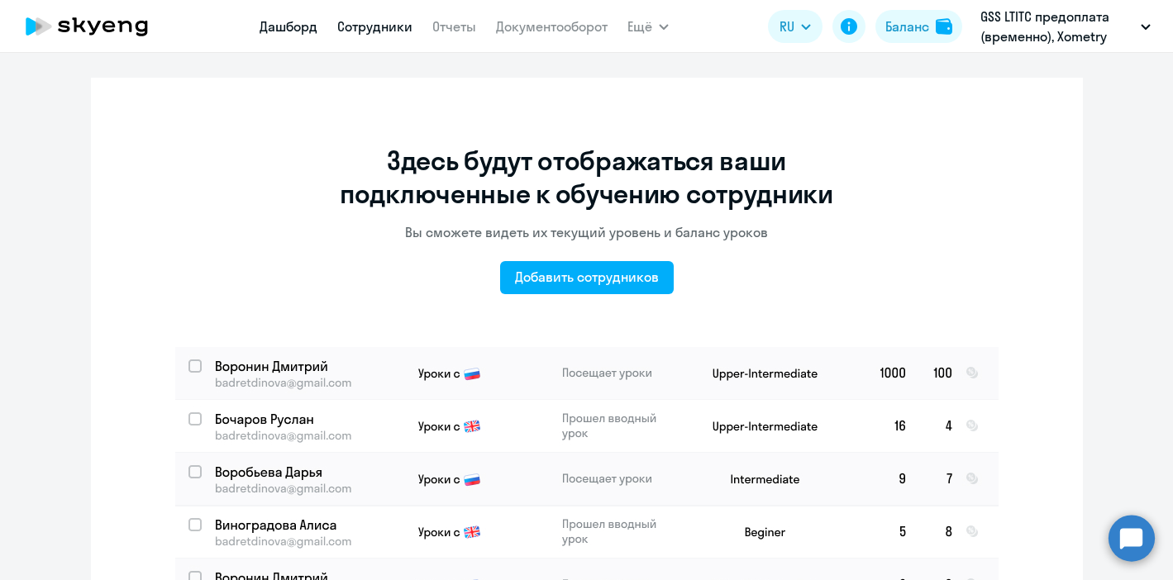
click at [282, 28] on link "Дашборд" at bounding box center [288, 26] width 58 height 17
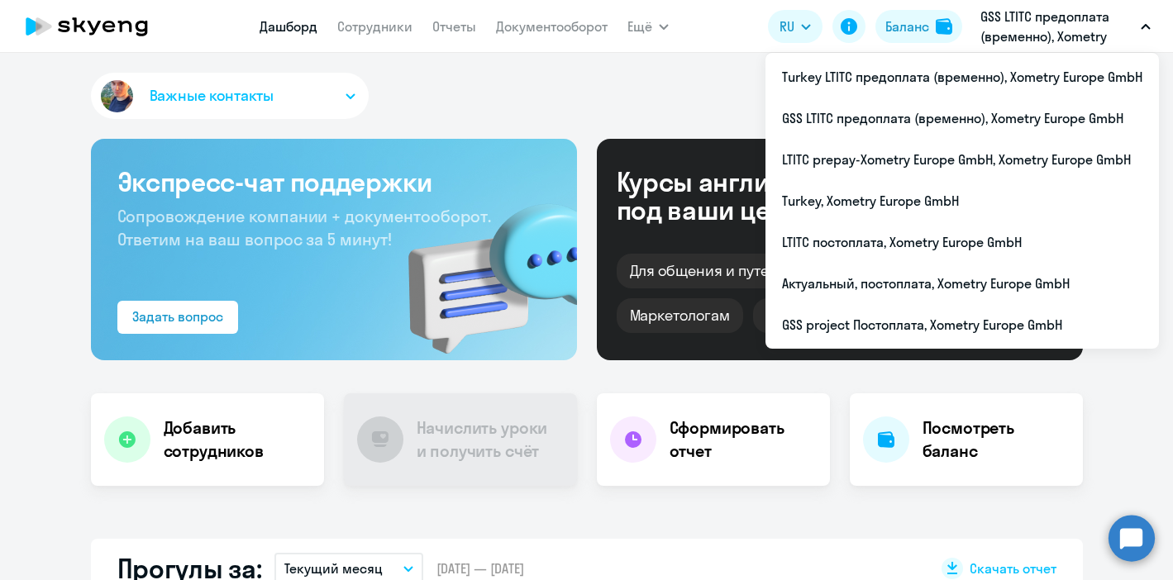
click at [1062, 15] on p "GSS LTITC предоплата (временно), Xometry Europe GmbH" at bounding box center [1057, 27] width 154 height 40
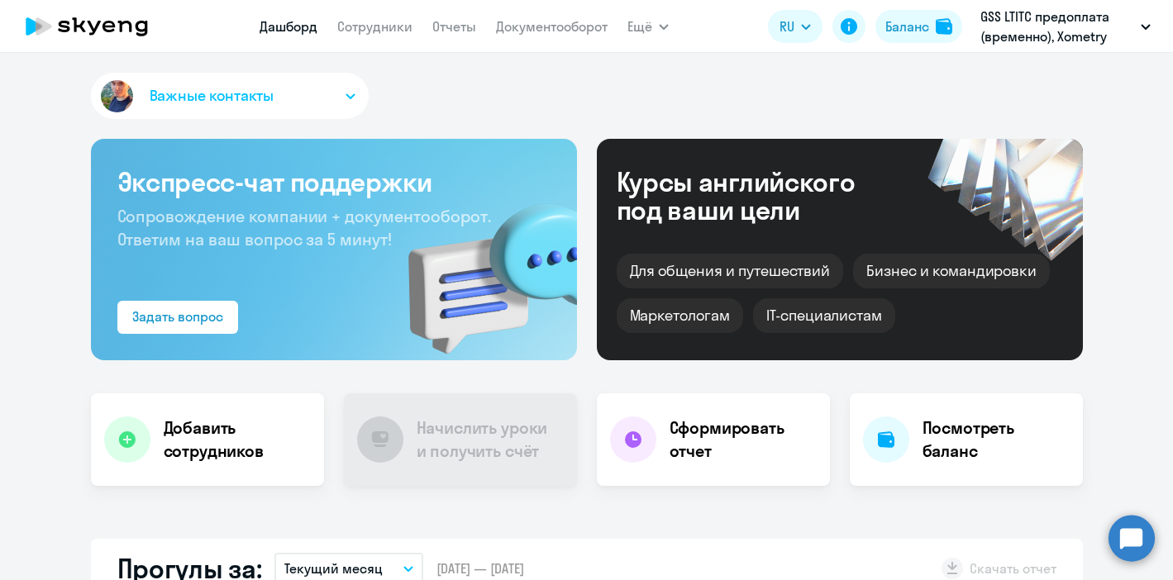
click at [1060, 19] on p "GSS LTITC предоплата (временно), Xometry Europe GmbH" at bounding box center [1057, 27] width 154 height 40
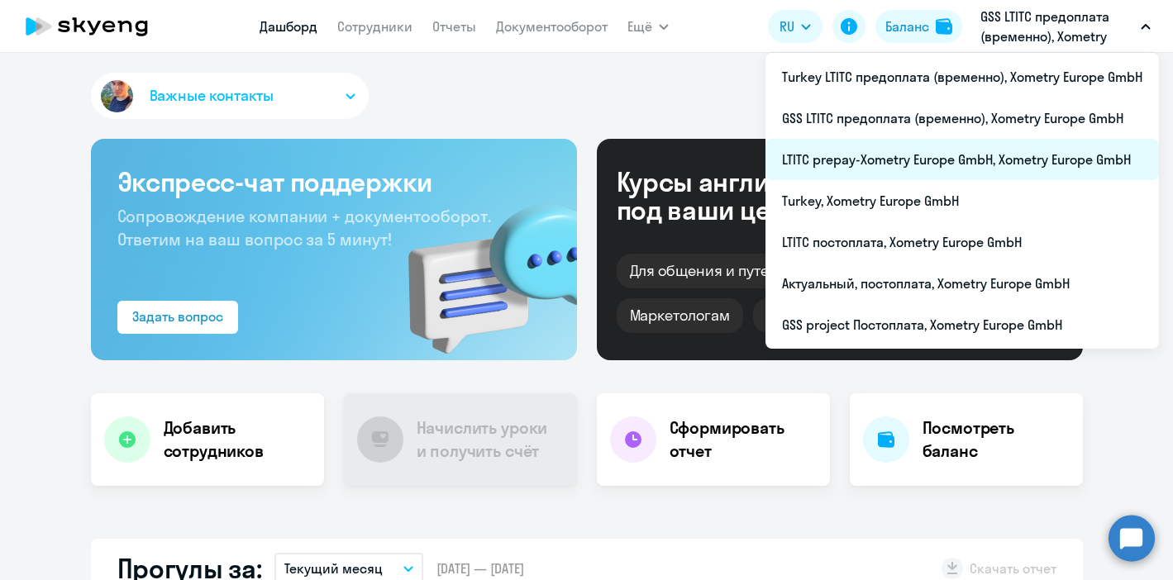
click at [912, 164] on li "LTITC prepay-Xometry Europe GmbH, Xometry Europe GmbH" at bounding box center [961, 159] width 393 height 41
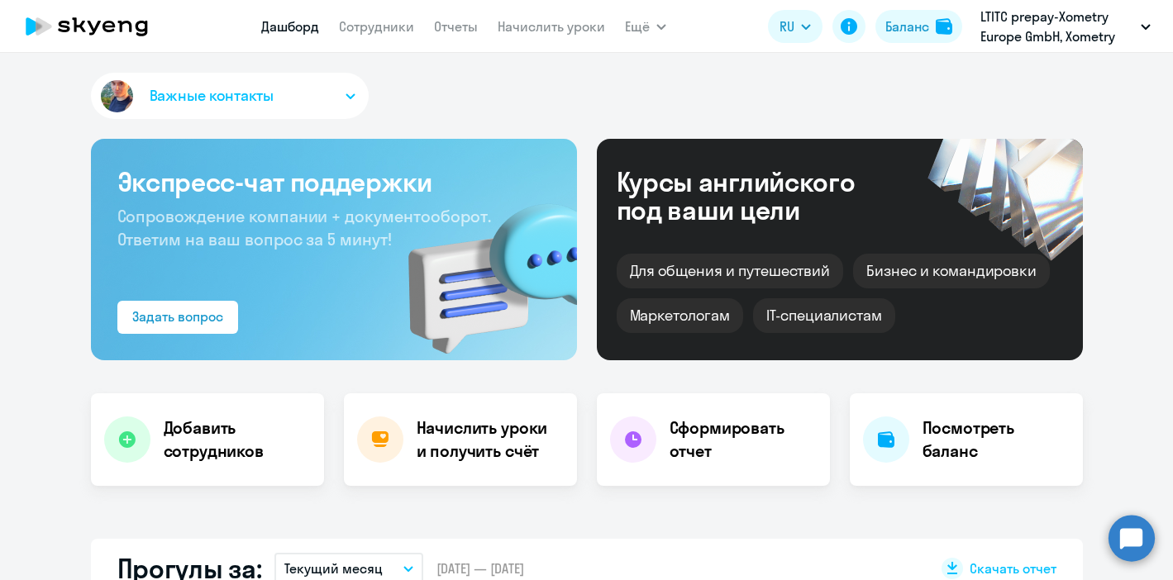
click at [356, 17] on app-menu-item-link "Сотрудники" at bounding box center [376, 27] width 75 height 21
click at [386, 50] on app-header "[PERSON_NAME] Отчеты Начислить уроки Ещё Дашборд Сотрудники Отчеты Начислить ур…" at bounding box center [586, 26] width 1173 height 53
click at [369, 27] on link "Сотрудники" at bounding box center [376, 26] width 75 height 17
select select "30"
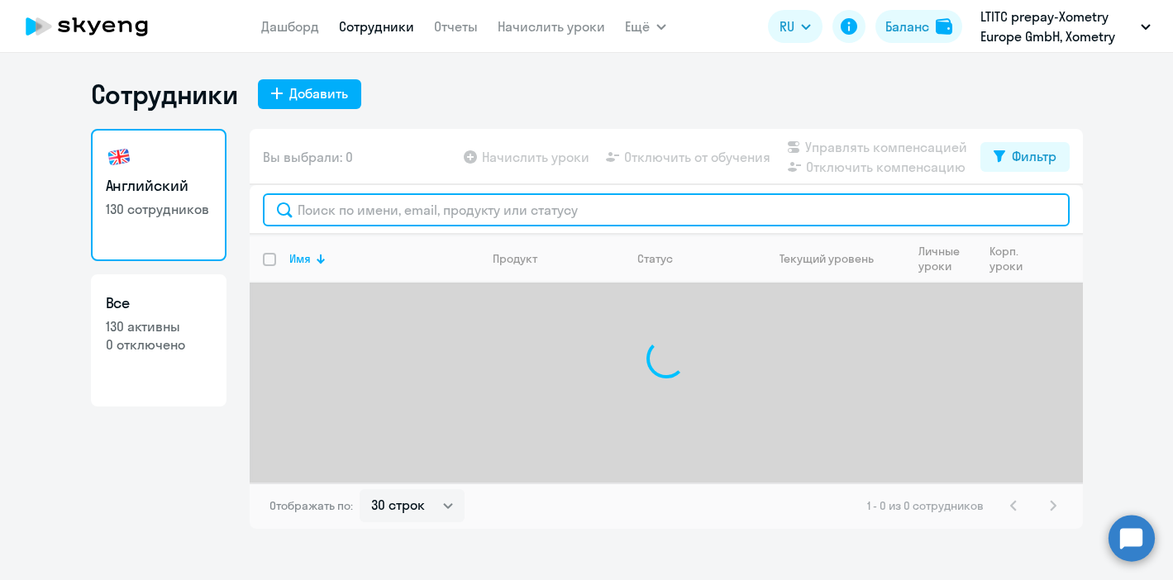
click at [320, 204] on input "text" at bounding box center [666, 209] width 807 height 33
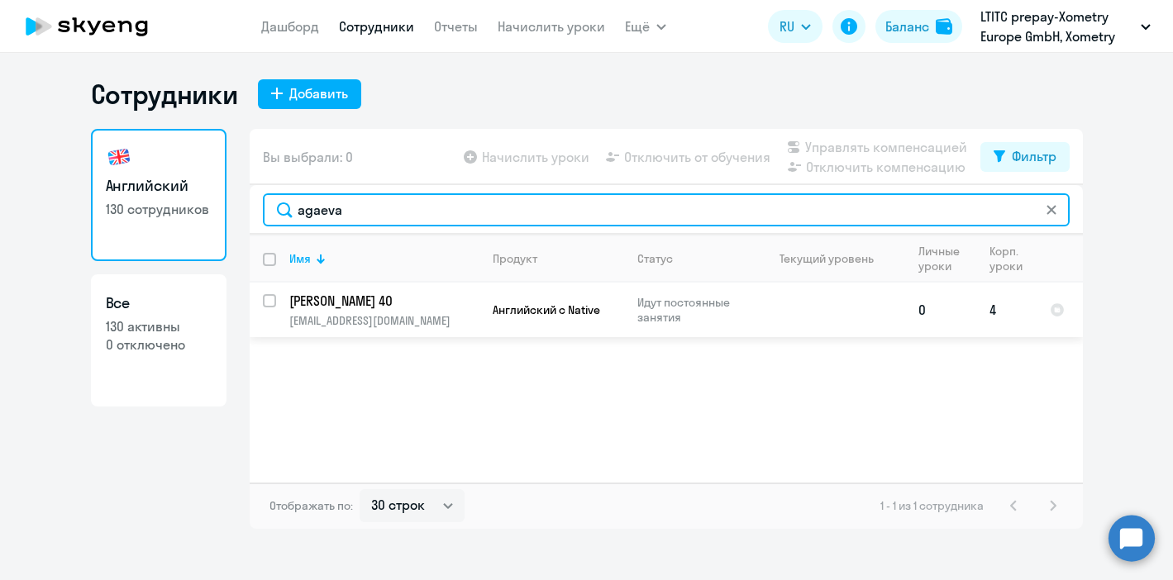
type input "agaeva"
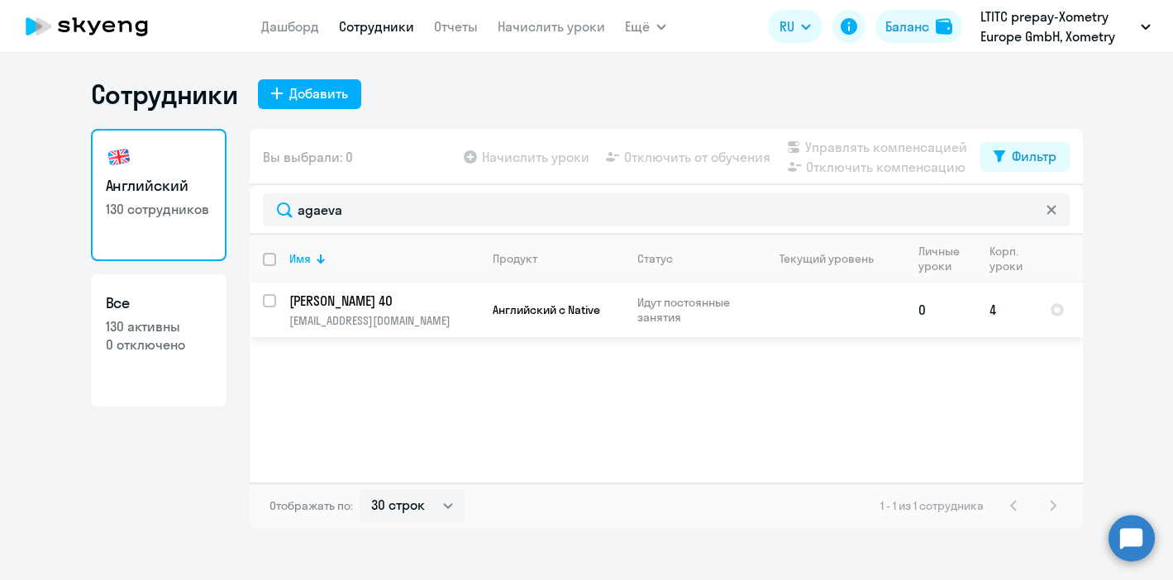
click at [266, 302] on input "select row 42075676" at bounding box center [279, 310] width 33 height 33
checkbox input "true"
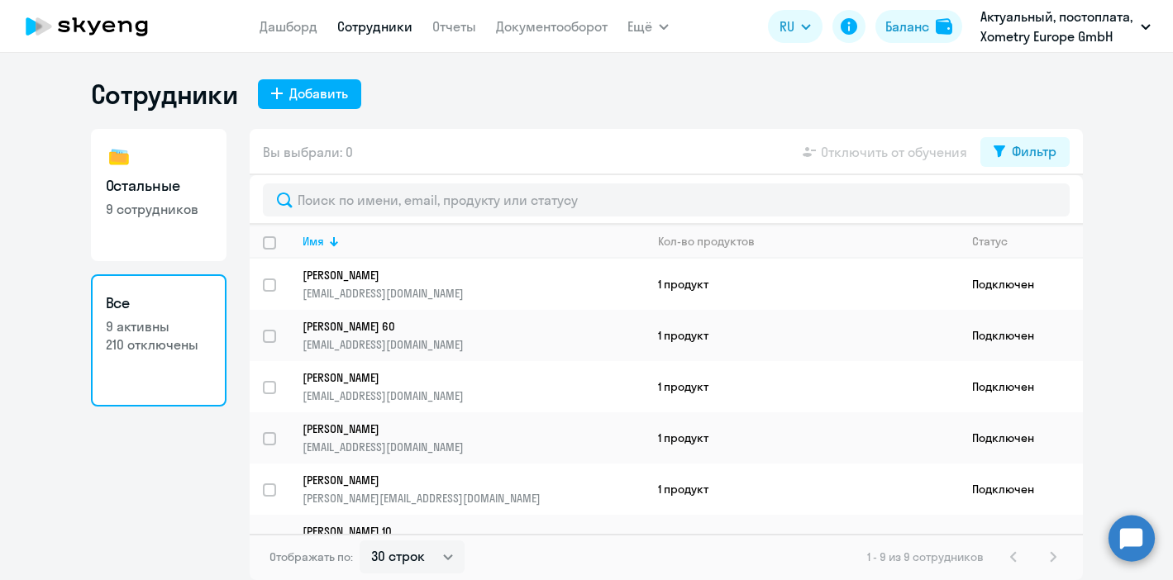
select select "30"
click at [276, 24] on link "Дашборд" at bounding box center [288, 26] width 58 height 17
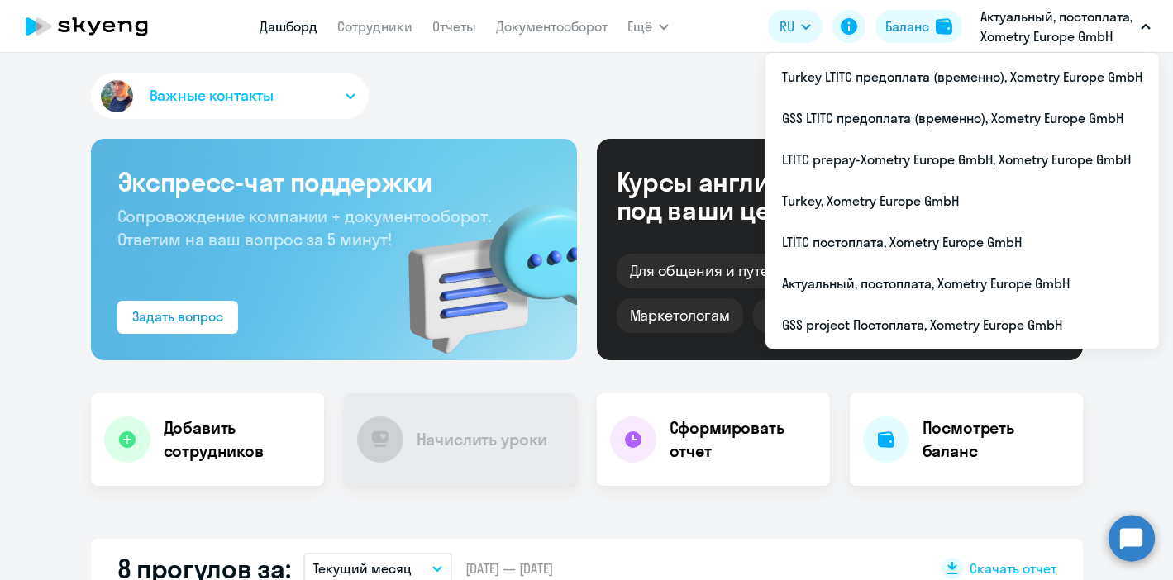
click at [454, 91] on div "Важные контакты" at bounding box center [587, 99] width 992 height 53
